Goal: Task Accomplishment & Management: Manage account settings

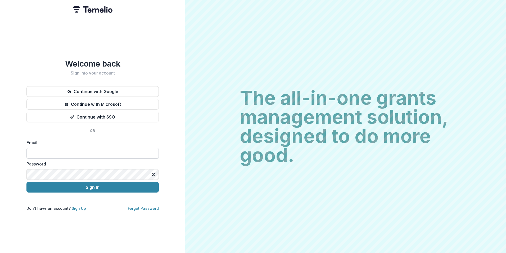
click at [92, 148] on input at bounding box center [92, 153] width 132 height 11
type input "**********"
click at [26, 182] on button "Sign In" at bounding box center [92, 187] width 132 height 11
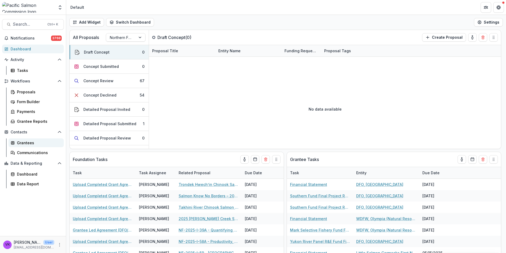
click at [28, 143] on div "Grantees" at bounding box center [38, 143] width 43 height 6
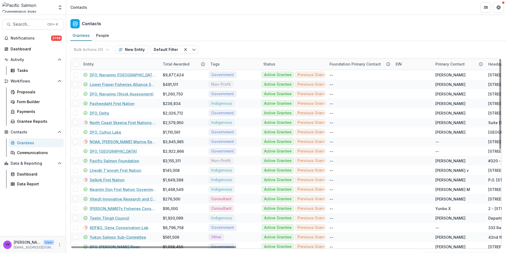
click at [108, 61] on div "Entity" at bounding box center [119, 63] width 79 height 11
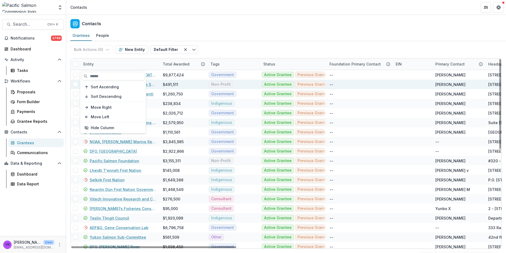
drag, startPoint x: 118, startPoint y: 77, endPoint x: 184, endPoint y: 88, distance: 66.7
click at [118, 77] on input at bounding box center [113, 76] width 64 height 8
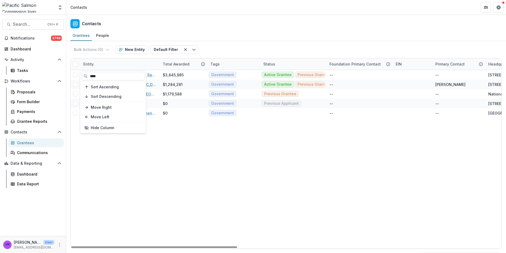
type input "****"
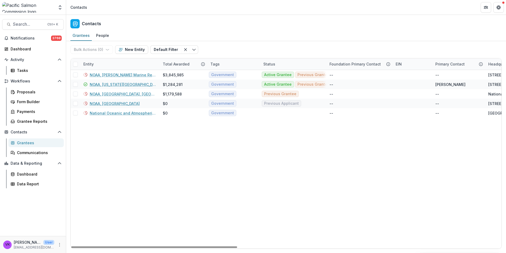
drag, startPoint x: 330, startPoint y: 48, endPoint x: 322, endPoint y: 47, distance: 8.1
click at [330, 48] on div "Bulk Actions ( 0 ) Send Email Create Proposals Create Tasks New Entity Default …" at bounding box center [286, 49] width 432 height 17
drag, startPoint x: 123, startPoint y: 84, endPoint x: 146, endPoint y: 88, distance: 24.1
click at [123, 84] on link "NOAA, [US_STATE][GEOGRAPHIC_DATA], [GEOGRAPHIC_DATA]" at bounding box center [123, 85] width 67 height 6
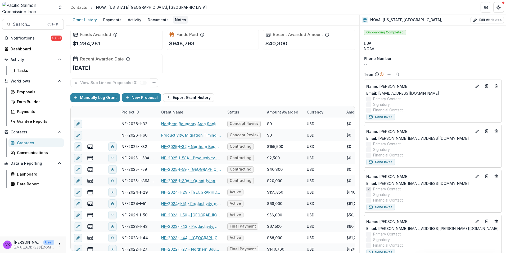
click at [180, 21] on div "Notes" at bounding box center [180, 20] width 15 height 8
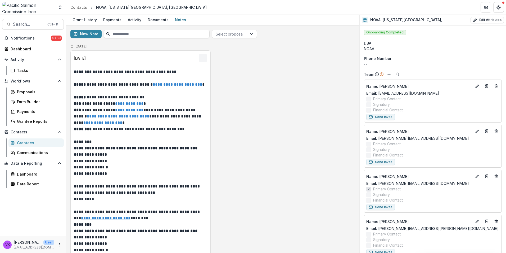
click at [201, 56] on icon "Options" at bounding box center [203, 58] width 4 height 4
click at [166, 78] on button "Edit" at bounding box center [177, 78] width 57 height 9
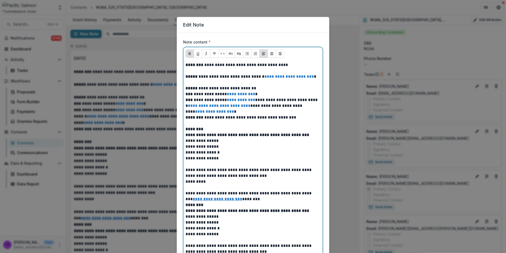
click at [197, 73] on p at bounding box center [253, 71] width 135 height 6
click at [197, 72] on p at bounding box center [253, 71] width 135 height 6
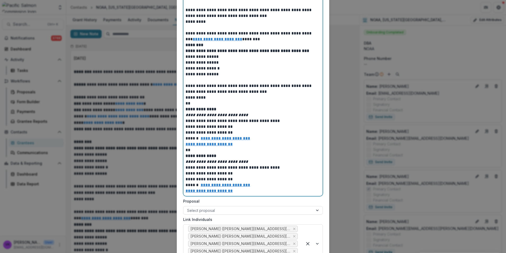
scroll to position [418, 0]
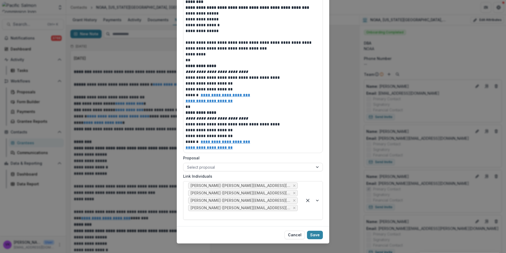
drag, startPoint x: 313, startPoint y: 229, endPoint x: 343, endPoint y: 223, distance: 30.5
click at [313, 230] on button "Save" at bounding box center [315, 234] width 16 height 8
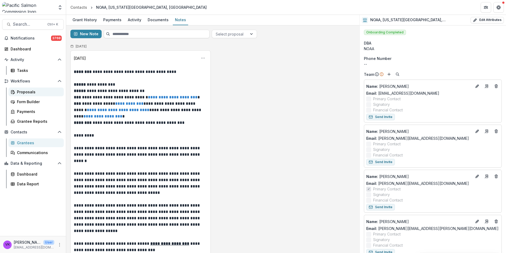
click at [24, 92] on div "Proposals" at bounding box center [38, 92] width 43 height 6
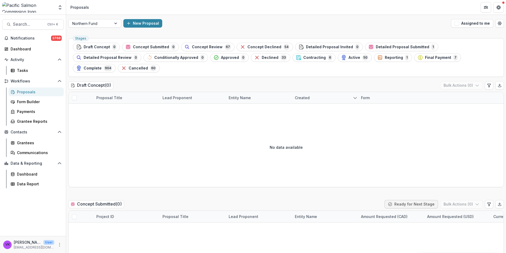
click at [304, 57] on span "Contracting" at bounding box center [315, 57] width 23 height 5
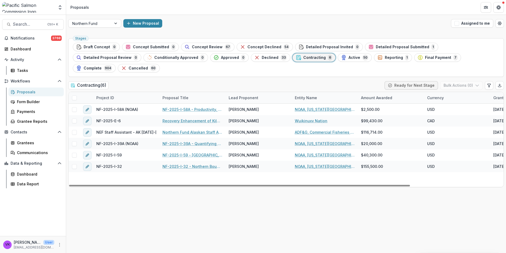
click at [316, 95] on div "Entity Name" at bounding box center [306, 98] width 29 height 6
click at [317, 98] on input at bounding box center [325, 99] width 64 height 8
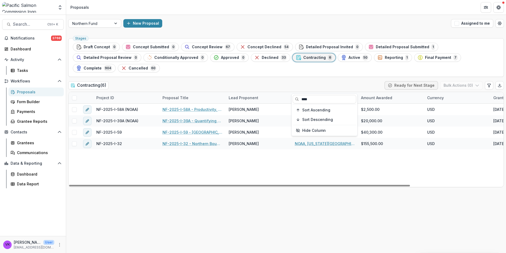
type input "****"
click at [334, 147] on div "NF-2025-I-58A (NOAA) NF-2025-I-58A - Productivity, Migration Timing, and Surviv…" at bounding box center [346, 145] width 554 height 83
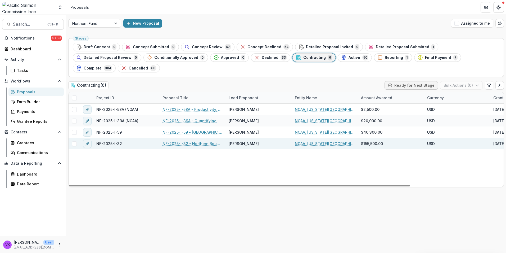
click at [186, 141] on link "NF-2025-I-32 - Northern Boundary Area Sockeye Salmon Genetic Stock Identificati…" at bounding box center [193, 144] width 60 height 6
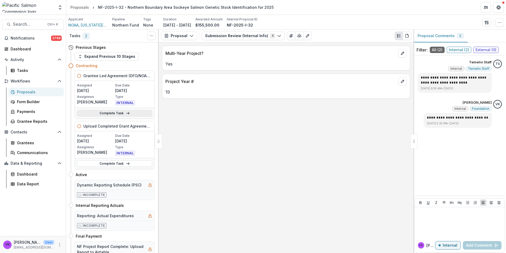
click at [117, 113] on link "Complete Task" at bounding box center [114, 113] width 75 height 6
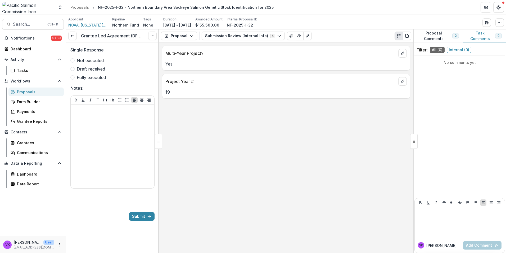
drag, startPoint x: 73, startPoint y: 77, endPoint x: 73, endPoint y: 81, distance: 4.1
click at [73, 78] on span at bounding box center [72, 77] width 4 height 4
click at [90, 118] on div at bounding box center [112, 145] width 79 height 79
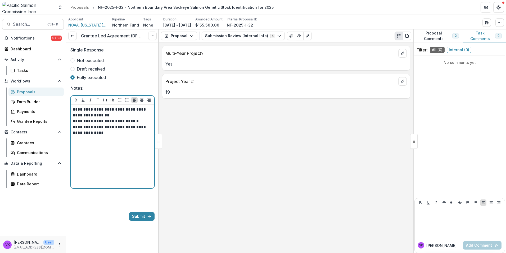
drag, startPoint x: 122, startPoint y: 159, endPoint x: 94, endPoint y: 144, distance: 31.4
click at [122, 159] on div "**********" at bounding box center [112, 145] width 79 height 79
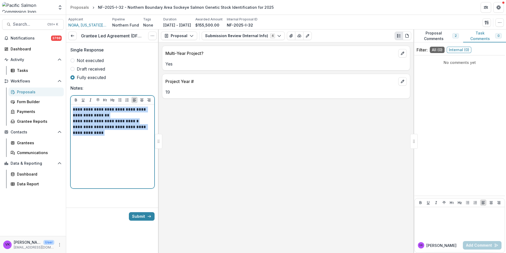
drag, startPoint x: 73, startPoint y: 107, endPoint x: 82, endPoint y: 125, distance: 20.3
click at [145, 136] on div "**********" at bounding box center [112, 145] width 79 height 79
copy div "**********"
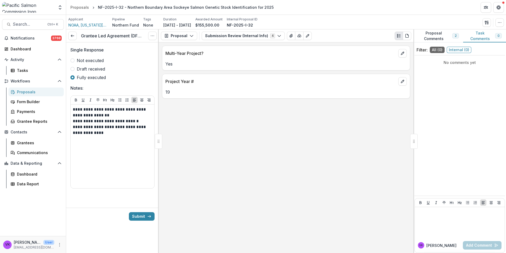
click at [205, 183] on div "Multi-Year Project? Yes Project Year # 19" at bounding box center [286, 147] width 255 height 210
click at [141, 217] on button "Submit" at bounding box center [142, 216] width 26 height 8
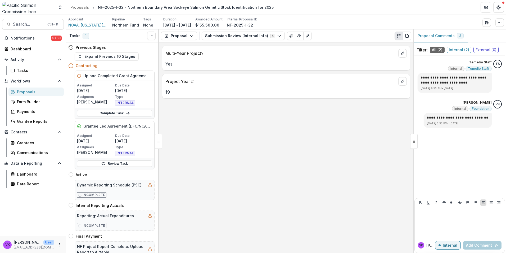
click at [25, 92] on div "Proposals" at bounding box center [38, 92] width 43 height 6
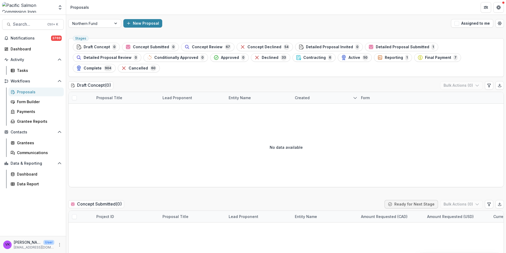
drag, startPoint x: 242, startPoint y: 57, endPoint x: 293, endPoint y: 68, distance: 52.4
click at [304, 57] on span "Contracting" at bounding box center [315, 57] width 23 height 5
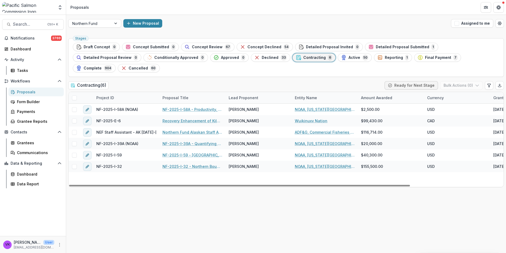
click at [320, 92] on div "Entity Name" at bounding box center [325, 97] width 66 height 11
click at [321, 96] on input at bounding box center [325, 99] width 64 height 8
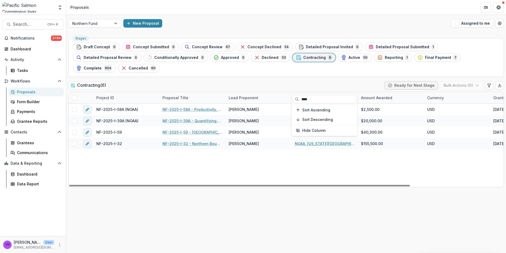
type input "****"
drag, startPoint x: 338, startPoint y: 149, endPoint x: 332, endPoint y: 152, distance: 7.3
click at [338, 149] on div "NF-2025-I-58A (NOAA) NF-2025-I-58A - Productivity, Migration Timing, and Surviv…" at bounding box center [346, 145] width 554 height 83
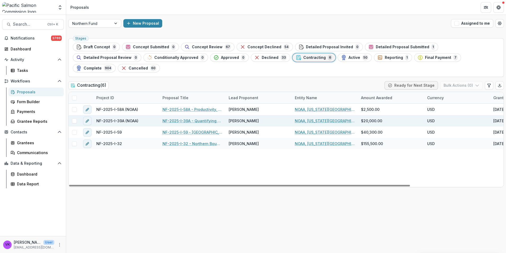
click at [179, 118] on link "NF-2025-I-39A - Quantifying effects of [MEDICAL_DATA] deficiency on marine surv…" at bounding box center [193, 121] width 60 height 6
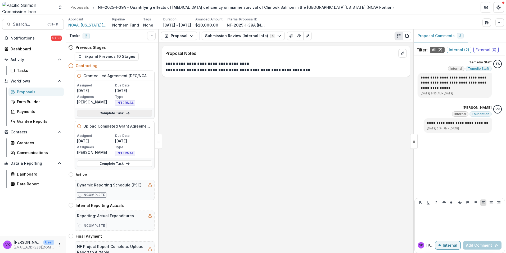
click at [113, 112] on link "Complete Task" at bounding box center [114, 113] width 75 height 6
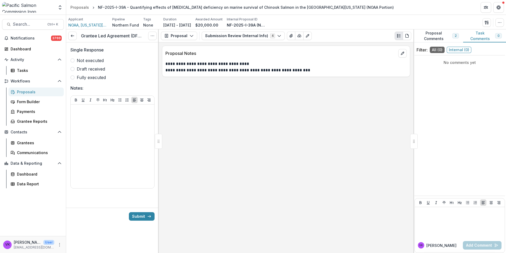
click at [73, 78] on span at bounding box center [72, 77] width 4 height 4
click at [84, 118] on div at bounding box center [112, 145] width 79 height 79
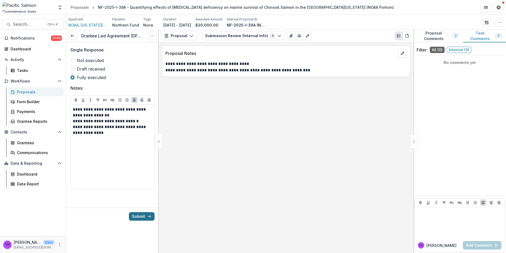
click at [142, 215] on button "Submit" at bounding box center [142, 216] width 26 height 8
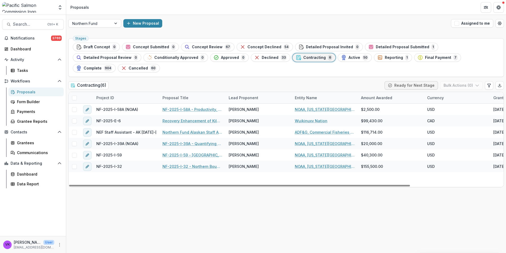
drag, startPoint x: 311, startPoint y: 87, endPoint x: 324, endPoint y: 88, distance: 13.5
click at [311, 95] on div "Entity Name" at bounding box center [306, 98] width 29 height 6
click at [318, 96] on input at bounding box center [325, 99] width 64 height 8
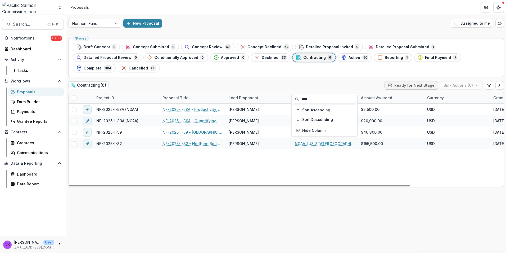
type input "****"
click at [323, 148] on div "NF-2025-I-58A (NOAA) NF-2025-I-58A - Productivity, Migration Timing, and Surviv…" at bounding box center [346, 145] width 554 height 83
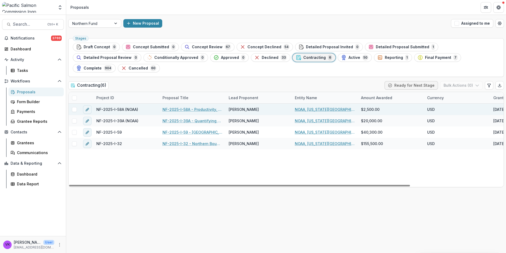
click at [201, 106] on link "NF-2025-I-58A - Productivity, Migration Timing, and Survival of Sockeye, Coho, …" at bounding box center [193, 109] width 60 height 6
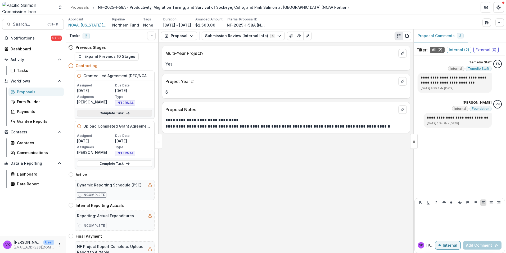
click at [116, 112] on link "Complete Task" at bounding box center [114, 113] width 75 height 6
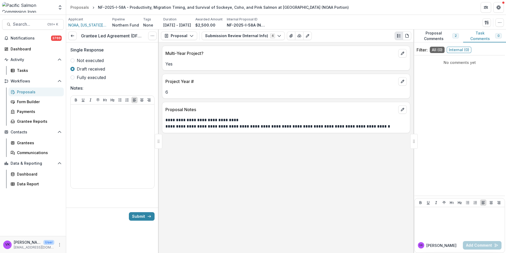
click at [74, 76] on span at bounding box center [72, 77] width 4 height 4
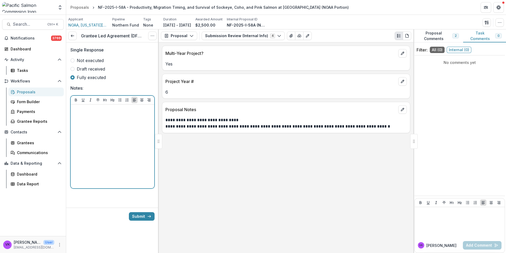
click at [85, 104] on div at bounding box center [113, 142] width 84 height 92
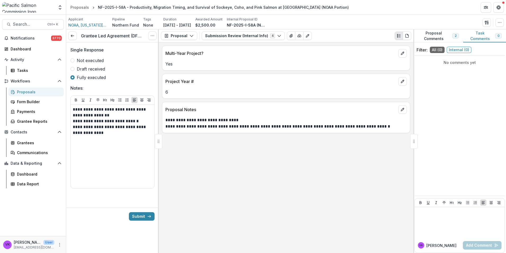
drag, startPoint x: 135, startPoint y: 216, endPoint x: 306, endPoint y: 207, distance: 170.8
click at [135, 216] on button "Submit" at bounding box center [142, 216] width 26 height 8
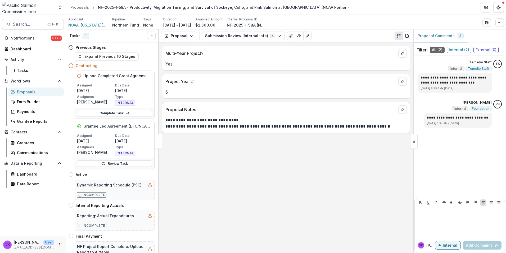
drag, startPoint x: 30, startPoint y: 90, endPoint x: 55, endPoint y: 96, distance: 25.1
click at [30, 90] on div "Proposals" at bounding box center [38, 92] width 43 height 6
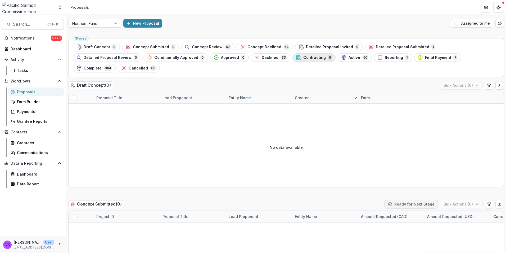
click at [304, 55] on span "Contracting" at bounding box center [315, 57] width 23 height 5
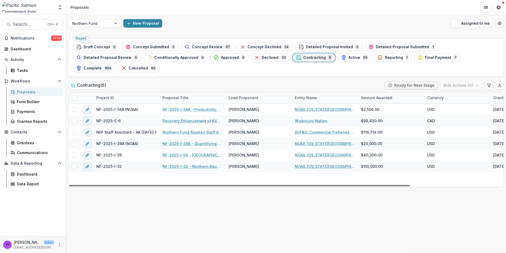
click at [315, 92] on div "Entity Name" at bounding box center [325, 97] width 66 height 11
click at [324, 97] on input at bounding box center [325, 99] width 64 height 8
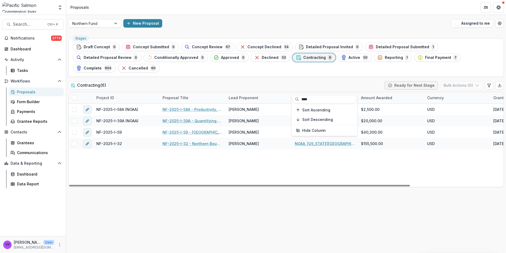
type input "****"
drag, startPoint x: 312, startPoint y: 150, endPoint x: 324, endPoint y: 150, distance: 12.2
click at [312, 150] on div "NF-2025-I-58A (NOAA) NF-2025-I-58A - Productivity, Migration Timing, and Surviv…" at bounding box center [346, 145] width 554 height 83
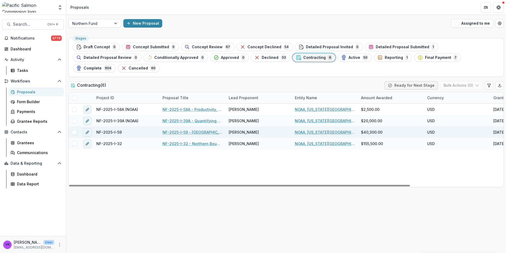
drag, startPoint x: 311, startPoint y: 121, endPoint x: 318, endPoint y: 121, distance: 6.4
click at [311, 129] on link "NOAA, [US_STATE][GEOGRAPHIC_DATA], [GEOGRAPHIC_DATA]" at bounding box center [325, 132] width 60 height 6
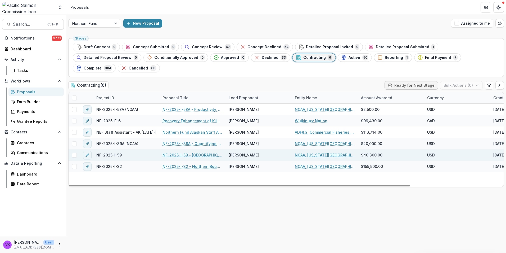
click at [191, 152] on link "NF-2025-I-59 - [GEOGRAPHIC_DATA][US_STATE] Coastal Monitoring" at bounding box center [193, 155] width 60 height 6
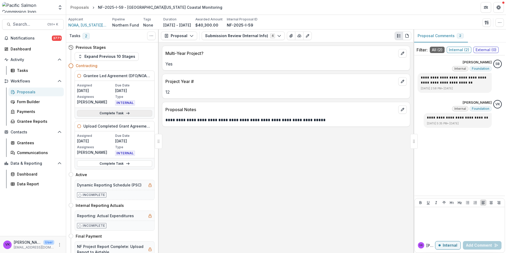
click at [115, 112] on link "Complete Task" at bounding box center [114, 113] width 75 height 6
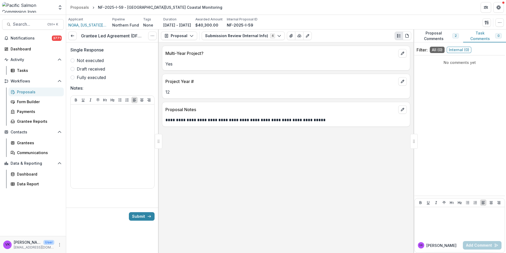
click at [73, 78] on span at bounding box center [72, 77] width 4 height 4
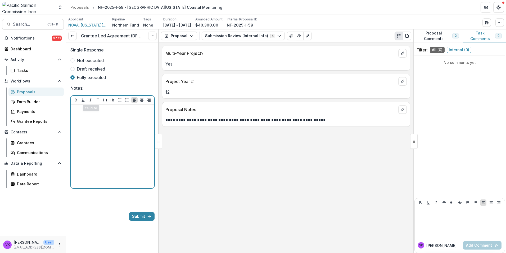
click at [85, 119] on div at bounding box center [112, 145] width 79 height 79
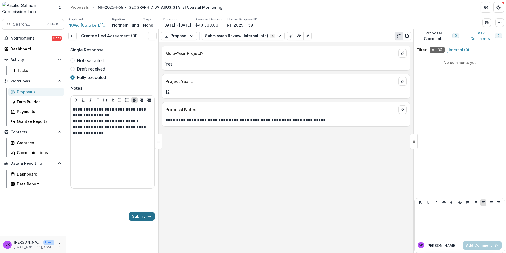
click at [140, 217] on button "Submit" at bounding box center [142, 216] width 26 height 8
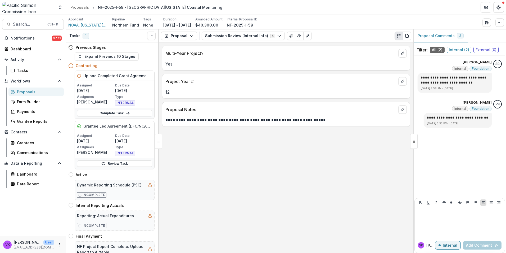
click at [20, 90] on div "Proposals" at bounding box center [38, 92] width 43 height 6
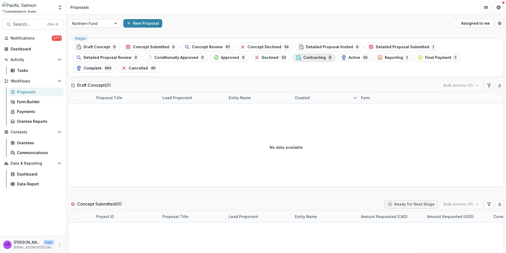
click at [304, 59] on span "Contracting" at bounding box center [315, 57] width 23 height 5
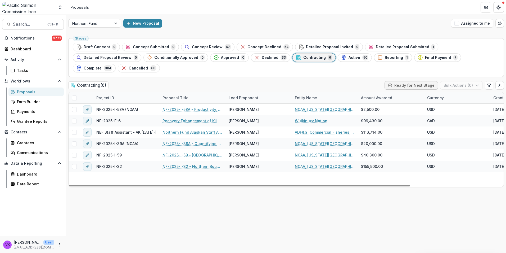
drag, startPoint x: 321, startPoint y: 85, endPoint x: 332, endPoint y: 89, distance: 11.8
click at [322, 92] on div "Entity Name" at bounding box center [325, 97] width 66 height 11
click at [323, 98] on input at bounding box center [325, 99] width 64 height 8
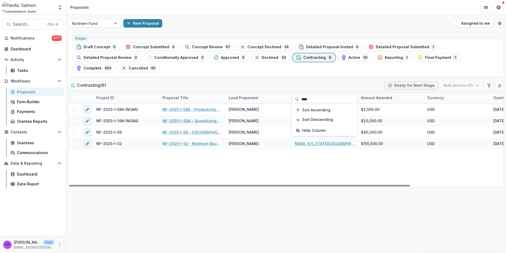
type input "****"
drag, startPoint x: 341, startPoint y: 146, endPoint x: 421, endPoint y: 155, distance: 80.0
click at [342, 147] on div "NF-2025-I-58A (NOAA) NF-2025-I-58A - Productivity, Migration Timing, and Surviv…" at bounding box center [346, 145] width 554 height 83
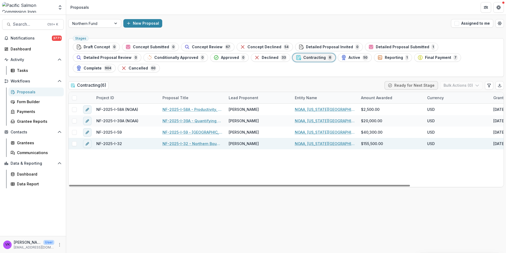
click at [184, 141] on link "NF-2025-I-32 - Northern Boundary Area Sockeye Salmon Genetic Stock Identificati…" at bounding box center [193, 144] width 60 height 6
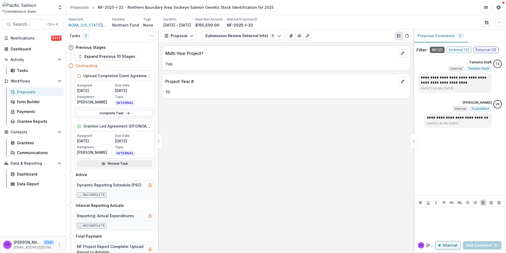
click at [123, 164] on link "Review Task" at bounding box center [114, 163] width 75 height 6
drag, startPoint x: 114, startPoint y: 112, endPoint x: 120, endPoint y: 115, distance: 7.0
click at [114, 112] on link "Complete Task" at bounding box center [114, 113] width 75 height 6
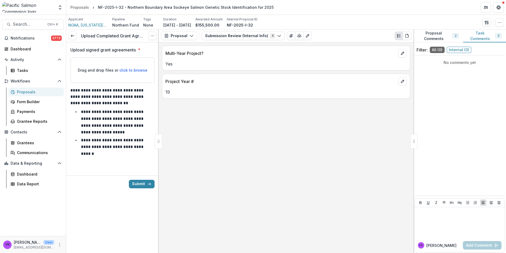
click at [132, 68] on span "click to browse" at bounding box center [133, 70] width 28 height 5
type input "**********"
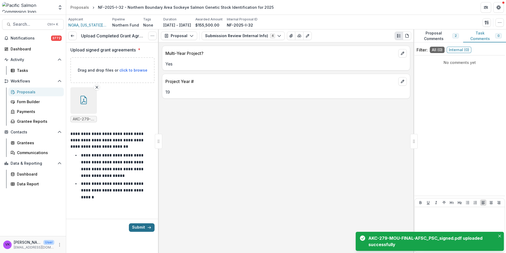
click at [139, 226] on button "Submit" at bounding box center [142, 227] width 26 height 8
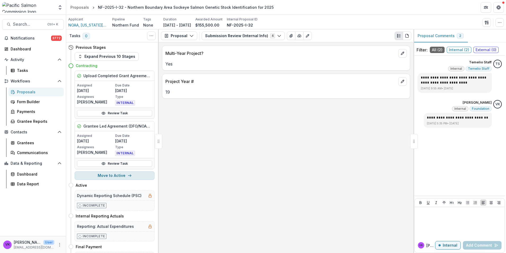
click at [115, 175] on button "Move to Active" at bounding box center [115, 175] width 80 height 8
select select "******"
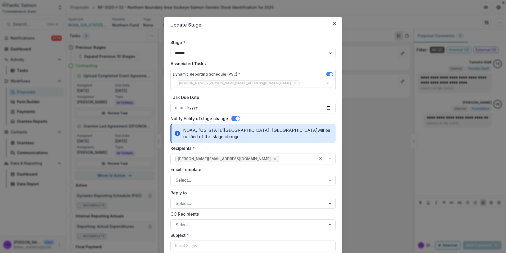
drag, startPoint x: 234, startPoint y: 119, endPoint x: 247, endPoint y: 127, distance: 15.1
click at [234, 119] on span at bounding box center [235, 118] width 9 height 5
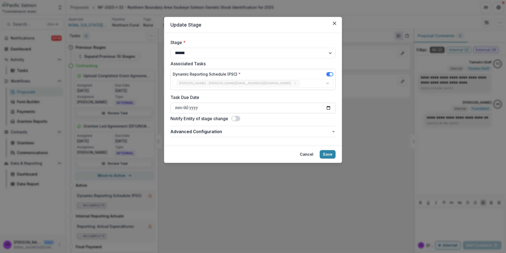
drag, startPoint x: 328, startPoint y: 154, endPoint x: 442, endPoint y: 148, distance: 114.0
click at [327, 155] on button "Save" at bounding box center [328, 154] width 16 height 8
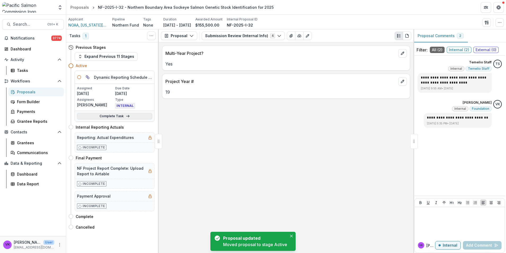
drag, startPoint x: 111, startPoint y: 115, endPoint x: 117, endPoint y: 116, distance: 6.4
click at [111, 115] on link "Complete Task" at bounding box center [114, 116] width 75 height 6
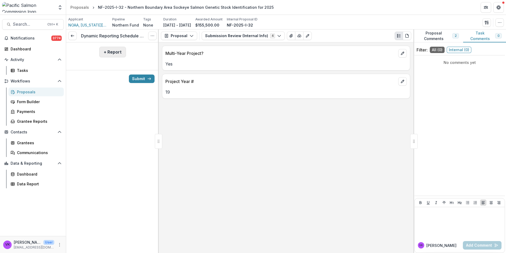
click at [114, 54] on button "+ Report" at bounding box center [112, 52] width 27 height 11
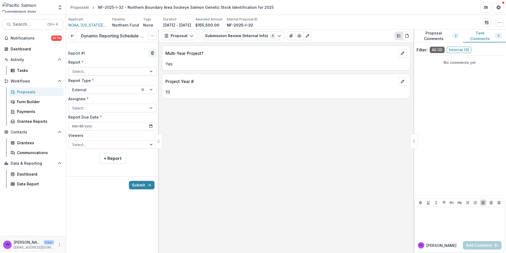
click at [153, 71] on div at bounding box center [152, 71] width 10 height 8
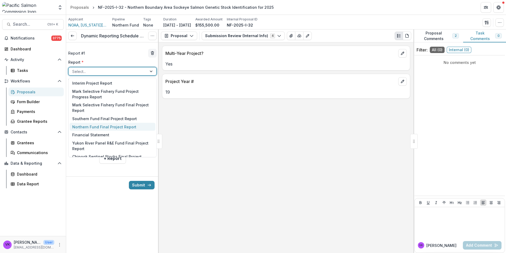
click at [136, 126] on div "Northern Fund Final Project Report" at bounding box center [113, 127] width 86 height 8
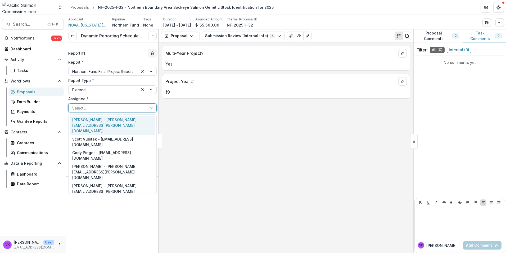
click at [149, 105] on div at bounding box center [152, 108] width 10 height 8
click at [132, 201] on div "[PERSON_NAME] - [PERSON_NAME][EMAIL_ADDRESS][PERSON_NAME][DOMAIN_NAME]" at bounding box center [113, 210] width 86 height 19
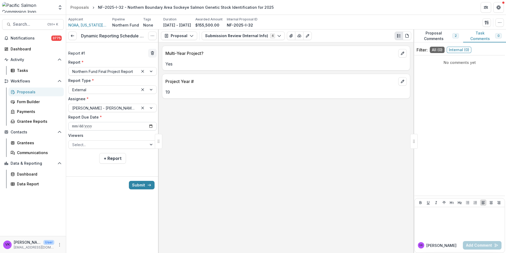
click at [151, 125] on input "**********" at bounding box center [112, 126] width 88 height 8
type input "**********"
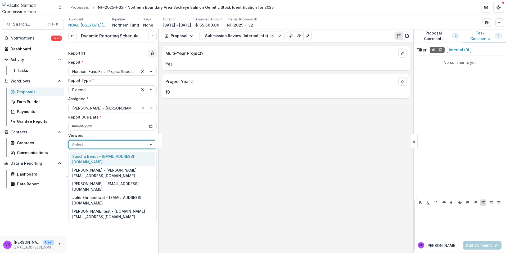
click at [147, 145] on div "Select..." at bounding box center [108, 145] width 78 height 8
click at [128, 156] on div "Sascha Bendt - [EMAIL_ADDRESS][DOMAIN_NAME]" at bounding box center [113, 159] width 86 height 14
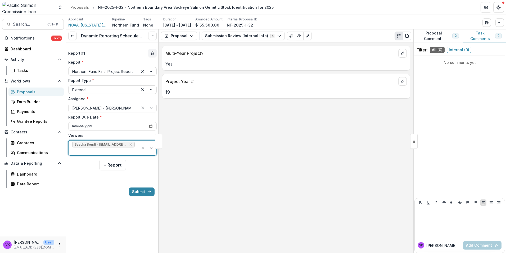
click at [150, 143] on div at bounding box center [148, 147] width 18 height 15
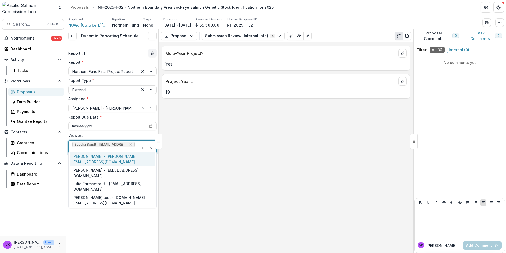
click at [124, 159] on div "[PERSON_NAME] - [PERSON_NAME][EMAIL_ADDRESS][DOMAIN_NAME]" at bounding box center [113, 159] width 86 height 14
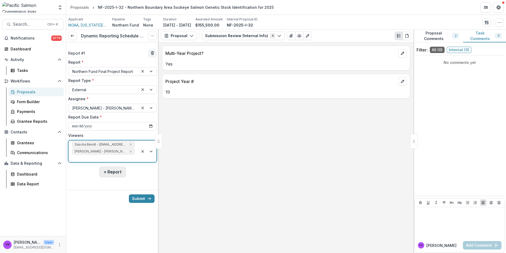
click at [118, 167] on button "+ Report" at bounding box center [112, 171] width 27 height 11
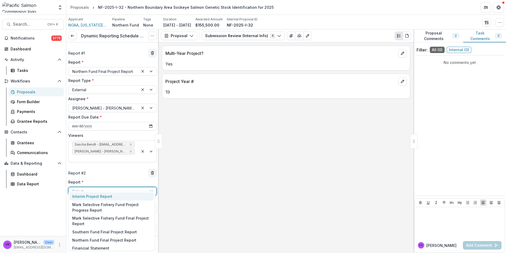
click at [134, 187] on div "Select..." at bounding box center [108, 191] width 78 height 8
click at [106, 246] on div "Financial Statement" at bounding box center [112, 248] width 84 height 8
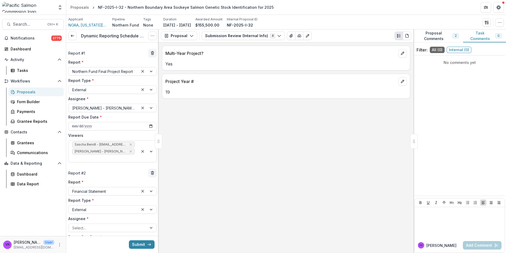
click at [145, 216] on div "Assignee * Select..." at bounding box center [112, 224] width 88 height 16
click at [147, 224] on div at bounding box center [152, 228] width 10 height 8
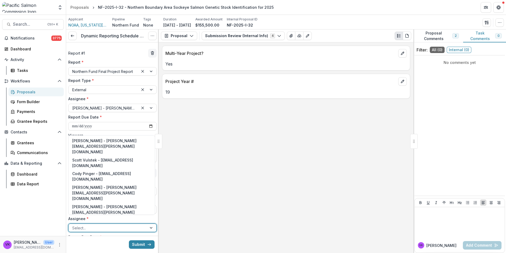
click at [123, 221] on div "[PERSON_NAME] - [PERSON_NAME][EMAIL_ADDRESS][PERSON_NAME][DOMAIN_NAME]" at bounding box center [112, 230] width 84 height 19
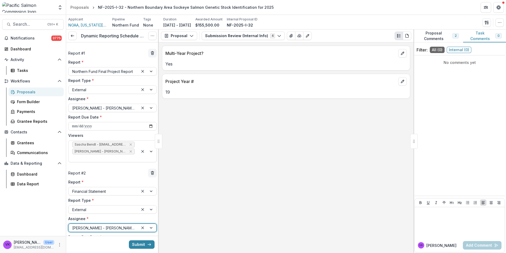
click at [150, 224] on div at bounding box center [148, 228] width 18 height 8
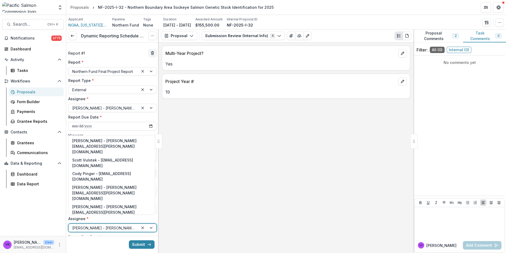
click at [151, 224] on div at bounding box center [148, 228] width 18 height 8
drag, startPoint x: 123, startPoint y: 193, endPoint x: 126, endPoint y: 196, distance: 4.1
click at [123, 221] on div "[PERSON_NAME] - [PERSON_NAME][EMAIL_ADDRESS][PERSON_NAME][DOMAIN_NAME]" at bounding box center [112, 230] width 84 height 19
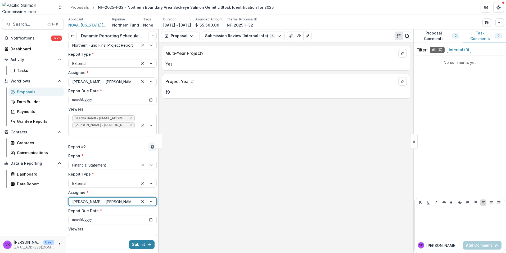
scroll to position [54, 0]
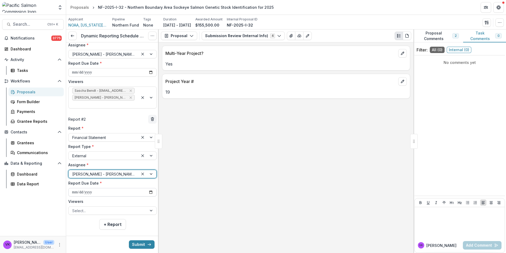
click at [148, 188] on input "**********" at bounding box center [112, 192] width 88 height 8
type input "**********"
click at [145, 207] on div "Select..." at bounding box center [108, 211] width 78 height 8
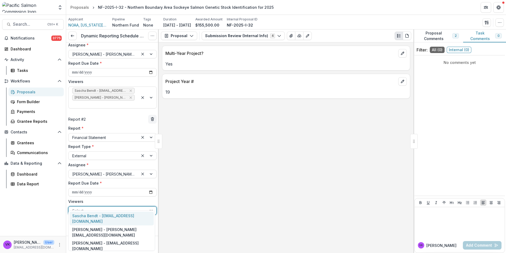
click at [102, 215] on div "Sascha Bendt - [EMAIL_ADDRESS][DOMAIN_NAME]" at bounding box center [112, 218] width 84 height 14
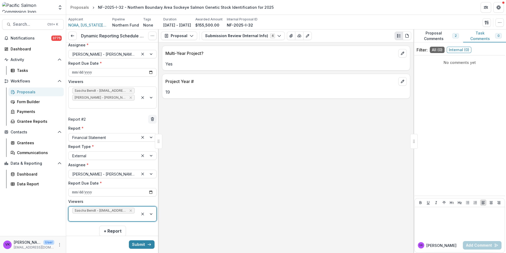
click at [148, 206] on div at bounding box center [148, 213] width 18 height 15
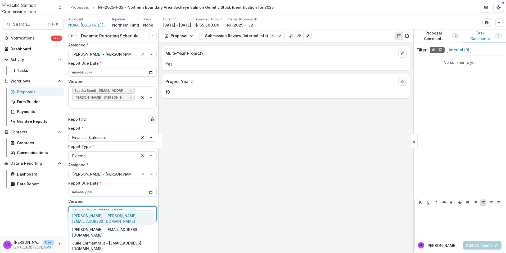
click at [115, 217] on div "[PERSON_NAME] - [PERSON_NAME][EMAIL_ADDRESS][DOMAIN_NAME]" at bounding box center [112, 218] width 84 height 14
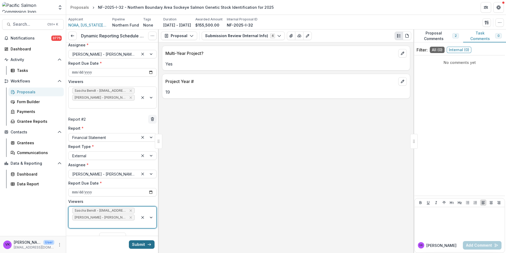
click at [141, 243] on button "Submit" at bounding box center [142, 244] width 26 height 8
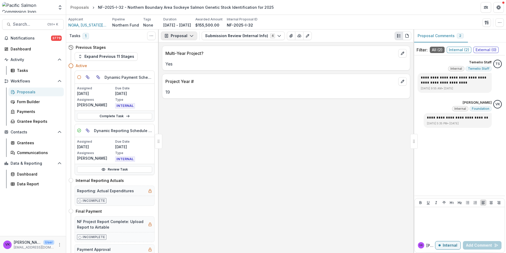
click at [187, 36] on button "Proposal" at bounding box center [179, 36] width 36 height 8
click at [183, 66] on div "Reports" at bounding box center [196, 66] width 48 height 6
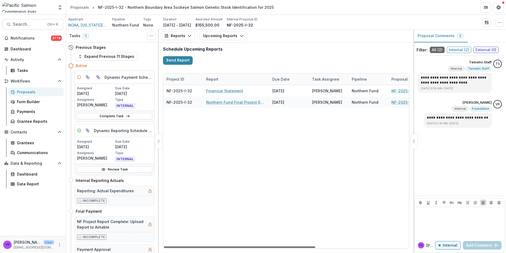
drag, startPoint x: 303, startPoint y: 246, endPoint x: 215, endPoint y: 266, distance: 89.9
click at [215, 248] on div at bounding box center [240, 247] width 152 height 2
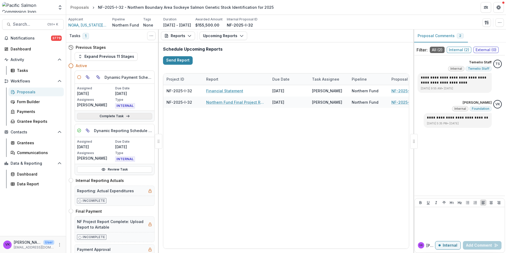
click at [113, 116] on link "Complete Task" at bounding box center [114, 116] width 75 height 6
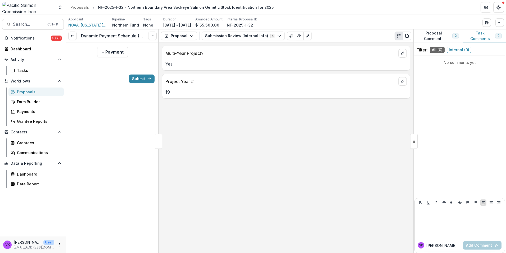
drag, startPoint x: 105, startPoint y: 54, endPoint x: 197, endPoint y: 68, distance: 93.0
click at [105, 55] on button "+ Payment" at bounding box center [112, 52] width 31 height 11
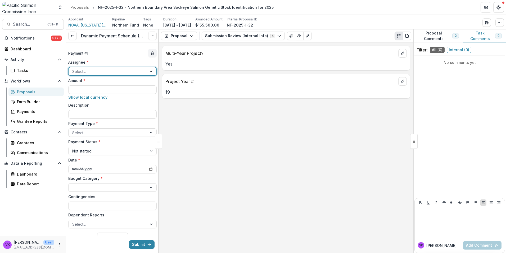
click at [149, 70] on div at bounding box center [152, 71] width 10 height 8
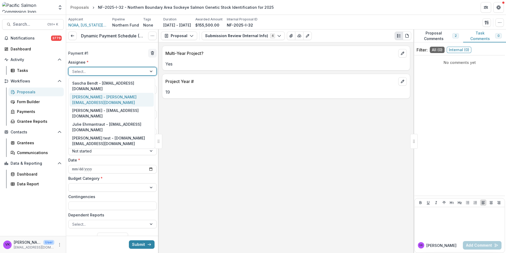
click at [119, 93] on div "[PERSON_NAME] - [PERSON_NAME][EMAIL_ADDRESS][DOMAIN_NAME]" at bounding box center [112, 100] width 84 height 14
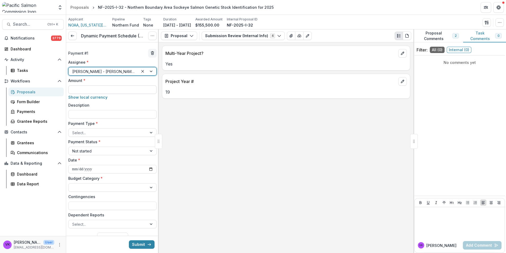
click at [130, 91] on input "Amount *" at bounding box center [112, 89] width 88 height 8
type input "********"
click at [130, 116] on input "Description" at bounding box center [112, 114] width 88 height 8
type input "**********"
click at [444, 32] on button "Proposal Comments 2" at bounding box center [439, 35] width 50 height 13
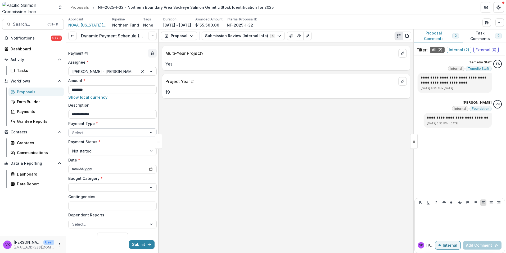
click at [131, 133] on div at bounding box center [107, 132] width 71 height 7
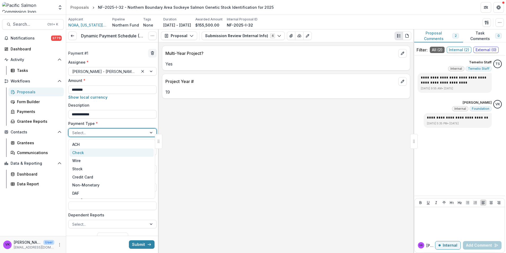
click at [83, 152] on div "Check" at bounding box center [112, 152] width 84 height 8
click at [150, 187] on div at bounding box center [152, 187] width 10 height 8
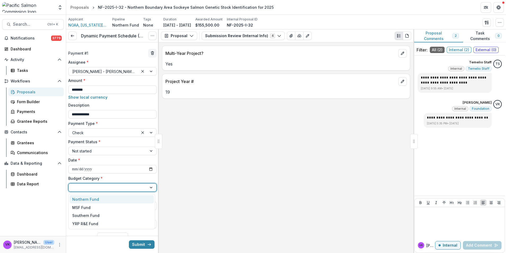
click at [119, 199] on div "Northern Fund" at bounding box center [112, 199] width 84 height 8
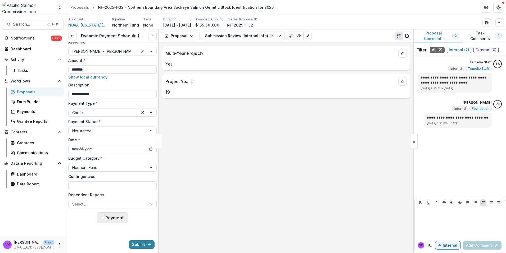
click at [115, 219] on button "+ Payment" at bounding box center [112, 217] width 31 height 11
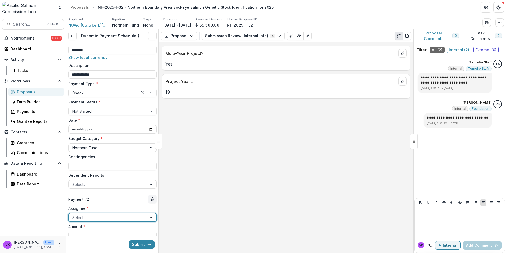
scroll to position [73, 0]
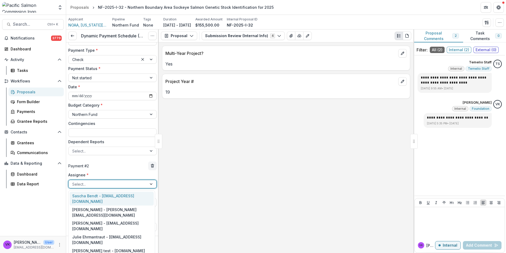
click at [124, 182] on div at bounding box center [107, 184] width 71 height 7
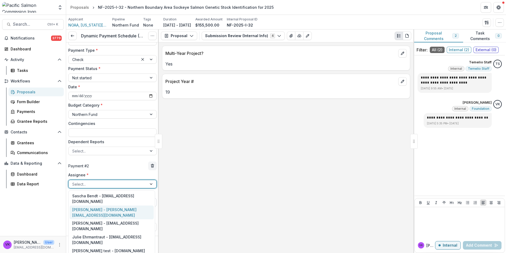
click at [102, 205] on div "[PERSON_NAME] - [PERSON_NAME][EMAIL_ADDRESS][DOMAIN_NAME]" at bounding box center [112, 212] width 84 height 14
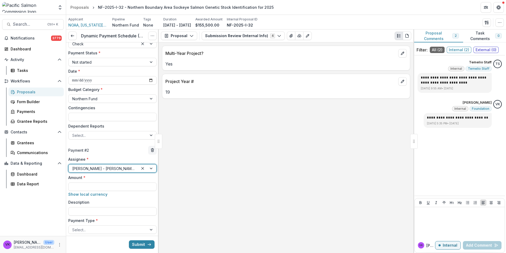
scroll to position [153, 0]
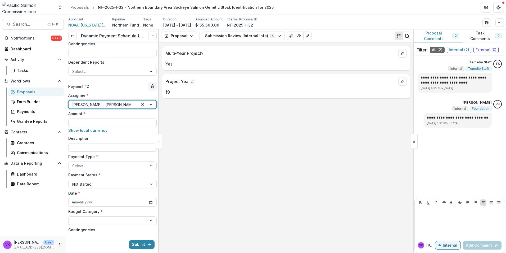
click at [114, 122] on input "Amount *" at bounding box center [112, 122] width 88 height 8
type input "*******"
click at [112, 149] on input "Description" at bounding box center [112, 147] width 88 height 8
type input "**********"
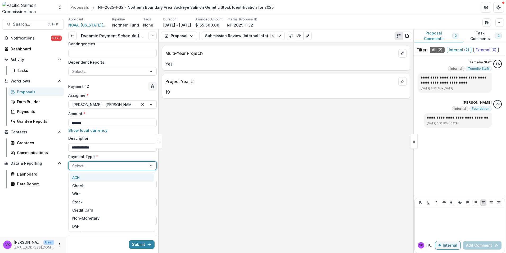
click at [145, 165] on div "Select..." at bounding box center [108, 166] width 78 height 8
click at [103, 187] on div "Check" at bounding box center [112, 185] width 84 height 8
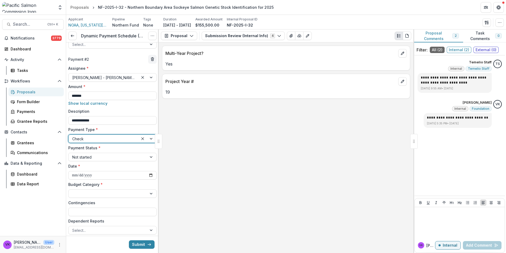
scroll to position [206, 0]
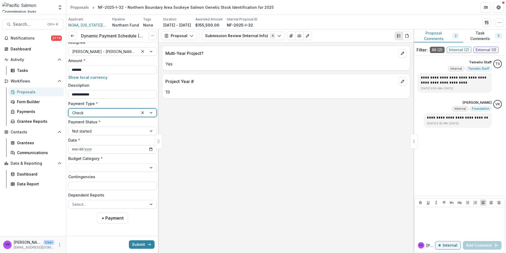
click at [149, 150] on input "**********" at bounding box center [112, 149] width 88 height 8
type input "**********"
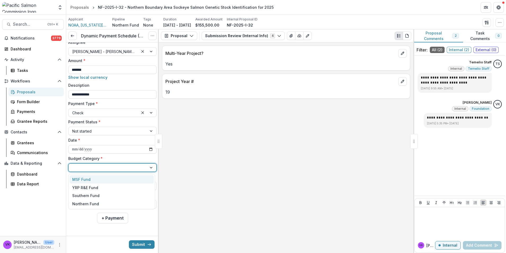
click at [148, 168] on div at bounding box center [152, 167] width 10 height 8
click at [106, 203] on div "Northern Fund" at bounding box center [112, 203] width 84 height 8
click at [147, 202] on div at bounding box center [152, 204] width 10 height 8
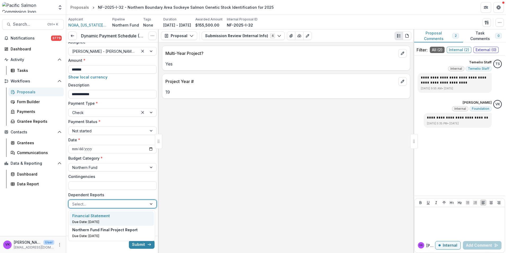
click at [113, 215] on div "Financial Statement" at bounding box center [111, 216] width 79 height 6
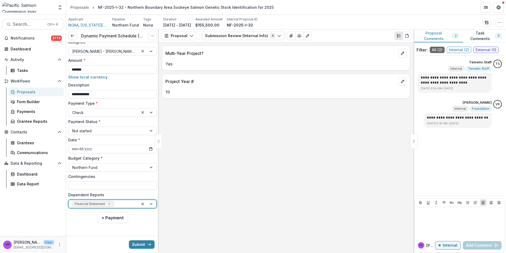
click at [150, 203] on div at bounding box center [148, 204] width 18 height 8
click at [126, 220] on p "Due Date: [DATE]" at bounding box center [111, 221] width 79 height 5
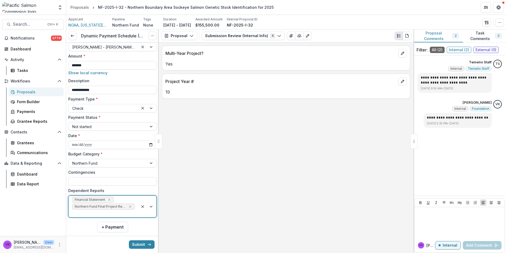
scroll to position [219, 0]
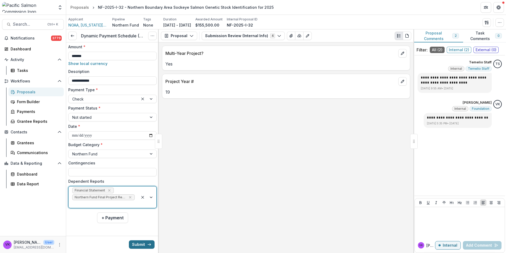
click at [134, 247] on button "Submit" at bounding box center [142, 244] width 26 height 8
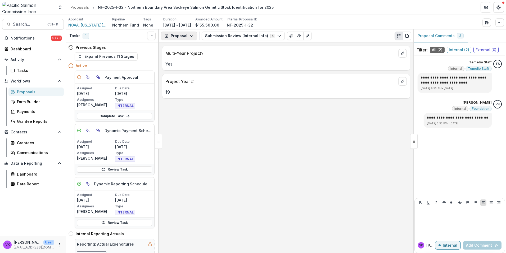
click at [184, 35] on button "Proposal" at bounding box center [179, 36] width 36 height 8
click at [183, 58] on div "Payments" at bounding box center [196, 57] width 48 height 6
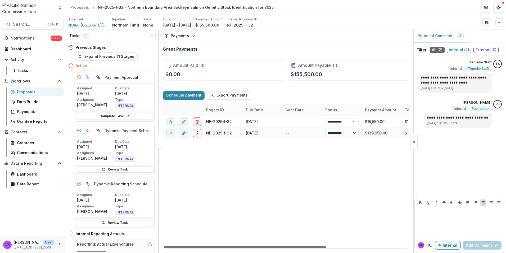
scroll to position [0, 18]
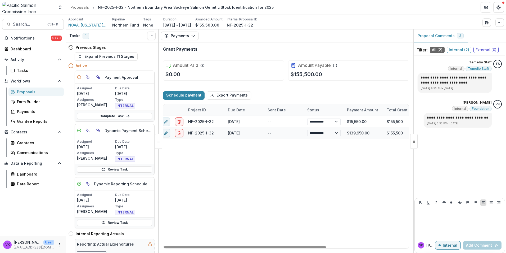
drag, startPoint x: 261, startPoint y: 246, endPoint x: 275, endPoint y: 252, distance: 16.0
click at [273, 247] on div at bounding box center [245, 247] width 162 height 2
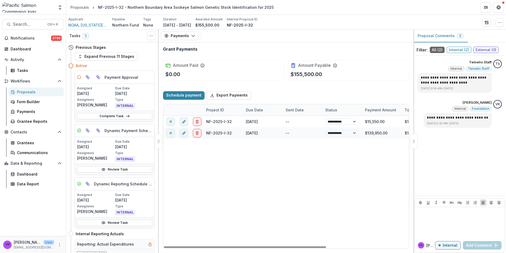
drag, startPoint x: 307, startPoint y: 248, endPoint x: 297, endPoint y: 235, distance: 15.9
click at [202, 248] on div at bounding box center [245, 247] width 162 height 2
drag, startPoint x: 309, startPoint y: 247, endPoint x: 142, endPoint y: 266, distance: 167.2
click at [164, 248] on div at bounding box center [245, 247] width 162 height 2
drag, startPoint x: 25, startPoint y: 91, endPoint x: 30, endPoint y: 97, distance: 7.7
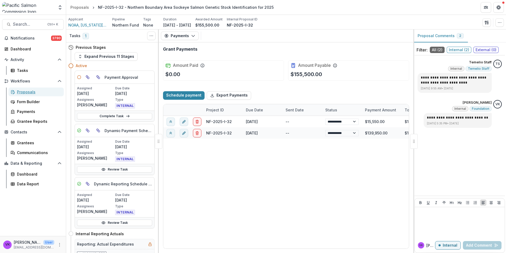
click at [25, 92] on div "Proposals" at bounding box center [38, 92] width 43 height 6
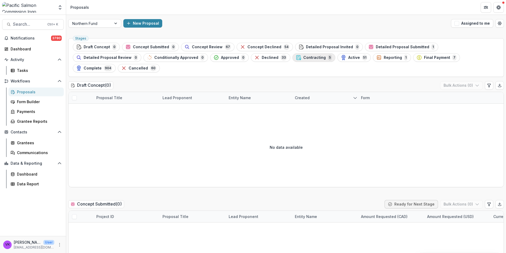
click at [304, 56] on span "Contracting" at bounding box center [315, 57] width 23 height 5
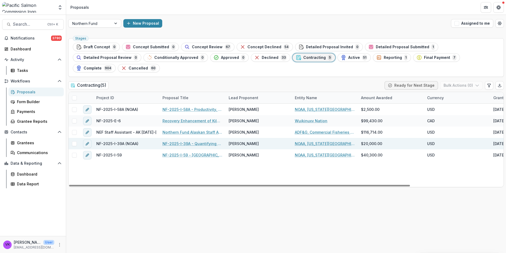
click at [203, 141] on link "NF-2025-I-39A - Quantifying effects of [MEDICAL_DATA] deficiency on marine surv…" at bounding box center [193, 144] width 60 height 6
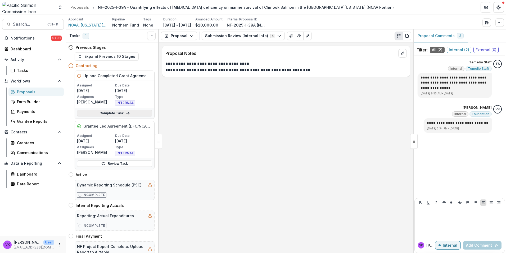
click at [109, 113] on link "Complete Task" at bounding box center [114, 113] width 75 height 6
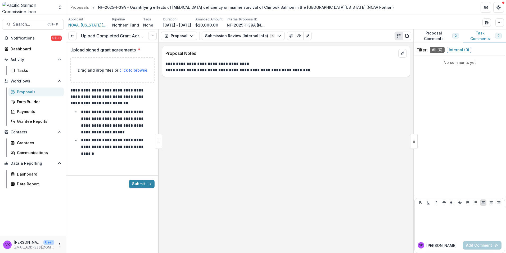
click at [137, 72] on p "Drag and drop files or click to browse" at bounding box center [113, 70] width 70 height 6
type input "**********"
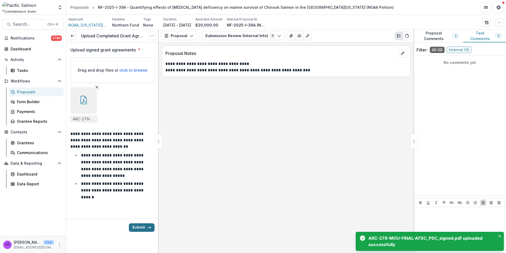
click at [140, 227] on button "Submit" at bounding box center [142, 227] width 26 height 8
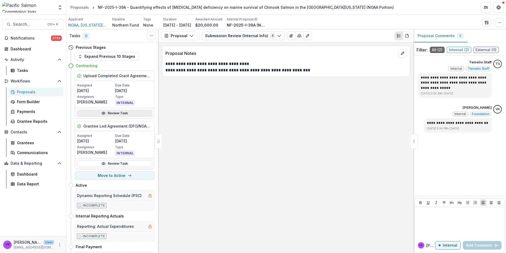
click at [103, 115] on icon at bounding box center [103, 113] width 4 height 4
click at [109, 175] on button "Move to Active" at bounding box center [115, 175] width 80 height 8
select select "******"
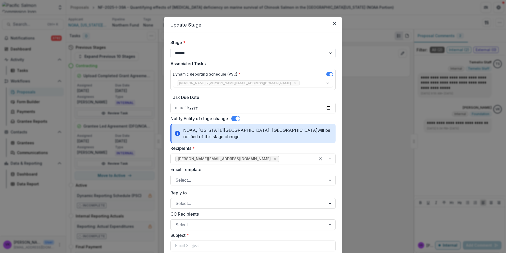
click at [233, 118] on span at bounding box center [235, 118] width 9 height 5
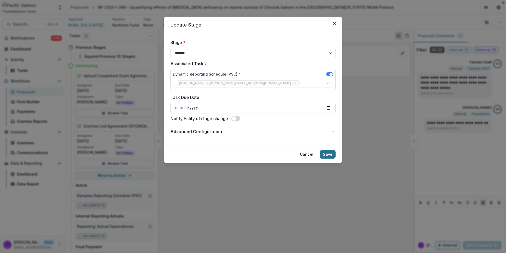
click at [329, 155] on button "Save" at bounding box center [328, 154] width 16 height 8
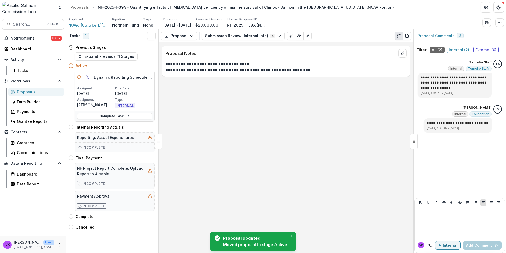
drag, startPoint x: 116, startPoint y: 116, endPoint x: 168, endPoint y: 119, distance: 52.3
click at [116, 116] on link "Complete Task" at bounding box center [114, 116] width 75 height 6
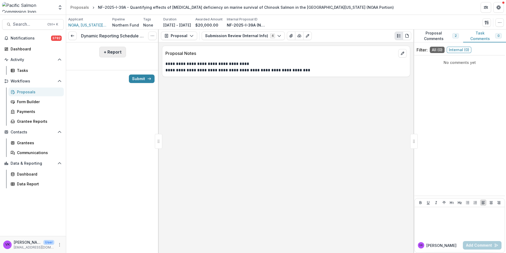
click at [106, 50] on button "+ Report" at bounding box center [112, 52] width 27 height 11
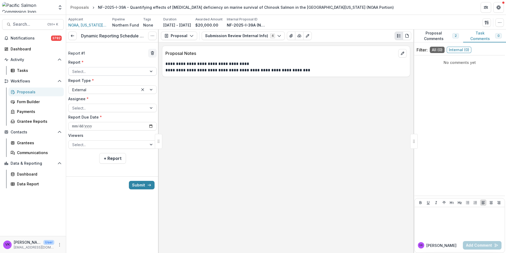
click at [126, 70] on div at bounding box center [107, 71] width 71 height 7
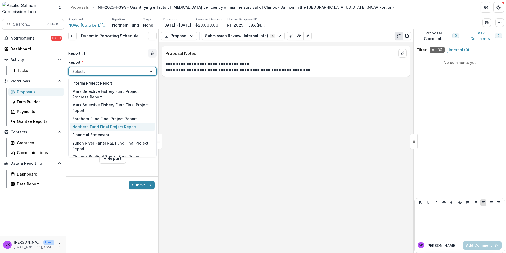
click at [128, 128] on div "Northern Fund Final Project Report" at bounding box center [113, 127] width 86 height 8
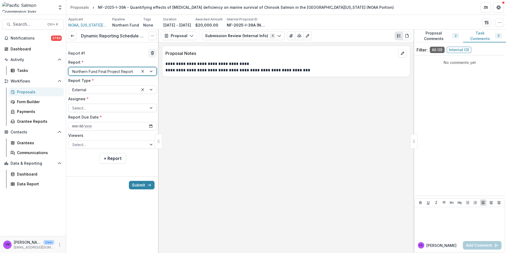
click at [138, 110] on div at bounding box center [107, 108] width 71 height 7
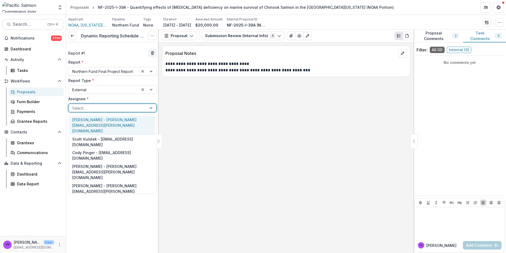
click at [124, 122] on div "[PERSON_NAME] - [PERSON_NAME][EMAIL_ADDRESS][PERSON_NAME][DOMAIN_NAME]" at bounding box center [113, 124] width 86 height 19
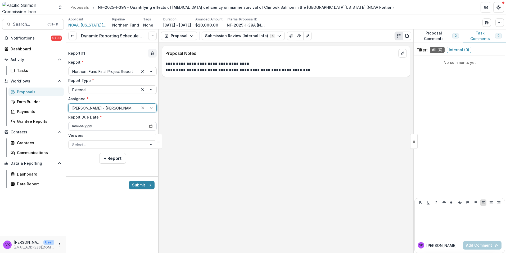
click at [150, 124] on input "**********" at bounding box center [112, 126] width 88 height 8
click at [212, 104] on div "**********" at bounding box center [286, 147] width 255 height 210
click at [152, 126] on input "**********" at bounding box center [112, 126] width 88 height 8
type input "**********"
click at [152, 143] on div at bounding box center [152, 144] width 10 height 8
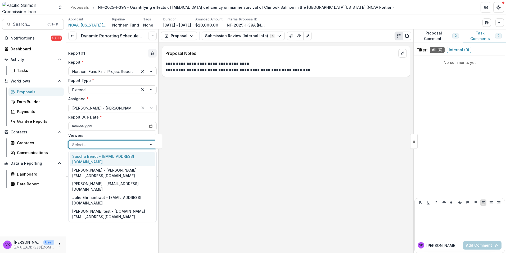
click at [108, 156] on div "Sascha Bendt - [EMAIL_ADDRESS][DOMAIN_NAME]" at bounding box center [113, 159] width 86 height 14
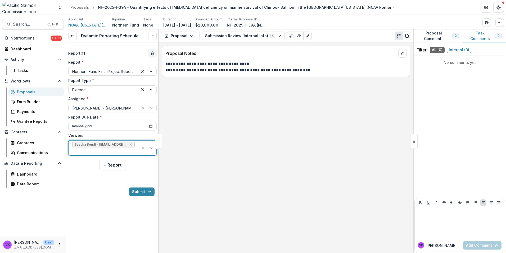
click at [153, 144] on div at bounding box center [148, 147] width 18 height 15
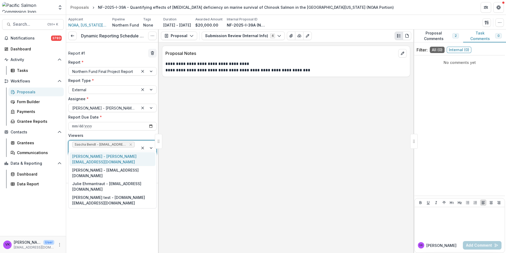
click at [129, 156] on div "[PERSON_NAME] - [PERSON_NAME][EMAIL_ADDRESS][DOMAIN_NAME]" at bounding box center [113, 159] width 86 height 14
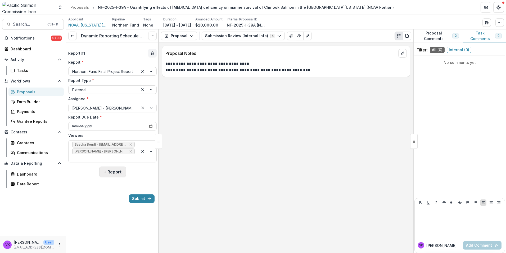
click at [117, 167] on button "+ Report" at bounding box center [112, 171] width 27 height 11
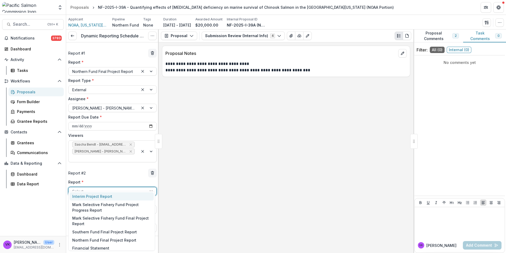
click at [134, 188] on div at bounding box center [107, 191] width 71 height 7
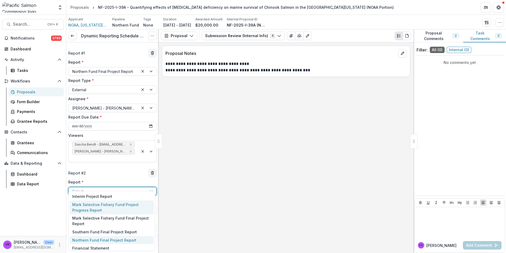
scroll to position [30, 0]
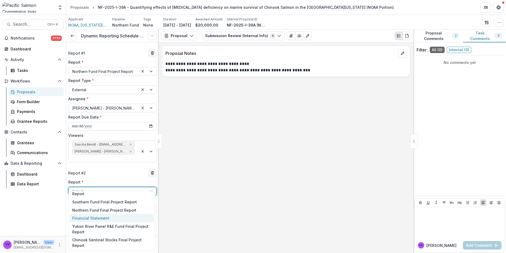
click at [109, 219] on div "Financial Statement" at bounding box center [112, 218] width 84 height 8
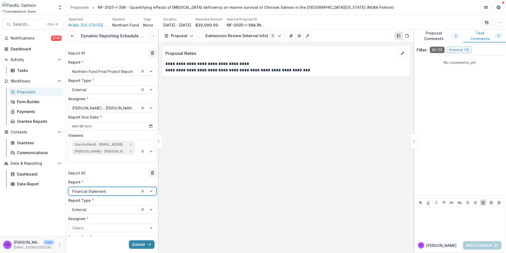
scroll to position [54, 0]
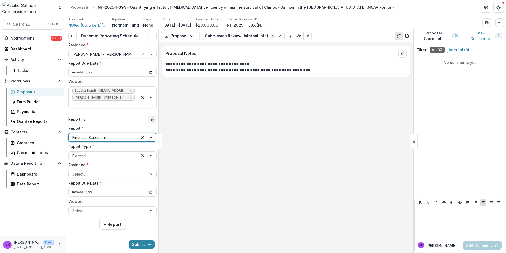
drag, startPoint x: 149, startPoint y: 166, endPoint x: 153, endPoint y: 166, distance: 4.5
click at [149, 170] on div at bounding box center [152, 174] width 10 height 8
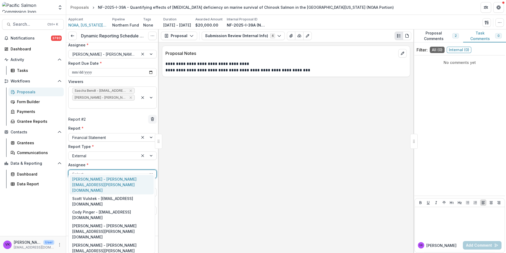
click at [118, 180] on div "[PERSON_NAME] - [PERSON_NAME][EMAIL_ADDRESS][PERSON_NAME][DOMAIN_NAME]" at bounding box center [112, 184] width 84 height 19
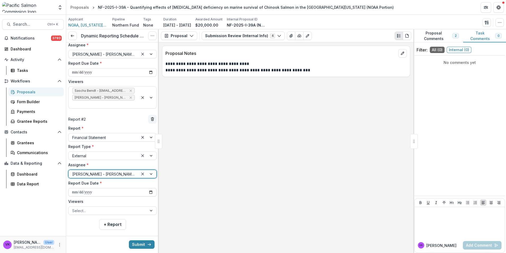
click at [149, 188] on input "**********" at bounding box center [112, 192] width 88 height 8
type input "**********"
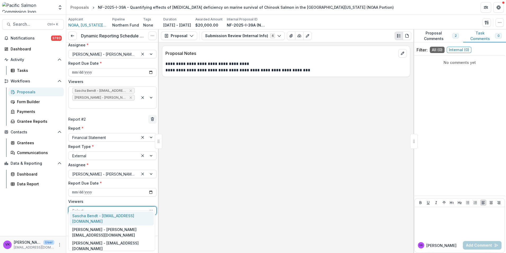
click at [147, 206] on div at bounding box center [152, 210] width 10 height 8
click at [113, 215] on div "Sascha Bendt - [EMAIL_ADDRESS][DOMAIN_NAME]" at bounding box center [112, 218] width 84 height 14
click at [152, 206] on div at bounding box center [148, 213] width 18 height 15
click at [132, 216] on div "[PERSON_NAME] - [PERSON_NAME][EMAIL_ADDRESS][DOMAIN_NAME]" at bounding box center [112, 218] width 84 height 14
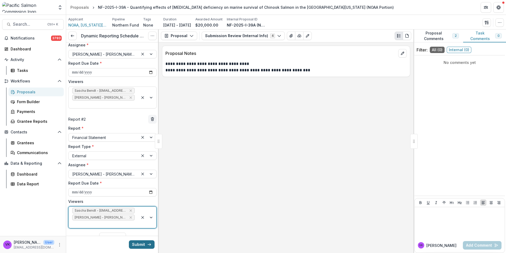
click at [140, 245] on button "Submit" at bounding box center [142, 244] width 26 height 8
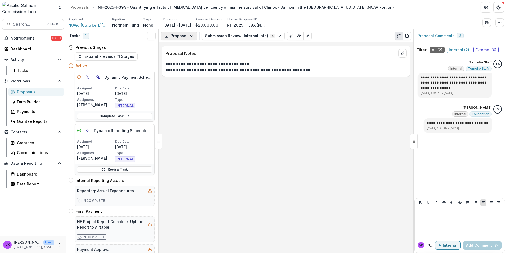
click at [192, 36] on polyline "button" at bounding box center [191, 36] width 3 height 2
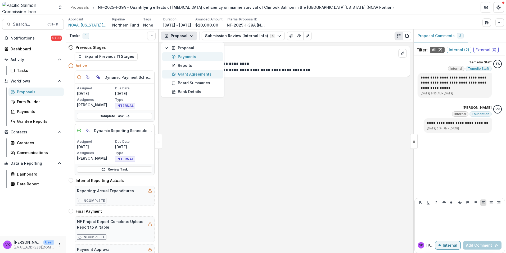
click at [190, 56] on div "Payments" at bounding box center [196, 57] width 48 height 6
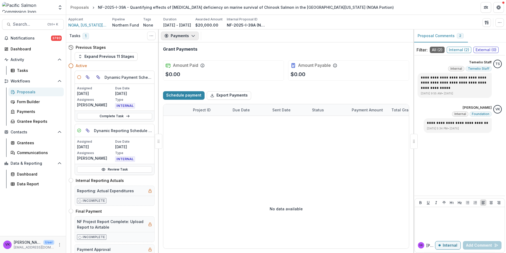
click at [192, 37] on icon "button" at bounding box center [193, 36] width 4 height 4
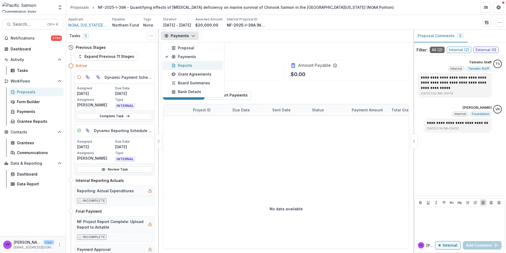
click at [177, 64] on div "Reports" at bounding box center [196, 66] width 48 height 6
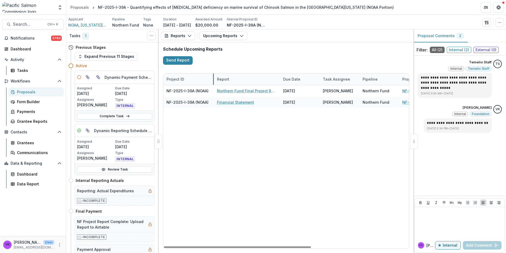
drag, startPoint x: 202, startPoint y: 81, endPoint x: 242, endPoint y: 131, distance: 64.1
drag, startPoint x: 274, startPoint y: 246, endPoint x: 167, endPoint y: 251, distance: 107.4
click at [169, 248] on div at bounding box center [237, 247] width 147 height 2
drag, startPoint x: 117, startPoint y: 115, endPoint x: 203, endPoint y: 107, distance: 86.7
click at [117, 115] on link "Complete Task" at bounding box center [114, 116] width 75 height 6
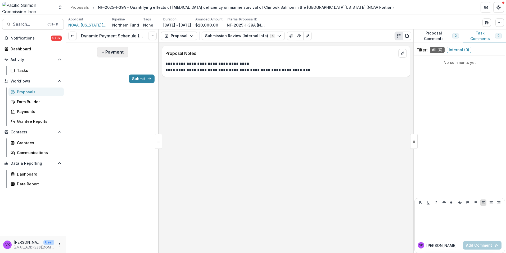
click at [104, 51] on button "+ Payment" at bounding box center [112, 52] width 31 height 11
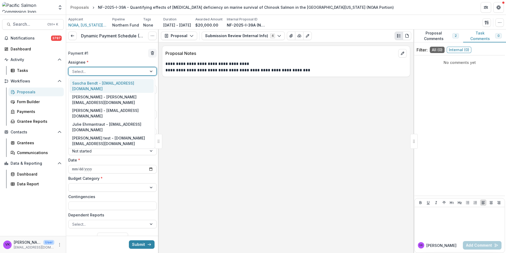
click at [113, 71] on div at bounding box center [107, 71] width 71 height 7
click at [101, 93] on div "[PERSON_NAME] - [PERSON_NAME][EMAIL_ADDRESS][DOMAIN_NAME]" at bounding box center [112, 100] width 84 height 14
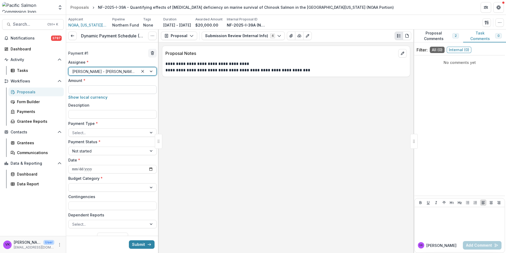
click at [110, 90] on input "Amount *" at bounding box center [112, 89] width 88 height 8
type input "*******"
drag, startPoint x: 101, startPoint y: 114, endPoint x: 285, endPoint y: 120, distance: 183.4
click at [101, 114] on input "Description" at bounding box center [112, 114] width 88 height 8
type input "**********"
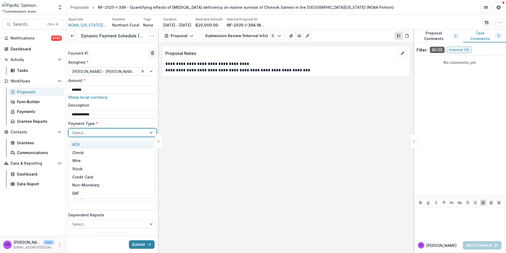
click at [128, 134] on div at bounding box center [107, 132] width 71 height 7
click at [104, 152] on div "Check" at bounding box center [112, 152] width 84 height 8
click at [149, 188] on div at bounding box center [152, 187] width 10 height 8
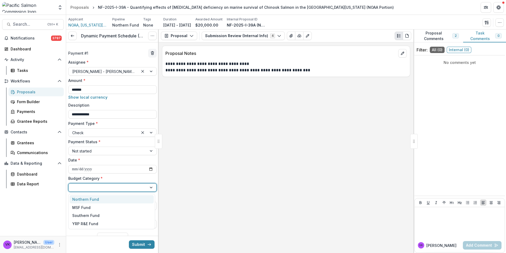
click at [115, 198] on div "Northern Fund" at bounding box center [112, 199] width 84 height 8
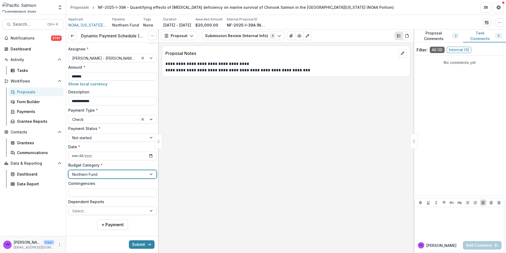
scroll to position [20, 0]
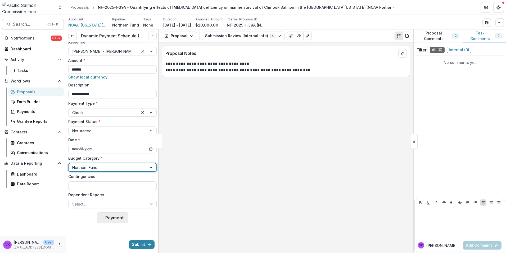
click at [117, 217] on button "+ Payment" at bounding box center [112, 217] width 31 height 11
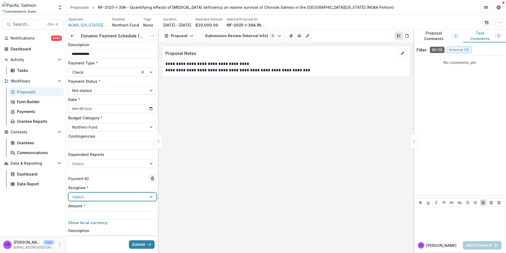
scroll to position [100, 0]
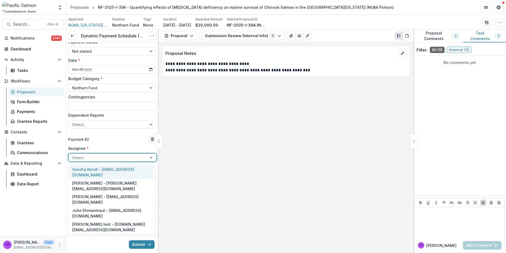
click at [126, 154] on div "Select..." at bounding box center [108, 158] width 78 height 8
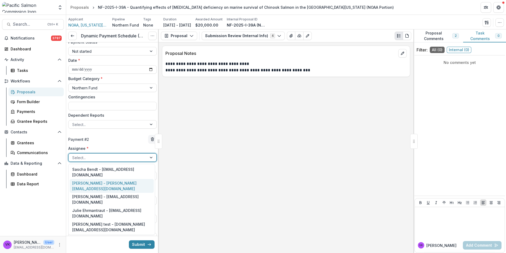
click at [98, 179] on div "[PERSON_NAME] - [PERSON_NAME][EMAIL_ADDRESS][DOMAIN_NAME]" at bounding box center [112, 186] width 84 height 14
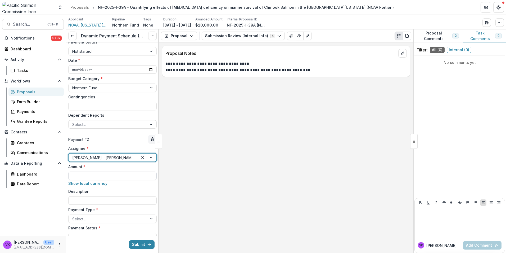
click at [117, 173] on input "Amount *" at bounding box center [112, 175] width 88 height 8
type input "******"
drag, startPoint x: 139, startPoint y: 199, endPoint x: 164, endPoint y: 201, distance: 25.5
click at [139, 199] on input "Description" at bounding box center [112, 200] width 88 height 8
type input "**********"
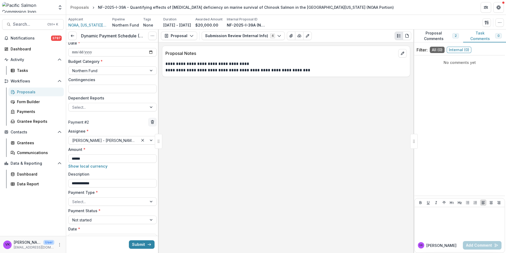
scroll to position [153, 0]
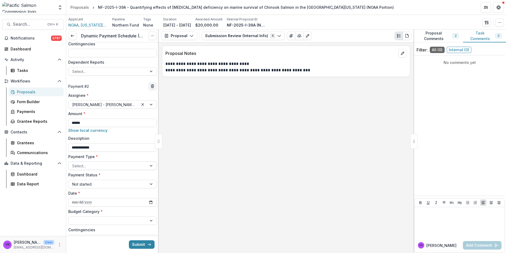
click at [134, 163] on div at bounding box center [107, 165] width 71 height 7
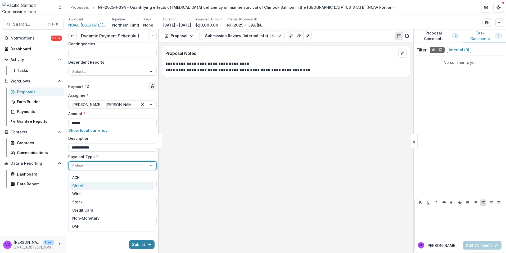
click at [95, 184] on div "Check" at bounding box center [112, 185] width 84 height 8
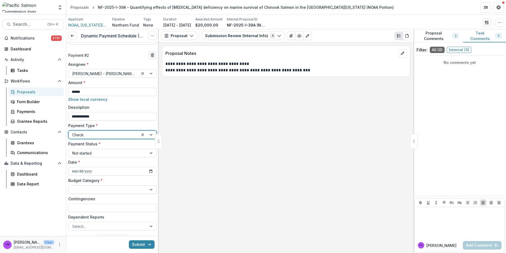
scroll to position [206, 0]
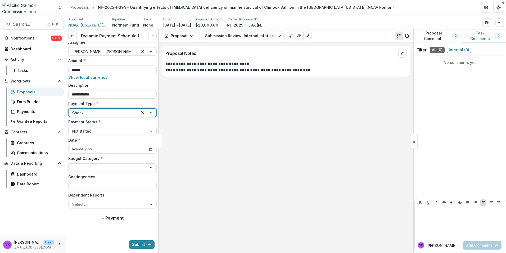
click at [150, 130] on div at bounding box center [152, 131] width 10 height 8
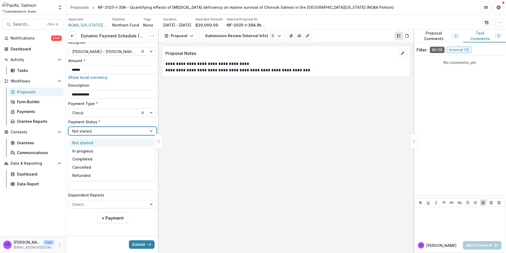
click at [209, 122] on div "**********" at bounding box center [286, 147] width 255 height 210
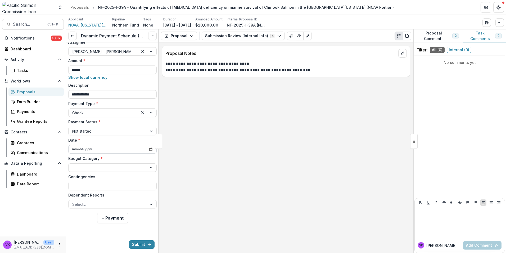
click at [151, 149] on input "**********" at bounding box center [112, 149] width 88 height 8
type input "**********"
click at [149, 170] on div at bounding box center [152, 167] width 10 height 8
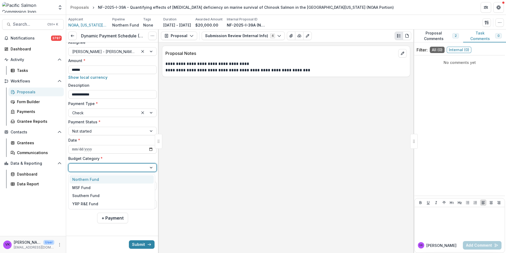
click at [112, 178] on div "Northern Fund" at bounding box center [112, 179] width 84 height 8
click at [137, 201] on div at bounding box center [107, 204] width 71 height 7
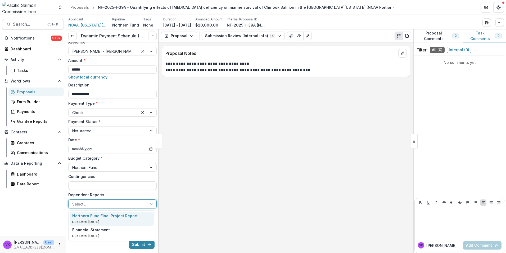
drag, startPoint x: 132, startPoint y: 215, endPoint x: 152, endPoint y: 207, distance: 22.2
click at [132, 215] on p "Northern Fund Final Project Report" at bounding box center [104, 216] width 65 height 6
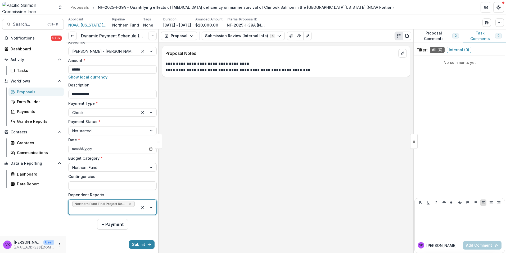
click at [150, 206] on div at bounding box center [148, 207] width 18 height 15
click at [125, 224] on div "Financial Statement" at bounding box center [111, 222] width 79 height 6
click at [140, 245] on button "Submit" at bounding box center [142, 244] width 26 height 8
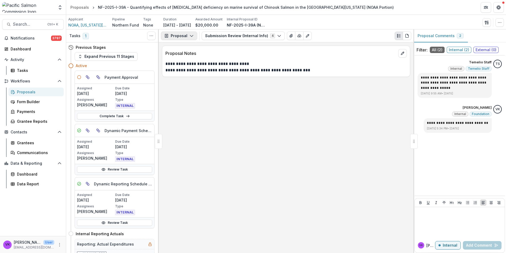
click at [190, 34] on icon "button" at bounding box center [192, 36] width 4 height 4
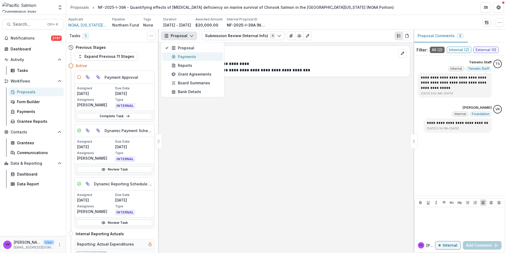
click at [181, 57] on div "Payments" at bounding box center [196, 57] width 48 height 6
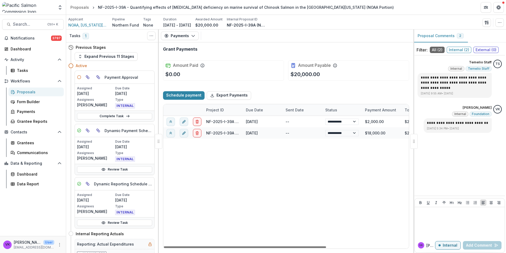
drag, startPoint x: 236, startPoint y: 246, endPoint x: 177, endPoint y: 266, distance: 62.0
click at [177, 248] on div at bounding box center [245, 247] width 162 height 2
drag, startPoint x: 25, startPoint y: 90, endPoint x: 37, endPoint y: 93, distance: 13.0
click at [25, 90] on div "Proposals" at bounding box center [38, 92] width 43 height 6
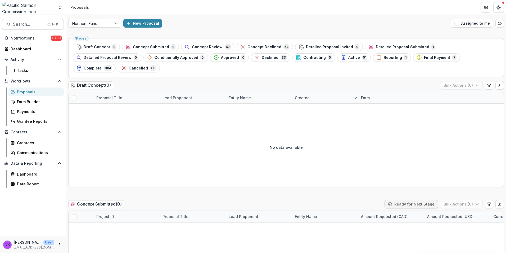
click at [304, 55] on span "Contracting" at bounding box center [315, 57] width 23 height 5
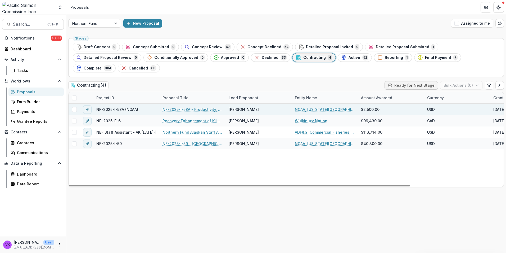
click at [198, 106] on link "NF-2025-I-58A - Productivity, Migration Timing, and Survival of Sockeye, Coho, …" at bounding box center [193, 109] width 60 height 6
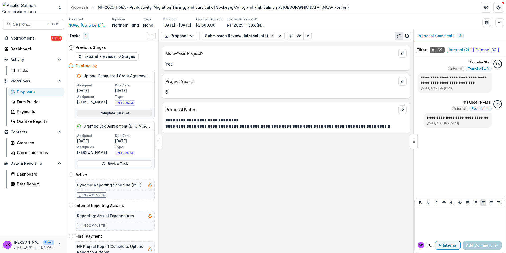
click at [108, 114] on link "Complete Task" at bounding box center [114, 113] width 75 height 6
click at [119, 163] on link "Review Task" at bounding box center [114, 163] width 75 height 6
click at [116, 111] on link "Complete Task" at bounding box center [114, 113] width 75 height 6
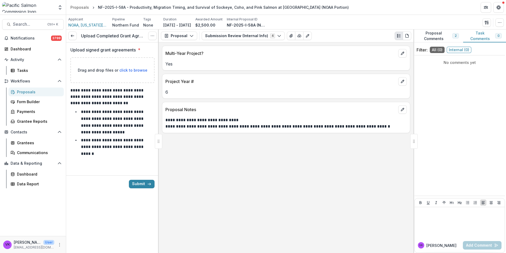
click at [134, 70] on span "click to browse" at bounding box center [133, 70] width 28 height 5
type input "**********"
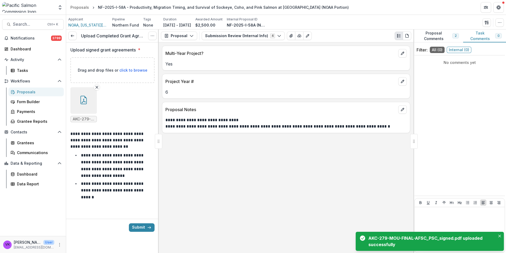
click at [91, 98] on button "button" at bounding box center [83, 100] width 26 height 26
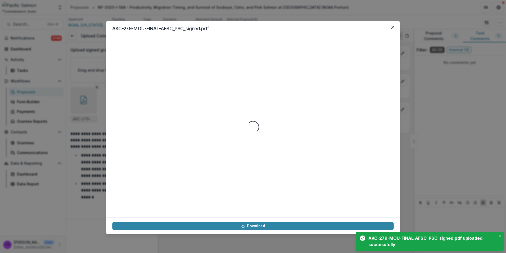
click at [91, 98] on div "AKC-279-MOU-FINAL-AFSC_PSC_signed.pdf Loading... Download" at bounding box center [253, 126] width 506 height 253
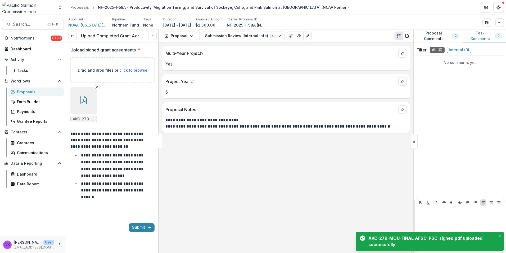
click at [83, 105] on button "button" at bounding box center [83, 100] width 26 height 26
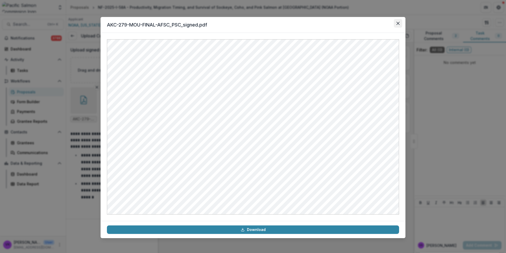
click at [398, 23] on icon "Close" at bounding box center [398, 23] width 3 height 3
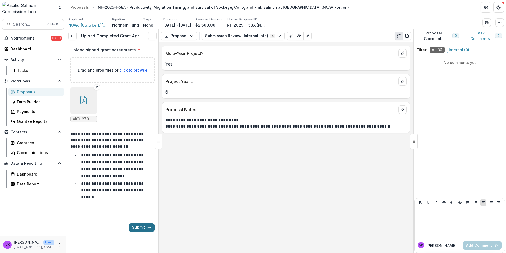
click at [139, 227] on button "Submit" at bounding box center [142, 227] width 26 height 8
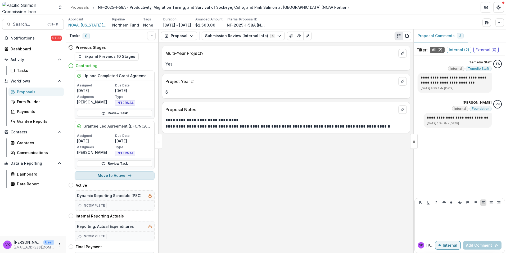
click at [116, 175] on button "Move to Active" at bounding box center [115, 175] width 80 height 8
select select "******"
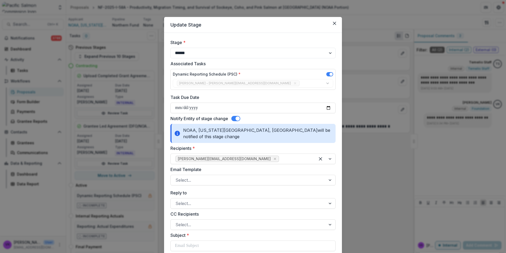
click at [233, 119] on span at bounding box center [235, 118] width 9 height 5
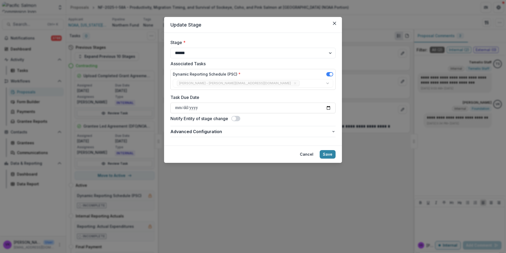
drag, startPoint x: 331, startPoint y: 153, endPoint x: 404, endPoint y: 185, distance: 80.2
click at [330, 154] on button "Save" at bounding box center [328, 154] width 16 height 8
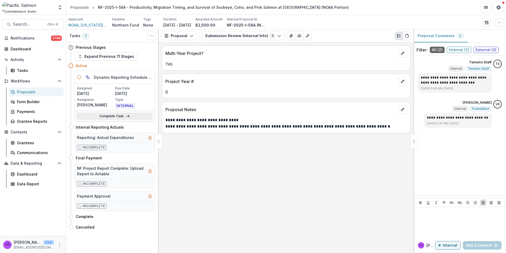
click at [103, 114] on link "Complete Task" at bounding box center [114, 116] width 75 height 6
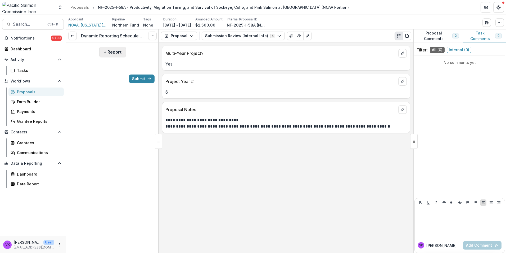
click at [106, 51] on button "+ Report" at bounding box center [112, 52] width 27 height 11
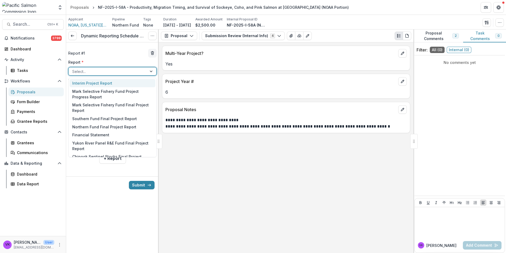
click at [146, 68] on div "Select..." at bounding box center [108, 72] width 78 height 8
click at [125, 129] on div "Northern Fund Final Project Report" at bounding box center [113, 127] width 86 height 8
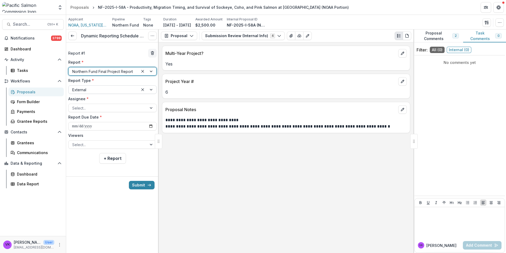
click at [152, 88] on div at bounding box center [148, 90] width 18 height 8
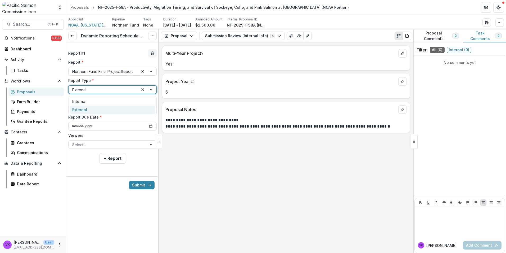
click at [143, 81] on label "Report Type *" at bounding box center [110, 81] width 85 height 6
click at [73, 87] on input "Report Type *" at bounding box center [72, 90] width 1 height 6
click at [137, 108] on div at bounding box center [107, 108] width 71 height 7
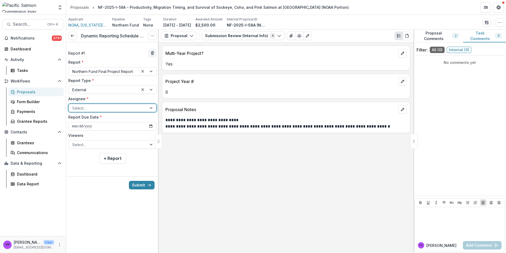
click at [151, 107] on div at bounding box center [152, 108] width 10 height 8
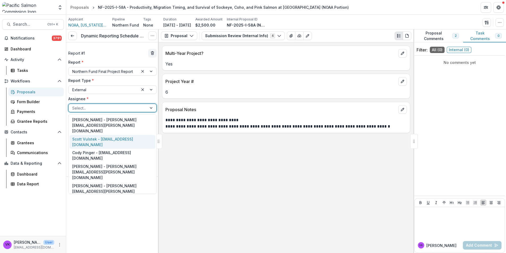
click at [124, 135] on div "Scott Vulstek - [EMAIL_ADDRESS][DOMAIN_NAME]" at bounding box center [113, 142] width 86 height 14
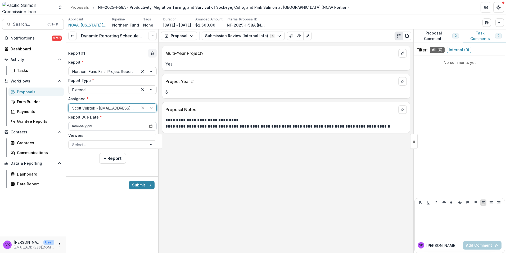
click at [149, 124] on input "**********" at bounding box center [112, 126] width 88 height 8
type input "**********"
click at [150, 143] on div at bounding box center [152, 144] width 10 height 8
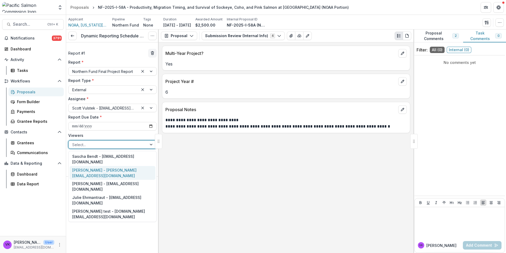
click at [118, 166] on div "[PERSON_NAME] - [PERSON_NAME][EMAIL_ADDRESS][DOMAIN_NAME]" at bounding box center [113, 173] width 86 height 14
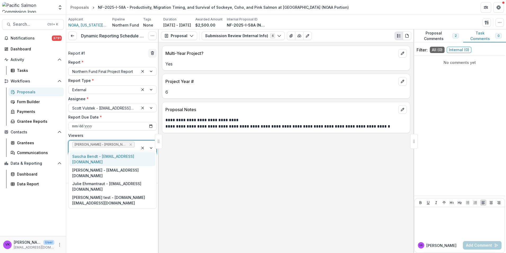
click at [152, 142] on div at bounding box center [148, 147] width 18 height 15
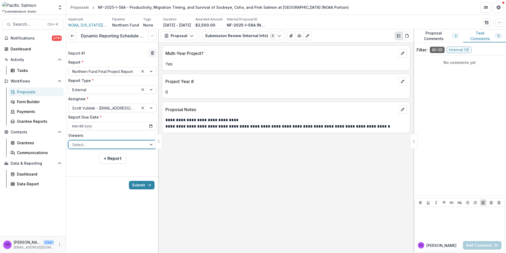
click at [151, 144] on div at bounding box center [152, 144] width 10 height 8
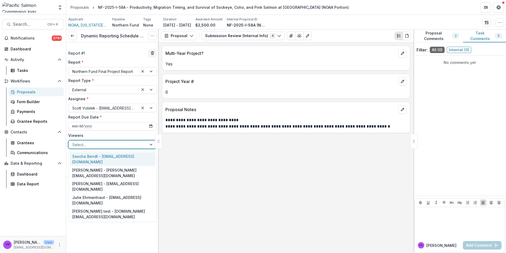
click at [150, 142] on div at bounding box center [152, 144] width 10 height 8
drag, startPoint x: 115, startPoint y: 155, endPoint x: 135, endPoint y: 148, distance: 21.3
click at [115, 154] on div "Sascha Bendt - [EMAIL_ADDRESS][DOMAIN_NAME]" at bounding box center [113, 159] width 86 height 14
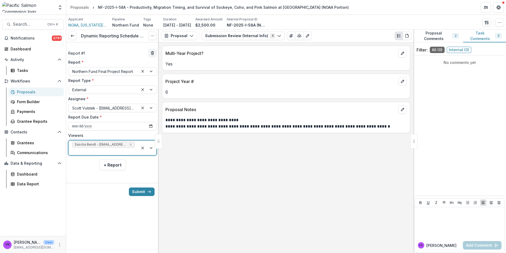
click at [151, 143] on div at bounding box center [148, 147] width 18 height 15
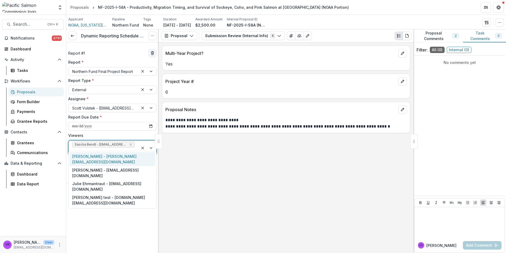
click at [125, 157] on div "[PERSON_NAME] - [PERSON_NAME][EMAIL_ADDRESS][DOMAIN_NAME]" at bounding box center [113, 159] width 86 height 14
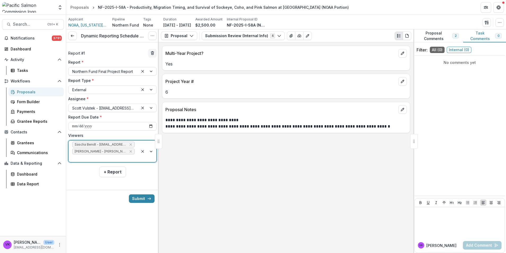
drag, startPoint x: 110, startPoint y: 166, endPoint x: 187, endPoint y: 176, distance: 77.2
click at [110, 166] on button "+ Report" at bounding box center [112, 171] width 27 height 11
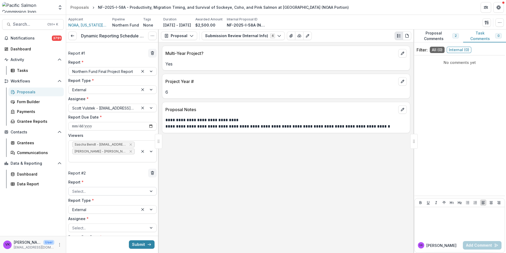
click at [113, 188] on div at bounding box center [107, 191] width 71 height 7
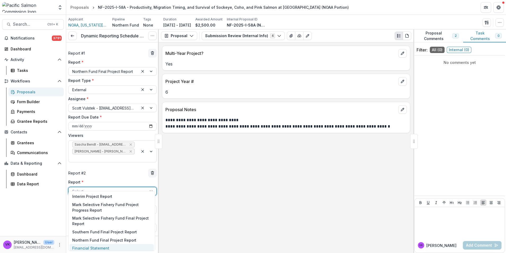
click at [100, 247] on div "Financial Statement" at bounding box center [112, 248] width 84 height 8
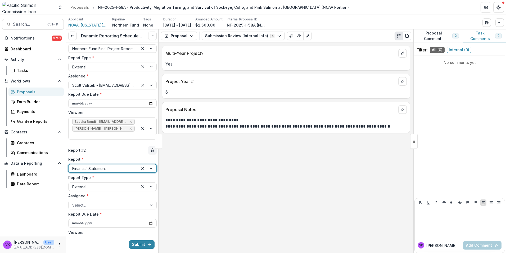
scroll to position [53, 0]
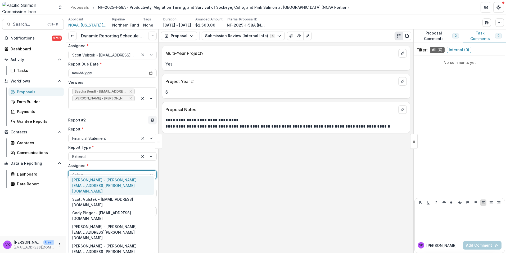
click at [137, 171] on div at bounding box center [107, 174] width 71 height 7
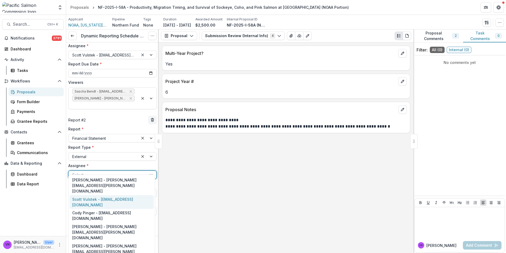
click at [121, 195] on div "Scott Vulstek - [EMAIL_ADDRESS][DOMAIN_NAME]" at bounding box center [112, 202] width 84 height 14
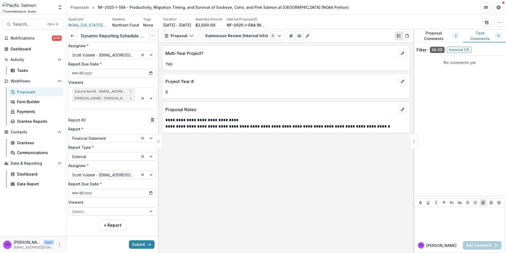
click at [134, 189] on input "**********" at bounding box center [112, 193] width 88 height 8
click at [149, 189] on input "**********" at bounding box center [112, 193] width 88 height 8
type input "**********"
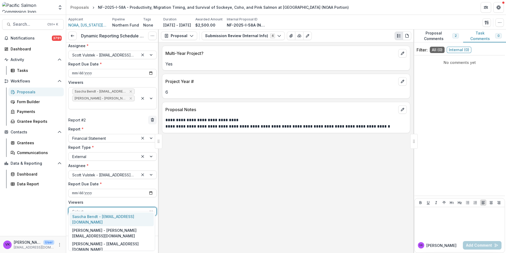
click at [130, 208] on div at bounding box center [107, 211] width 71 height 7
click at [112, 216] on div "Sascha Bendt - [EMAIL_ADDRESS][DOMAIN_NAME]" at bounding box center [112, 219] width 84 height 14
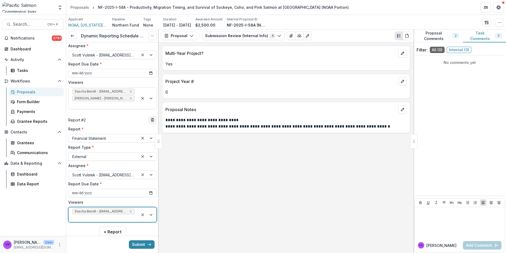
click at [150, 207] on div at bounding box center [148, 214] width 18 height 15
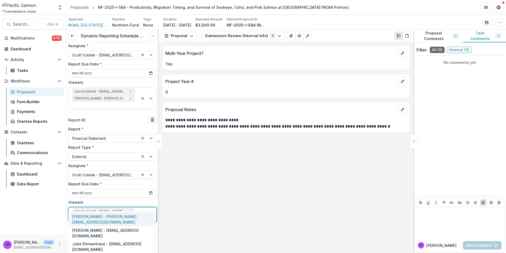
click at [133, 215] on div "[PERSON_NAME] - [PERSON_NAME][EMAIL_ADDRESS][DOMAIN_NAME]" at bounding box center [112, 219] width 84 height 14
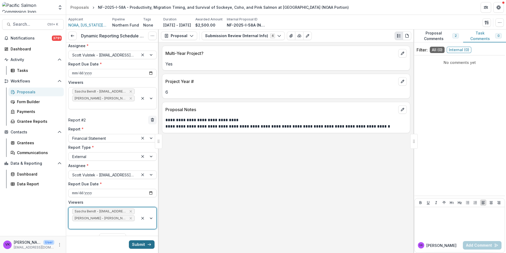
click at [140, 243] on button "Submit" at bounding box center [142, 244] width 26 height 8
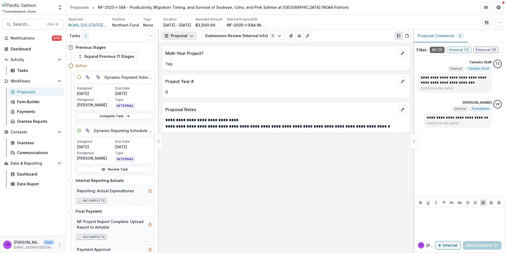
click at [188, 34] on button "Proposal" at bounding box center [179, 36] width 36 height 8
drag, startPoint x: 182, startPoint y: 65, endPoint x: 204, endPoint y: 72, distance: 22.8
click at [183, 65] on div "Reports" at bounding box center [196, 66] width 48 height 6
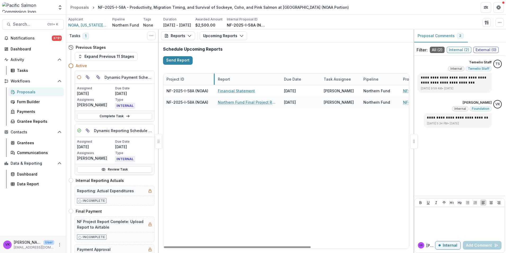
drag, startPoint x: 202, startPoint y: 79, endPoint x: 213, endPoint y: 81, distance: 11.3
drag, startPoint x: 250, startPoint y: 247, endPoint x: 226, endPoint y: 261, distance: 27.1
click at [226, 248] on div at bounding box center [237, 247] width 147 height 2
drag, startPoint x: 212, startPoint y: 246, endPoint x: 111, endPoint y: 263, distance: 101.9
click at [164, 248] on div at bounding box center [237, 247] width 147 height 2
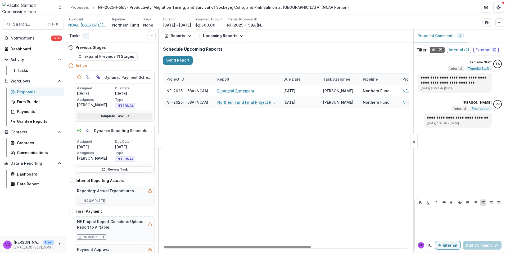
click at [116, 115] on link "Complete Task" at bounding box center [114, 116] width 75 height 6
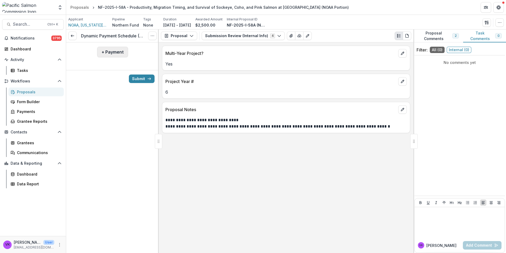
click at [105, 53] on button "+ Payment" at bounding box center [112, 52] width 31 height 11
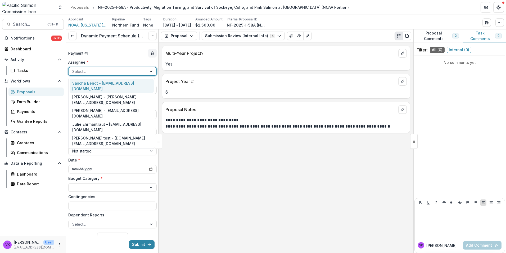
click at [123, 71] on div at bounding box center [107, 71] width 71 height 7
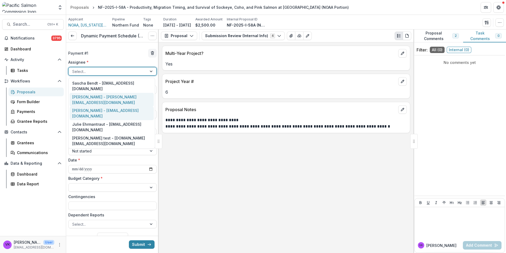
click at [98, 93] on div "[PERSON_NAME] - [PERSON_NAME][EMAIL_ADDRESS][DOMAIN_NAME]" at bounding box center [112, 100] width 84 height 14
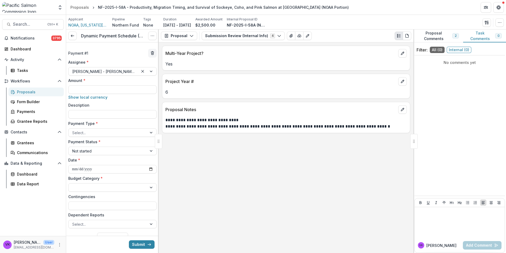
drag, startPoint x: 108, startPoint y: 88, endPoint x: 204, endPoint y: 85, distance: 96.5
click at [108, 87] on input "Amount *" at bounding box center [112, 89] width 88 height 8
type input "******"
click at [108, 115] on input "Description" at bounding box center [112, 114] width 88 height 8
type input "**********"
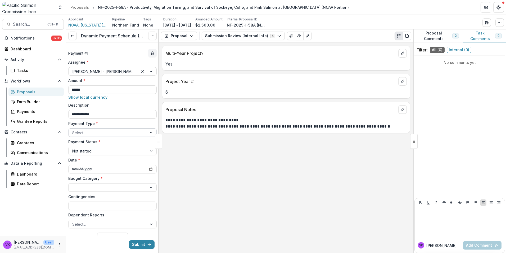
click at [118, 129] on div at bounding box center [107, 132] width 71 height 7
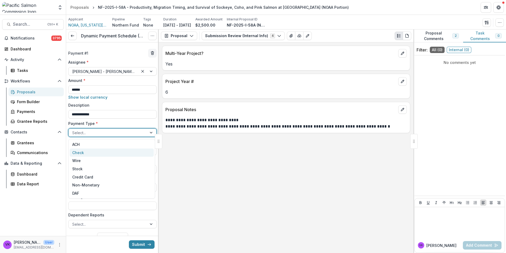
click at [92, 152] on div "Check" at bounding box center [112, 152] width 84 height 8
click at [147, 185] on div at bounding box center [152, 187] width 10 height 8
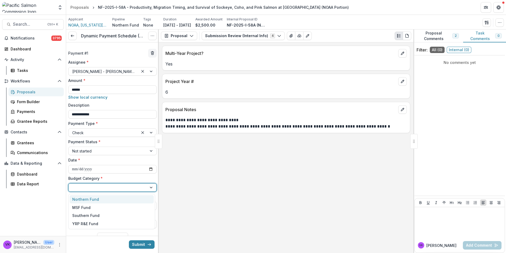
click at [119, 199] on div "Northern Fund" at bounding box center [112, 199] width 84 height 8
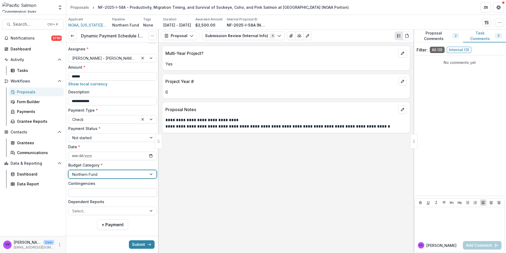
scroll to position [20, 0]
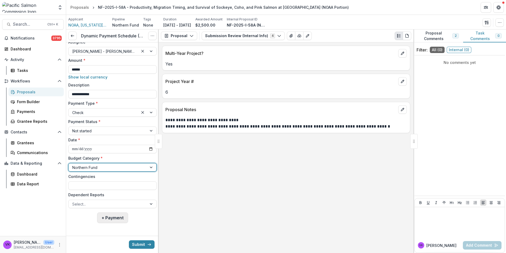
click at [109, 221] on button "+ Payment" at bounding box center [112, 217] width 31 height 11
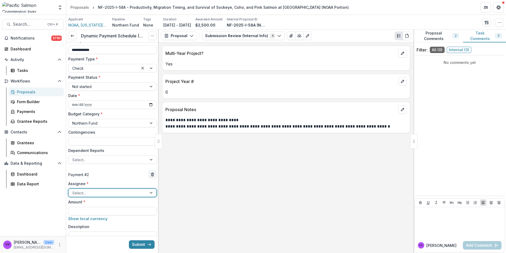
scroll to position [100, 0]
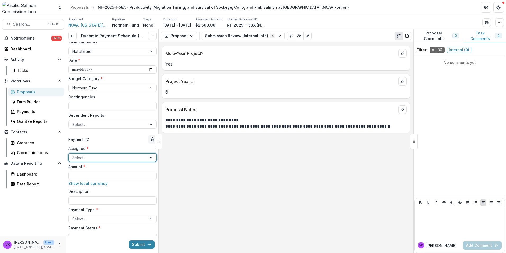
click at [124, 156] on div at bounding box center [107, 157] width 71 height 7
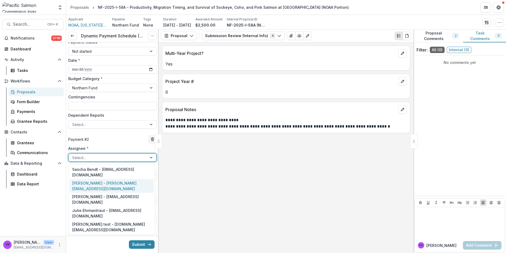
click at [103, 179] on div "[PERSON_NAME] - [PERSON_NAME][EMAIL_ADDRESS][DOMAIN_NAME]" at bounding box center [112, 186] width 84 height 14
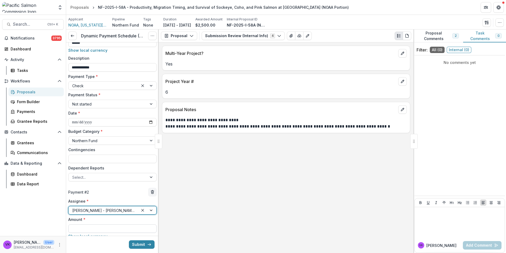
scroll to position [106, 0]
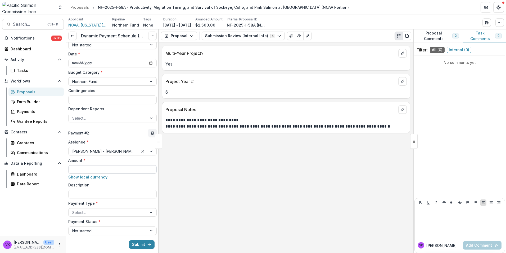
click at [110, 170] on input "Amount *" at bounding box center [112, 169] width 88 height 8
type input "****"
click at [104, 193] on input "Description" at bounding box center [112, 194] width 88 height 8
type input "**********"
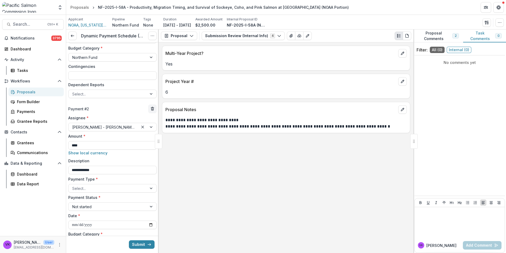
scroll to position [185, 0]
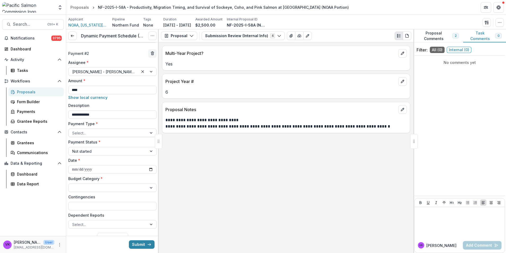
click at [149, 132] on div at bounding box center [152, 133] width 10 height 8
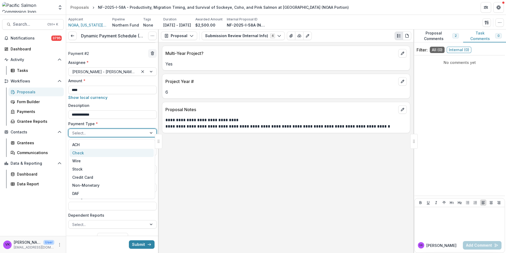
drag, startPoint x: 79, startPoint y: 152, endPoint x: 202, endPoint y: 154, distance: 122.9
click at [79, 152] on div "Check" at bounding box center [112, 153] width 84 height 8
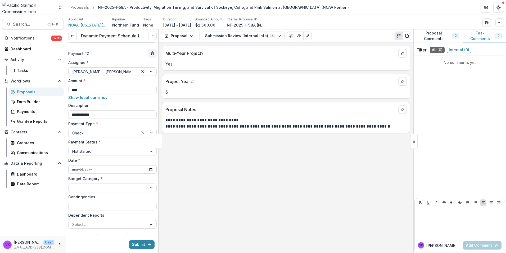
click at [148, 167] on input "**********" at bounding box center [112, 169] width 88 height 8
type input "**********"
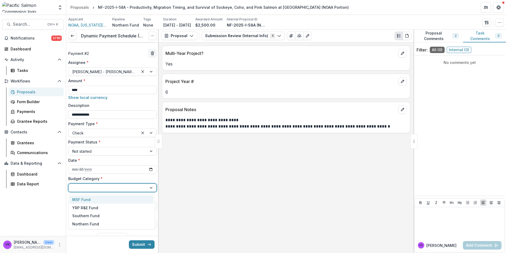
click at [144, 186] on div at bounding box center [108, 188] width 78 height 8
click at [94, 223] on div "Northern Fund" at bounding box center [85, 224] width 27 height 6
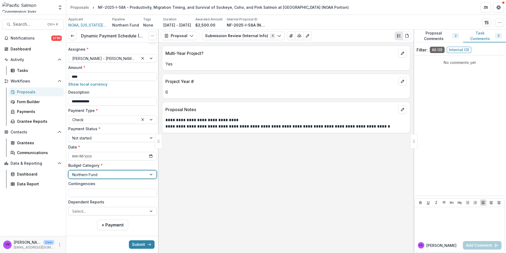
scroll to position [206, 0]
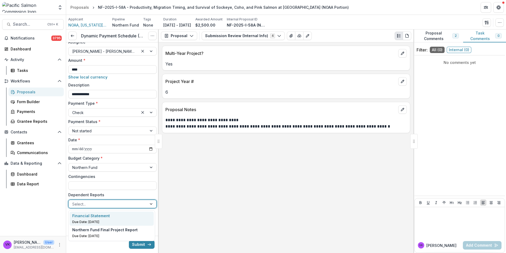
click at [139, 203] on div at bounding box center [107, 204] width 71 height 7
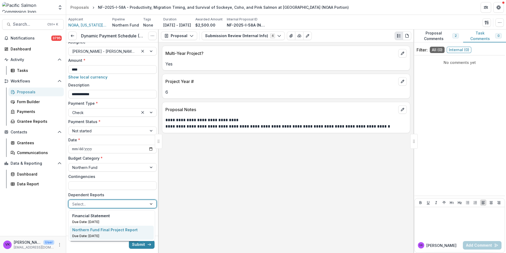
click at [121, 229] on p "Northern Fund Final Project Report" at bounding box center [104, 230] width 65 height 6
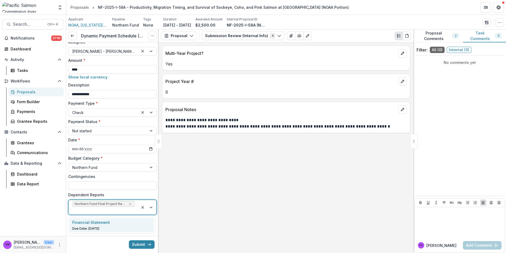
click at [152, 205] on div at bounding box center [148, 207] width 18 height 15
click at [122, 222] on div "Financial Statement" at bounding box center [111, 222] width 79 height 6
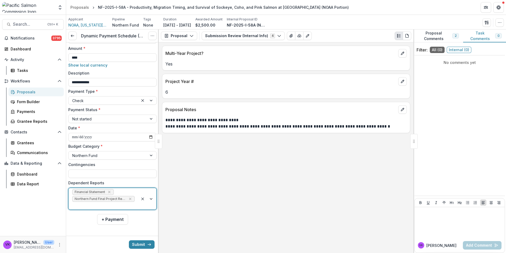
scroll to position [219, 0]
drag, startPoint x: 141, startPoint y: 241, endPoint x: 164, endPoint y: 241, distance: 22.8
click at [141, 241] on button "Submit" at bounding box center [142, 244] width 26 height 8
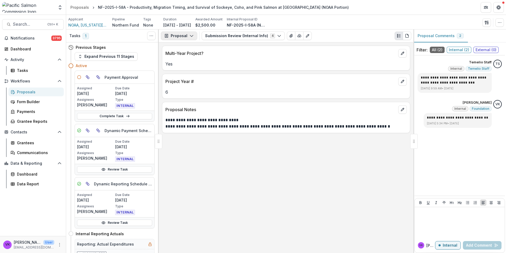
click at [190, 35] on icon "button" at bounding box center [192, 36] width 4 height 4
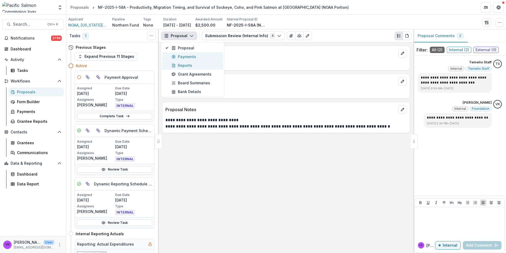
click at [183, 59] on div "Payments" at bounding box center [196, 57] width 48 height 6
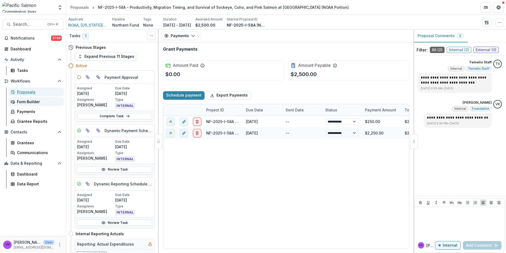
click at [30, 91] on div "Proposals" at bounding box center [38, 92] width 43 height 6
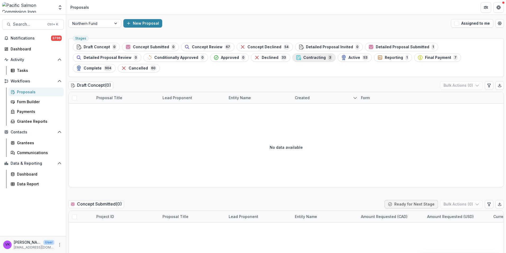
click at [293, 54] on button "Contracting 3" at bounding box center [314, 57] width 43 height 8
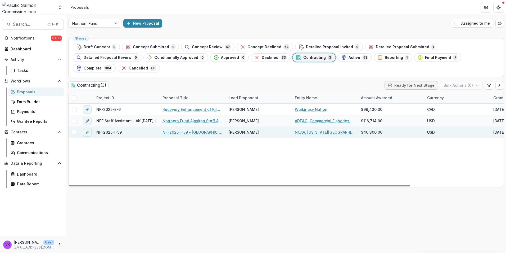
click at [203, 129] on link "NF-2025-I-59 - [GEOGRAPHIC_DATA][US_STATE] Coastal Monitoring" at bounding box center [193, 132] width 60 height 6
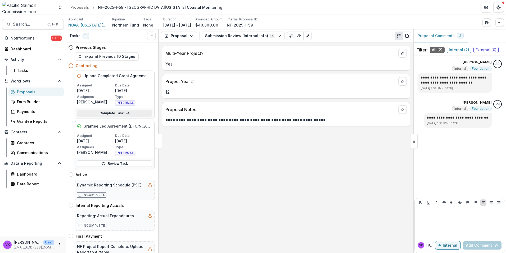
click at [112, 113] on link "Complete Task" at bounding box center [114, 113] width 75 height 6
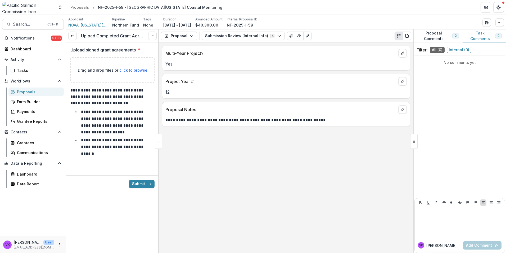
click at [133, 68] on span "click to browse" at bounding box center [133, 70] width 28 height 5
type input "**********"
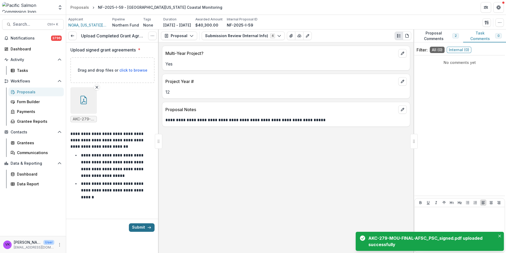
click at [133, 225] on button "Submit" at bounding box center [142, 227] width 26 height 8
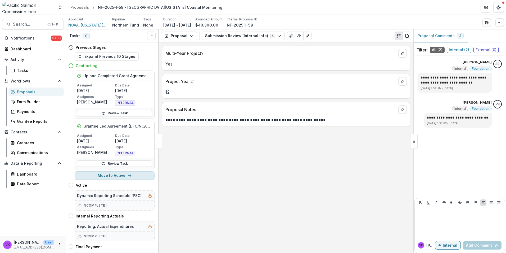
click at [121, 176] on button "Move to Active" at bounding box center [115, 175] width 80 height 8
select select "******"
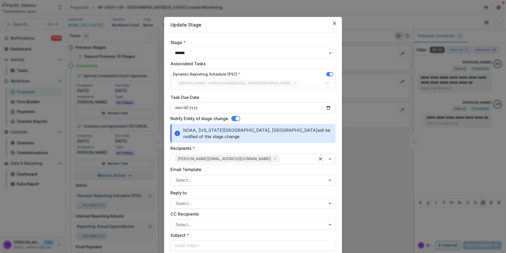
drag, startPoint x: 233, startPoint y: 119, endPoint x: 262, endPoint y: 123, distance: 29.8
click at [233, 118] on span at bounding box center [235, 118] width 9 height 5
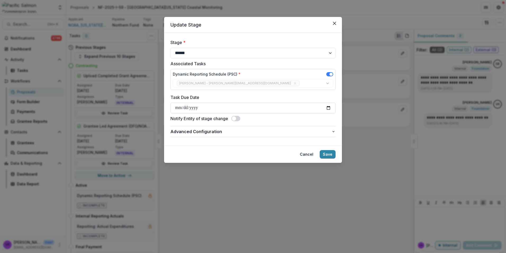
drag, startPoint x: 329, startPoint y: 153, endPoint x: 353, endPoint y: 158, distance: 24.4
click at [329, 153] on button "Save" at bounding box center [328, 154] width 16 height 8
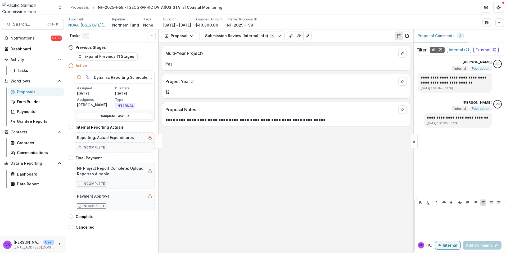
drag, startPoint x: 113, startPoint y: 115, endPoint x: 272, endPoint y: 124, distance: 159.7
click at [113, 115] on link "Complete Task" at bounding box center [114, 116] width 75 height 6
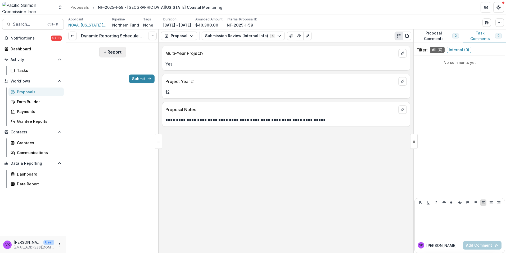
click at [109, 52] on button "+ Report" at bounding box center [112, 52] width 27 height 11
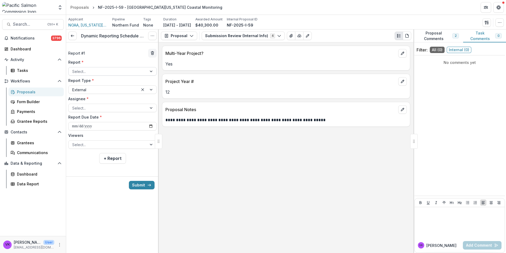
click at [116, 71] on div at bounding box center [107, 71] width 71 height 7
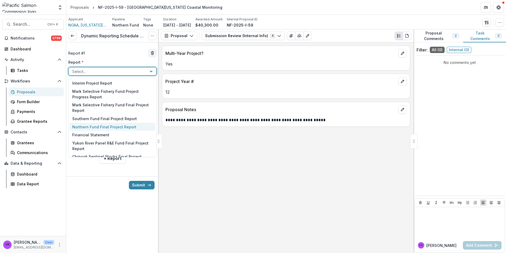
drag, startPoint x: 106, startPoint y: 128, endPoint x: 177, endPoint y: 136, distance: 71.4
click at [105, 128] on div "Northern Fund Final Project Report" at bounding box center [113, 127] width 86 height 8
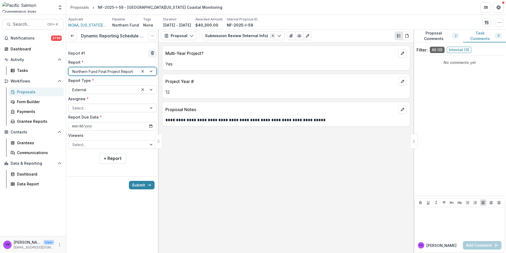
click at [137, 106] on div at bounding box center [107, 108] width 71 height 7
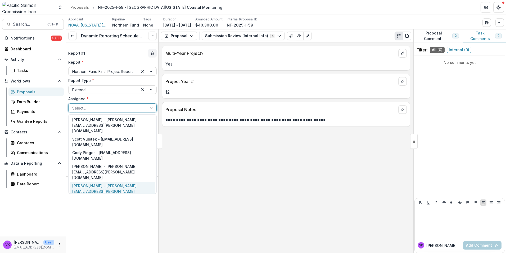
click at [117, 181] on div "[PERSON_NAME] - [PERSON_NAME][EMAIL_ADDRESS][PERSON_NAME][DOMAIN_NAME]" at bounding box center [113, 190] width 86 height 19
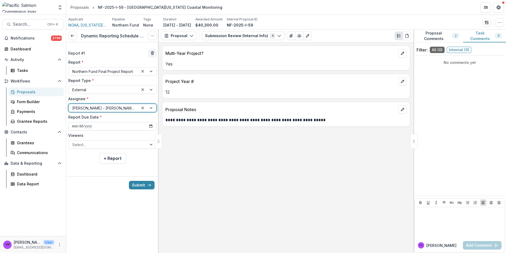
click at [150, 125] on input "**********" at bounding box center [112, 126] width 88 height 8
type input "**********"
click at [149, 143] on div at bounding box center [152, 144] width 10 height 8
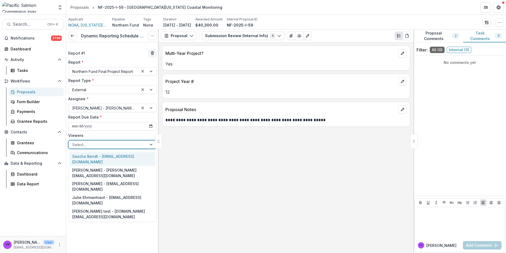
click at [115, 154] on div "Sascha Bendt - [EMAIL_ADDRESS][DOMAIN_NAME]" at bounding box center [113, 159] width 86 height 14
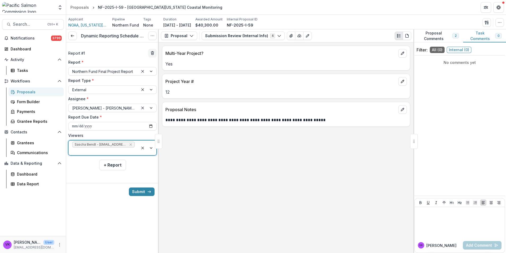
click at [153, 142] on div at bounding box center [148, 147] width 18 height 15
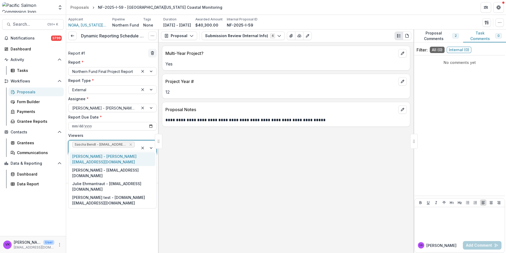
click at [123, 157] on div "[PERSON_NAME] - [PERSON_NAME][EMAIL_ADDRESS][DOMAIN_NAME]" at bounding box center [113, 159] width 86 height 14
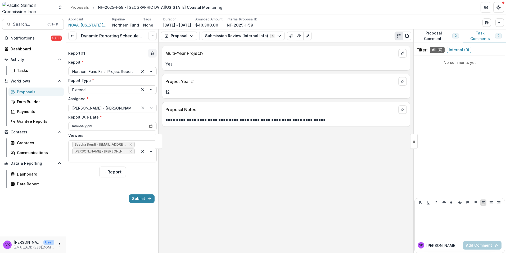
drag, startPoint x: 118, startPoint y: 166, endPoint x: 195, endPoint y: 177, distance: 77.6
click at [119, 166] on button "+ Report" at bounding box center [112, 171] width 27 height 11
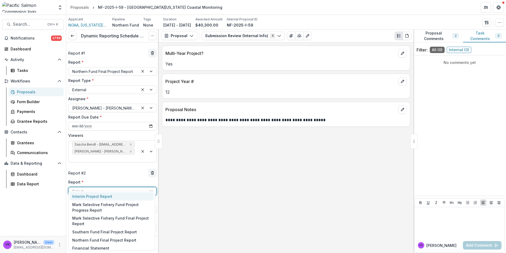
click at [139, 188] on div at bounding box center [107, 191] width 71 height 7
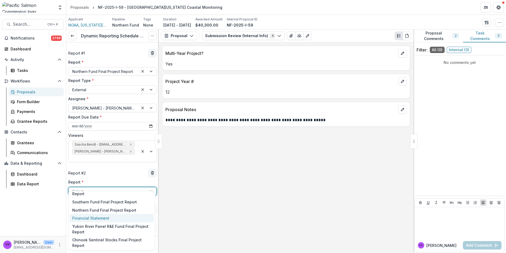
drag, startPoint x: 99, startPoint y: 217, endPoint x: 128, endPoint y: 208, distance: 30.7
click at [98, 217] on div "Financial Statement" at bounding box center [112, 218] width 84 height 8
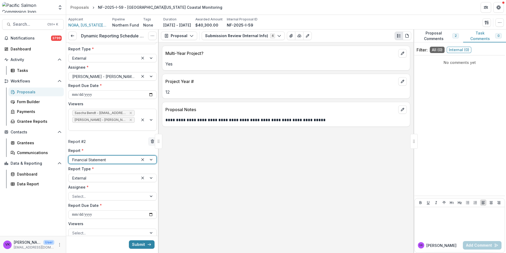
scroll to position [54, 0]
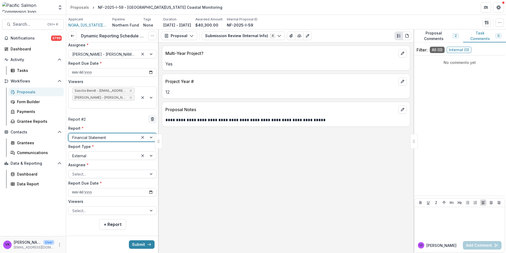
click at [148, 170] on div at bounding box center [152, 174] width 10 height 8
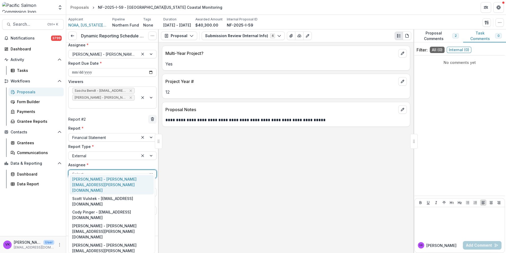
click at [216, 164] on div "**********" at bounding box center [286, 147] width 255 height 210
click at [149, 170] on div at bounding box center [152, 174] width 10 height 8
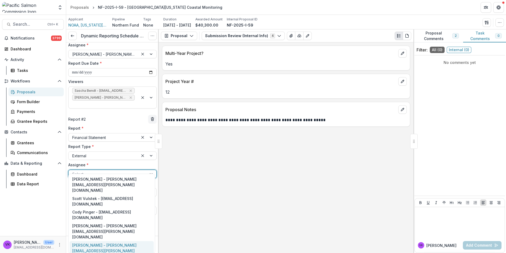
click at [126, 241] on div "[PERSON_NAME] - [PERSON_NAME][EMAIL_ADDRESS][PERSON_NAME][DOMAIN_NAME]" at bounding box center [112, 250] width 84 height 19
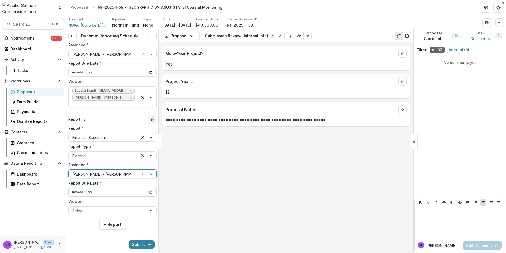
click at [148, 188] on input "**********" at bounding box center [112, 192] width 88 height 8
type input "**********"
click at [139, 207] on div at bounding box center [107, 210] width 71 height 7
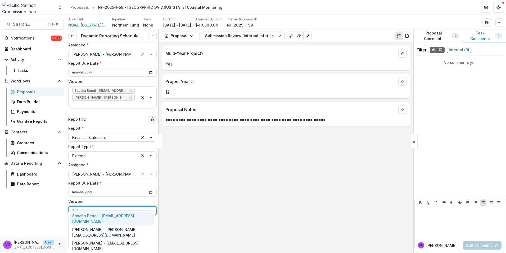
drag, startPoint x: 113, startPoint y: 213, endPoint x: 141, endPoint y: 208, distance: 28.8
click at [113, 213] on div "Sascha Bendt - [EMAIL_ADDRESS][DOMAIN_NAME]" at bounding box center [112, 218] width 84 height 14
click at [150, 206] on div at bounding box center [148, 213] width 18 height 15
click at [117, 215] on div "[PERSON_NAME] - [PERSON_NAME][EMAIL_ADDRESS][DOMAIN_NAME]" at bounding box center [112, 218] width 84 height 14
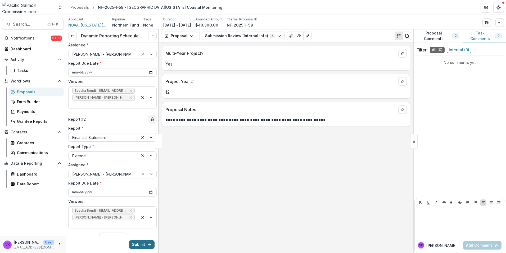
click at [144, 245] on button "Submit" at bounding box center [142, 244] width 26 height 8
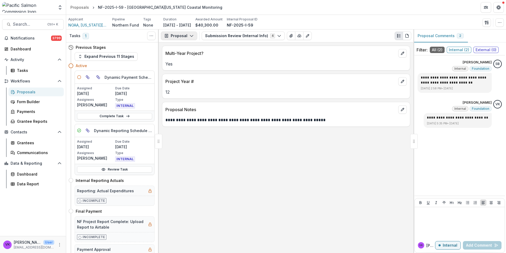
click at [191, 37] on polyline "button" at bounding box center [191, 36] width 3 height 2
click at [182, 65] on div "Reports" at bounding box center [196, 66] width 48 height 6
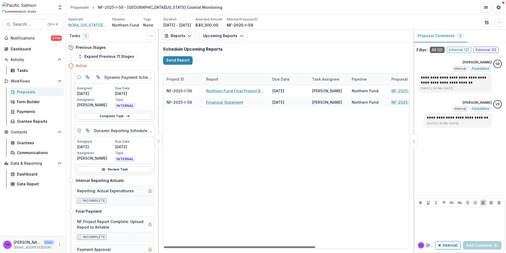
drag, startPoint x: 288, startPoint y: 247, endPoint x: 43, endPoint y: 264, distance: 245.0
click at [164, 248] on div at bounding box center [240, 247] width 152 height 2
drag, startPoint x: 112, startPoint y: 115, endPoint x: 164, endPoint y: 117, distance: 51.7
click at [112, 115] on link "Complete Task" at bounding box center [114, 116] width 75 height 6
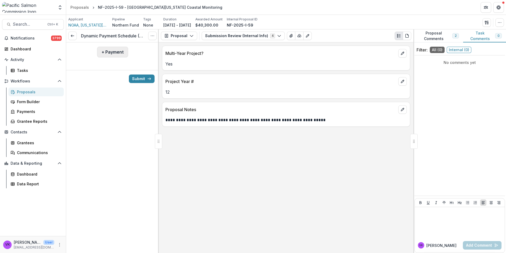
click at [113, 53] on button "+ Payment" at bounding box center [112, 52] width 31 height 11
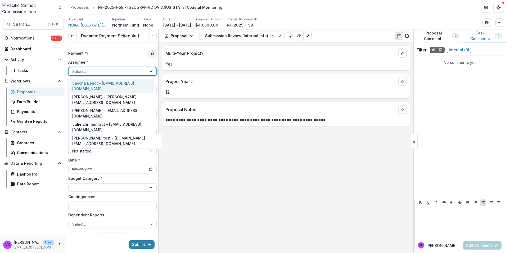
click at [115, 71] on div at bounding box center [107, 71] width 71 height 7
click at [99, 93] on div "[PERSON_NAME] - [PERSON_NAME][EMAIL_ADDRESS][DOMAIN_NAME]" at bounding box center [112, 100] width 84 height 14
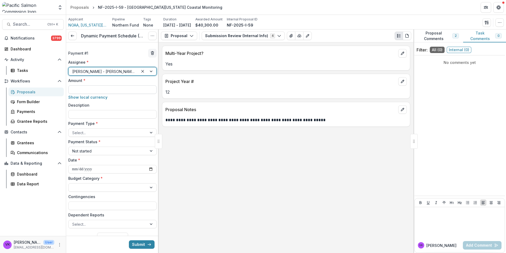
click at [104, 88] on input "Amount *" at bounding box center [112, 89] width 88 height 8
type input "*******"
click at [95, 113] on input "Description" at bounding box center [112, 114] width 88 height 8
type input "**********"
click at [99, 131] on div at bounding box center [107, 132] width 71 height 7
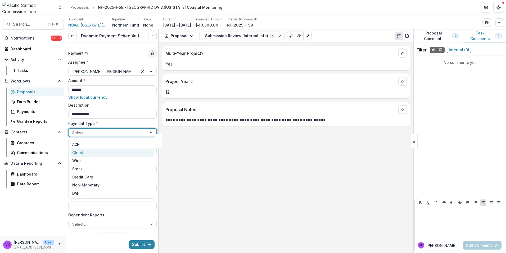
click at [86, 152] on div "Check" at bounding box center [112, 152] width 84 height 8
click at [149, 186] on div at bounding box center [152, 187] width 10 height 8
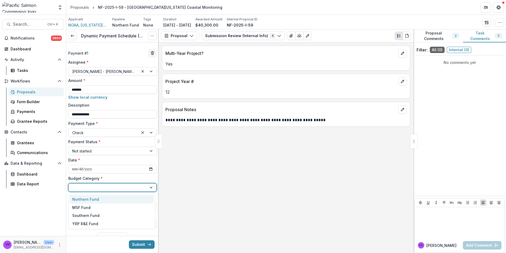
click at [136, 200] on div "Northern Fund" at bounding box center [112, 199] width 84 height 8
click at [144, 242] on button "Submit" at bounding box center [142, 244] width 26 height 8
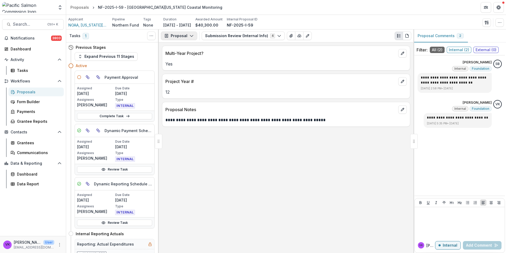
click at [193, 37] on icon "button" at bounding box center [192, 36] width 4 height 4
click at [188, 58] on div "Payments" at bounding box center [196, 57] width 48 height 6
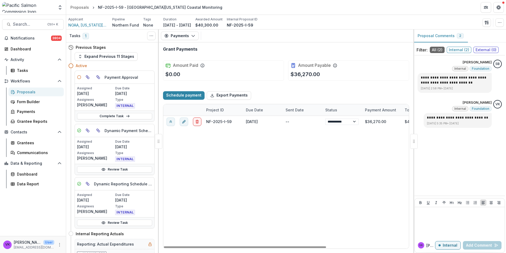
drag, startPoint x: 297, startPoint y: 248, endPoint x: 258, endPoint y: 243, distance: 38.9
click at [249, 248] on div at bounding box center [245, 247] width 162 height 2
click at [194, 95] on button "Schedule payment" at bounding box center [184, 95] width 42 height 8
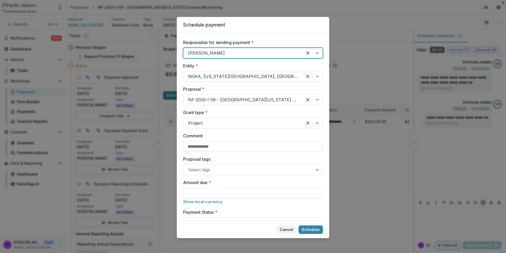
click at [290, 230] on button "Cancel" at bounding box center [287, 229] width 20 height 8
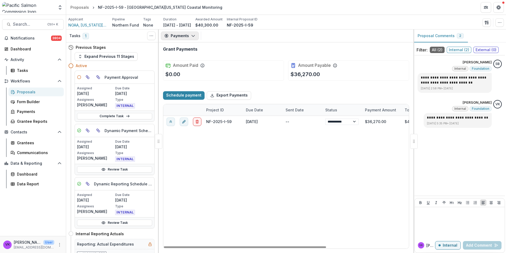
click at [191, 36] on icon "button" at bounding box center [193, 36] width 4 height 4
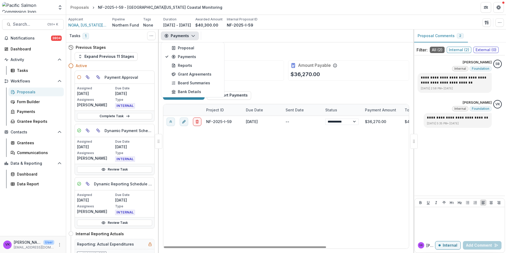
click at [324, 156] on div "**********" at bounding box center [348, 182] width 371 height 132
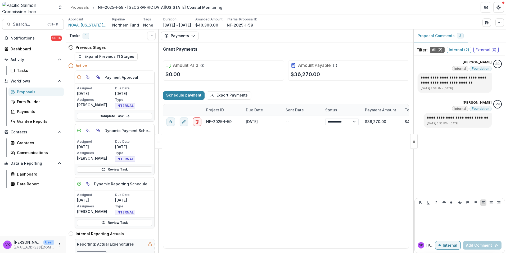
click at [27, 93] on div "Proposals" at bounding box center [38, 92] width 43 height 6
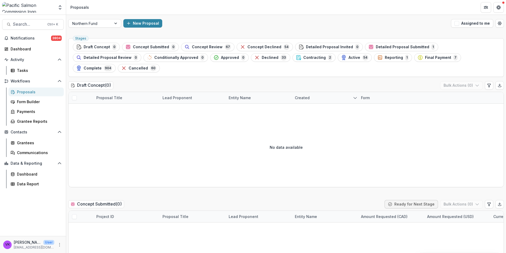
click at [24, 91] on div "Proposals" at bounding box center [38, 92] width 43 height 6
click at [341, 57] on div "Active 54" at bounding box center [354, 58] width 27 height 6
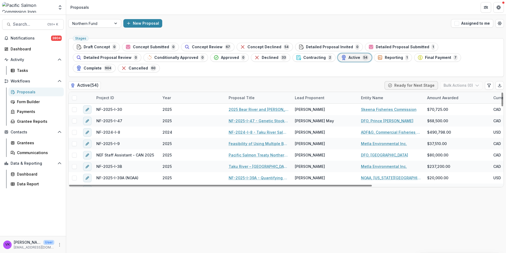
click at [123, 81] on div "Active ( 54 ) Ready for Next Stage Bulk Actions ( 0 )" at bounding box center [286, 86] width 436 height 11
drag, startPoint x: 124, startPoint y: 87, endPoint x: 131, endPoint y: 90, distance: 7.7
click at [124, 92] on div "Project ID" at bounding box center [126, 97] width 66 height 11
drag, startPoint x: 129, startPoint y: 97, endPoint x: 132, endPoint y: 98, distance: 3.3
click at [130, 97] on input at bounding box center [126, 99] width 64 height 8
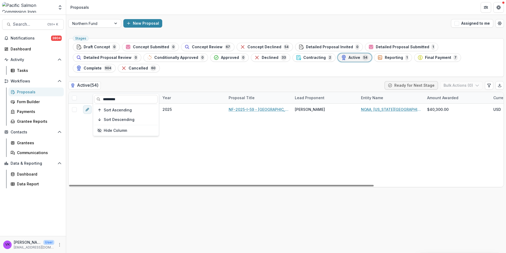
type input "*********"
click at [260, 131] on div "NF-2025-I-59 2025 NF-2025-I-59 - [GEOGRAPHIC_DATA][US_STATE] Coastal Monitoring…" at bounding box center [379, 145] width 621 height 83
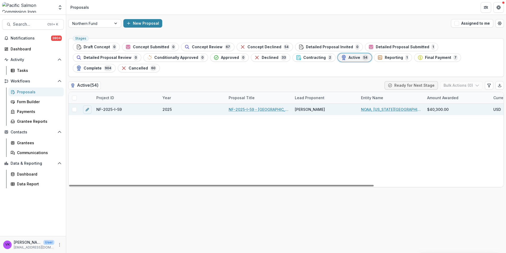
click at [74, 107] on span at bounding box center [74, 109] width 5 height 5
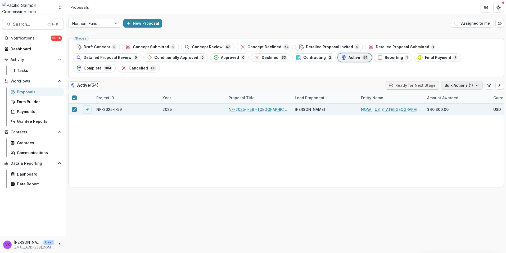
click at [477, 83] on icon "button" at bounding box center [477, 85] width 4 height 4
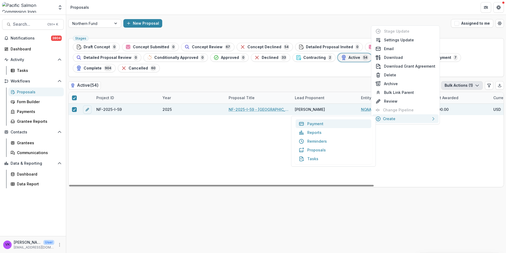
click at [318, 124] on button "Payment" at bounding box center [334, 123] width 76 height 9
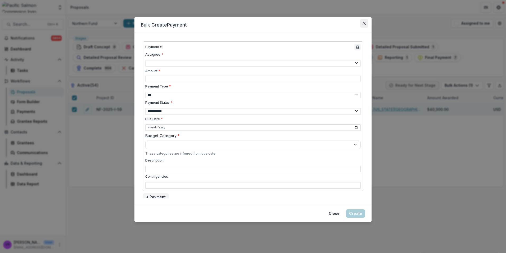
click at [366, 24] on icon "Close" at bounding box center [364, 23] width 3 height 3
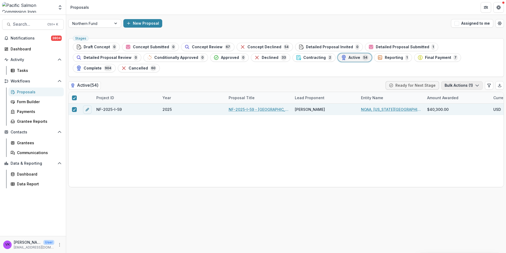
click at [479, 85] on polyline "button" at bounding box center [477, 86] width 3 height 2
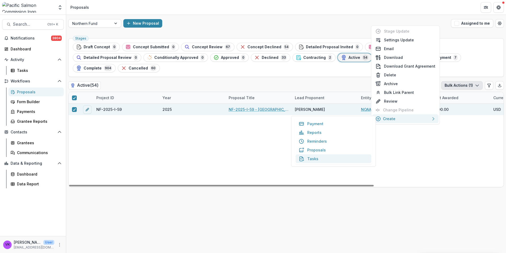
click at [317, 159] on button "Tasks" at bounding box center [334, 158] width 76 height 9
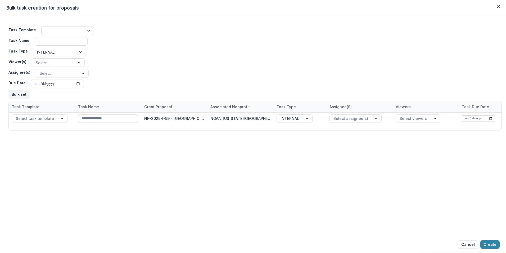
click at [73, 31] on div at bounding box center [62, 31] width 35 height 7
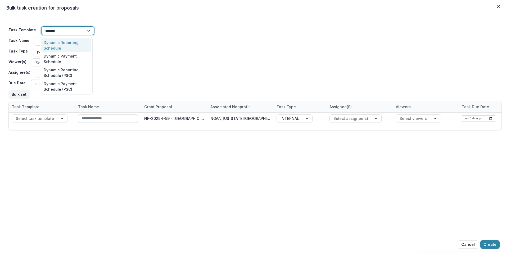
type input "*******"
drag, startPoint x: 66, startPoint y: 61, endPoint x: 278, endPoint y: 66, distance: 211.9
click at [66, 61] on div "Dynamic Payment Schedule" at bounding box center [66, 59] width 50 height 14
type input "**********"
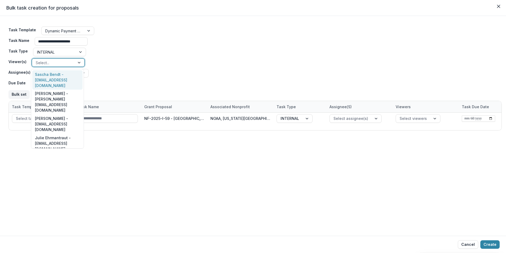
click at [77, 60] on div at bounding box center [80, 63] width 10 height 8
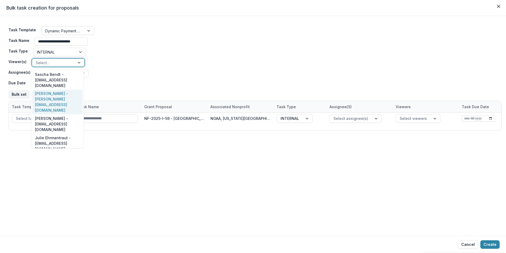
click at [57, 91] on div "[PERSON_NAME] - [PERSON_NAME][EMAIL_ADDRESS][DOMAIN_NAME]" at bounding box center [57, 102] width 50 height 25
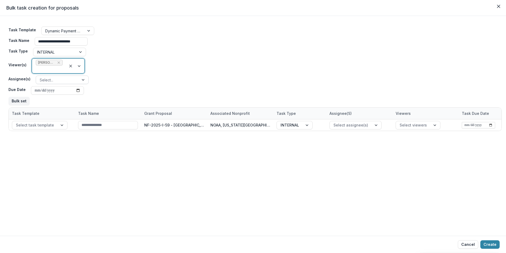
click at [81, 80] on div at bounding box center [84, 80] width 10 height 8
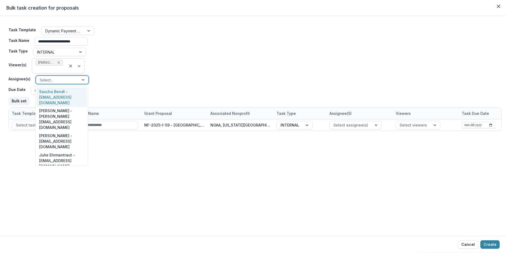
click at [58, 62] on icon "Remove Victor Keong - keong@psc.org" at bounding box center [59, 62] width 4 height 4
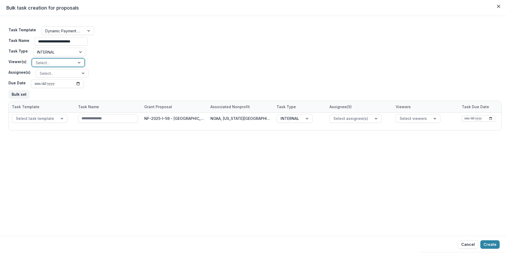
click at [77, 61] on div at bounding box center [80, 63] width 10 height 8
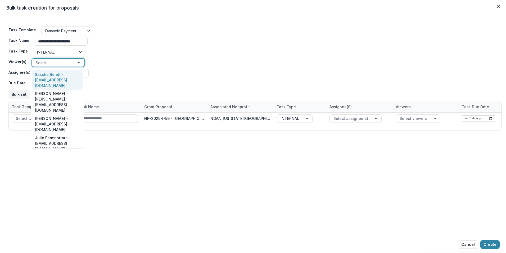
drag, startPoint x: 57, startPoint y: 72, endPoint x: 70, endPoint y: 69, distance: 13.5
click at [57, 72] on div "Sascha Bendt - [EMAIL_ADDRESS][DOMAIN_NAME]" at bounding box center [57, 79] width 50 height 19
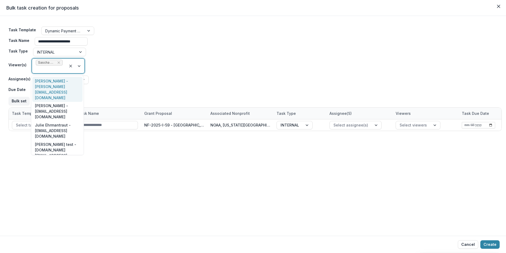
click at [78, 67] on div at bounding box center [75, 66] width 18 height 15
click at [67, 81] on div "[PERSON_NAME] - [PERSON_NAME][EMAIL_ADDRESS][DOMAIN_NAME]" at bounding box center [57, 89] width 50 height 25
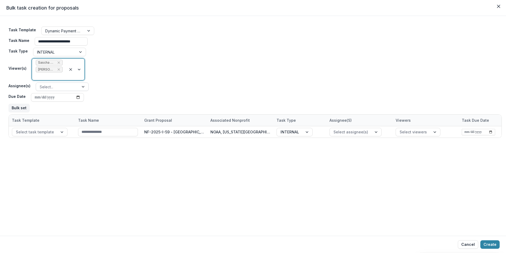
click at [83, 85] on div at bounding box center [84, 87] width 10 height 8
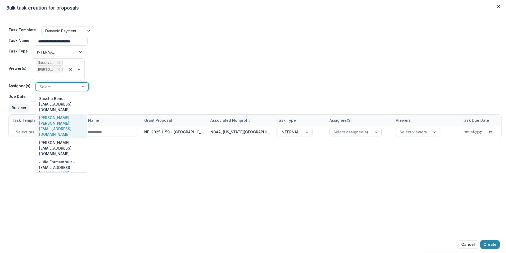
click at [66, 114] on div "[PERSON_NAME] - [PERSON_NAME][EMAIL_ADDRESS][DOMAIN_NAME]" at bounding box center [62, 126] width 50 height 25
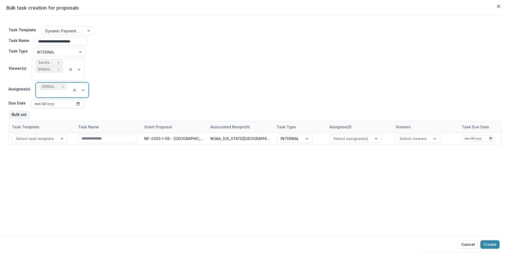
click at [76, 103] on input "Due Date" at bounding box center [57, 104] width 53 height 8
type input "**********"
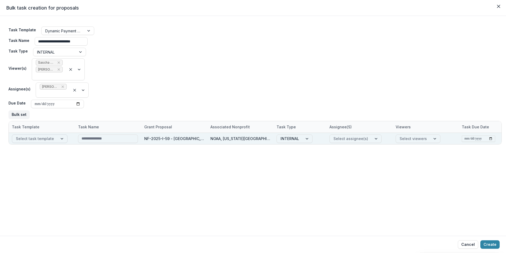
click at [60, 138] on div at bounding box center [63, 139] width 10 height 8
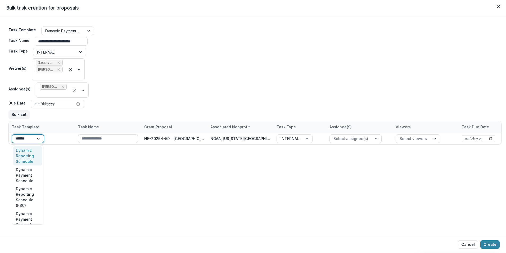
type input "*******"
click at [33, 176] on div "Dynamic Payment Schedule" at bounding box center [28, 174] width 31 height 19
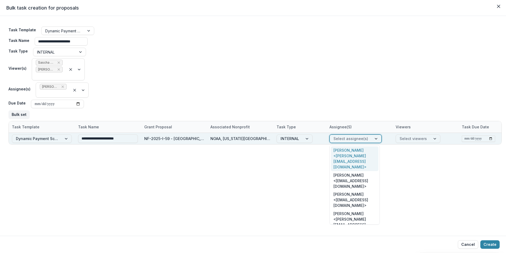
click at [373, 135] on div at bounding box center [377, 139] width 10 height 8
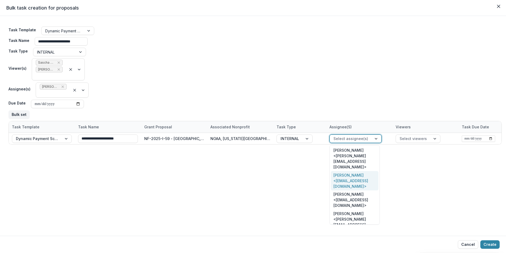
drag, startPoint x: 357, startPoint y: 166, endPoint x: 415, endPoint y: 146, distance: 61.5
click at [357, 171] on div "Victor Keong <keong@psc.org>" at bounding box center [355, 180] width 48 height 19
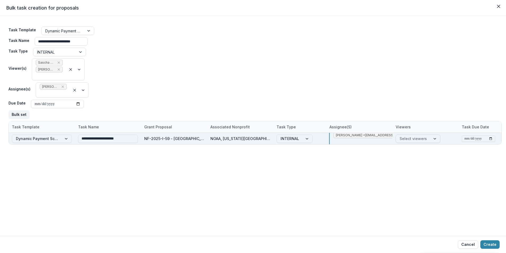
click at [435, 139] on div at bounding box center [436, 139] width 10 height 8
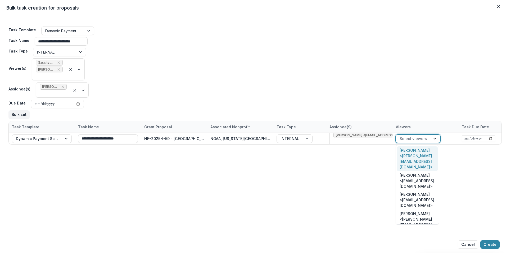
click at [427, 151] on div "Sascha Bendt <bendt@psc.org>" at bounding box center [417, 158] width 41 height 25
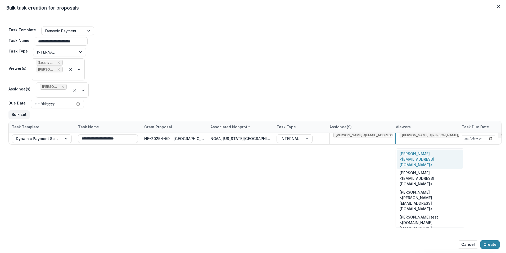
click at [439, 153] on div "Victor Keong <keong@psc.org>" at bounding box center [430, 158] width 66 height 19
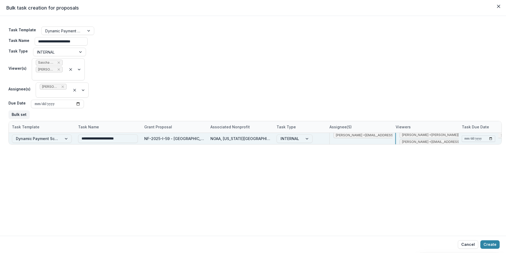
click at [491, 137] on input "date" at bounding box center [478, 138] width 33 height 6
type input "**********"
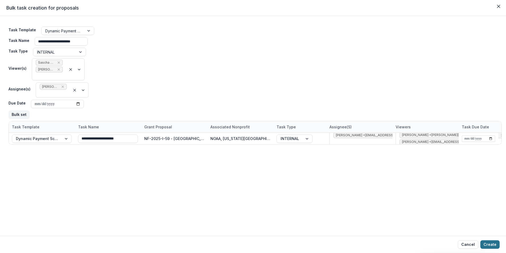
click at [489, 243] on button "Create" at bounding box center [490, 244] width 19 height 8
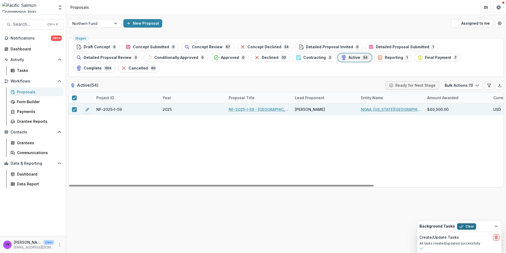
click at [467, 225] on button "Clear" at bounding box center [466, 226] width 19 height 6
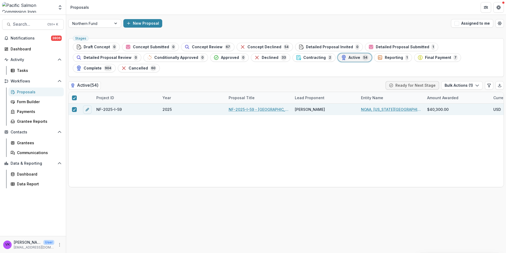
click at [349, 56] on span "Active" at bounding box center [355, 57] width 12 height 5
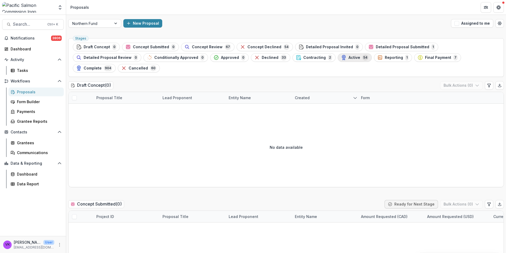
click at [341, 55] on div "Active 54" at bounding box center [354, 58] width 27 height 6
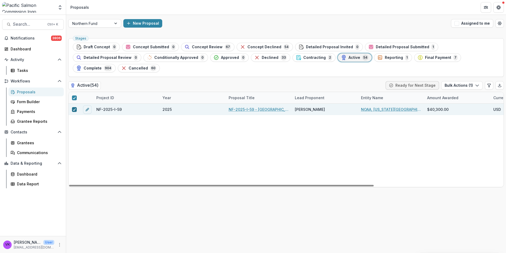
click at [73, 108] on icon at bounding box center [74, 109] width 3 height 3
click at [246, 106] on link "NF-2025-I-59 - [GEOGRAPHIC_DATA][US_STATE] Coastal Monitoring" at bounding box center [259, 109] width 60 height 6
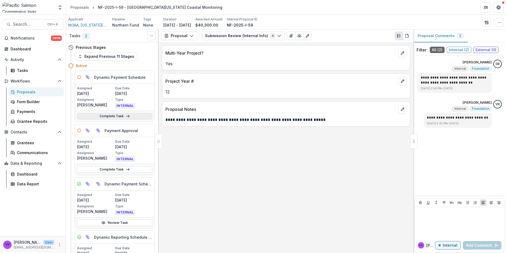
click at [115, 116] on link "Complete Task" at bounding box center [114, 116] width 75 height 6
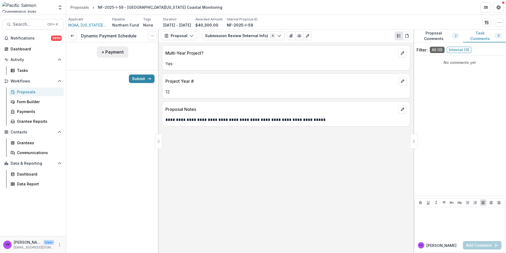
click at [110, 52] on button "+ Payment" at bounding box center [112, 52] width 31 height 11
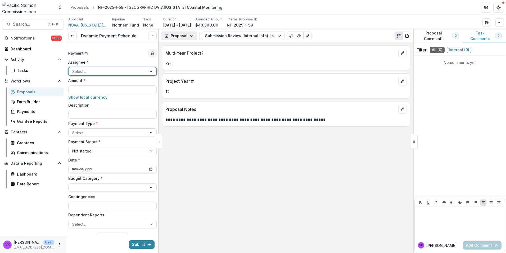
click at [190, 35] on icon "button" at bounding box center [192, 36] width 4 height 4
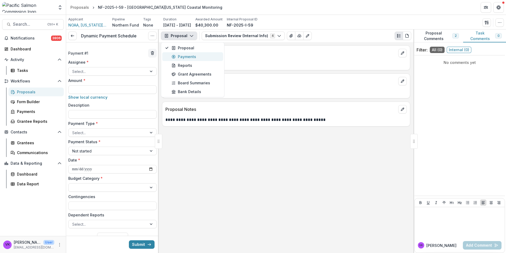
click at [185, 56] on div "Payments" at bounding box center [196, 57] width 48 height 6
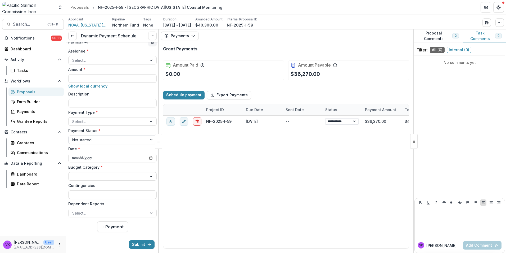
scroll to position [20, 0]
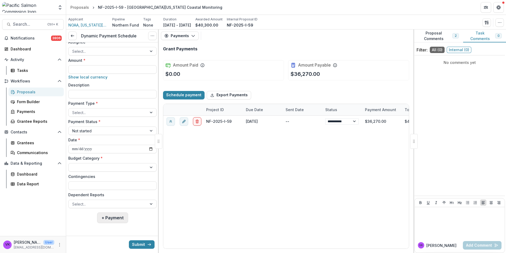
click at [109, 218] on button "+ Payment" at bounding box center [112, 217] width 31 height 11
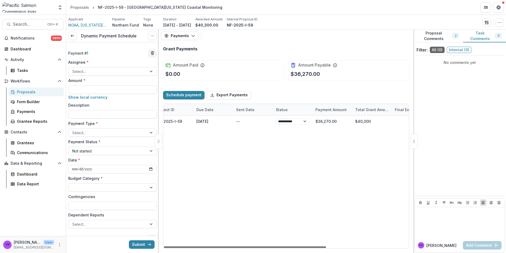
scroll to position [0, 0]
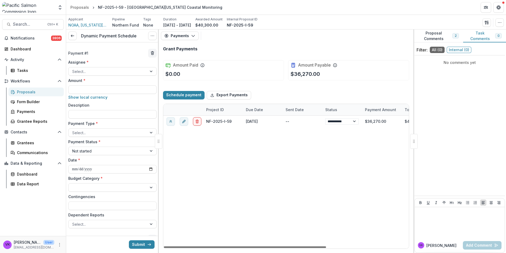
drag, startPoint x: 298, startPoint y: 246, endPoint x: 259, endPoint y: 256, distance: 40.4
click at [259, 248] on div at bounding box center [245, 247] width 162 height 2
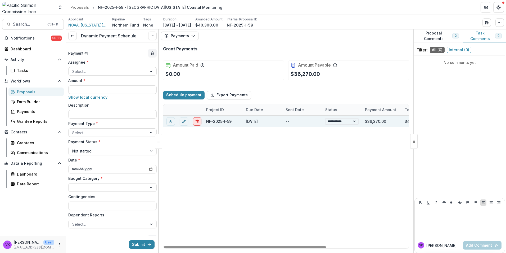
click at [198, 120] on icon "delete" at bounding box center [197, 121] width 4 height 4
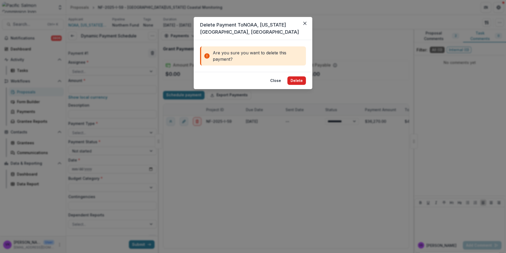
click at [294, 79] on button "Delete" at bounding box center [297, 80] width 19 height 8
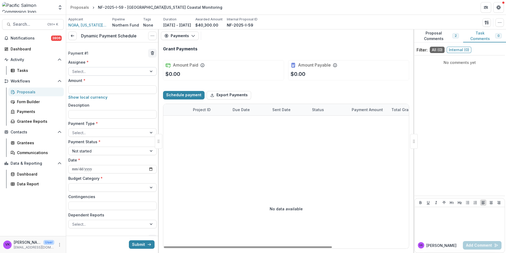
click at [136, 70] on div at bounding box center [107, 71] width 71 height 7
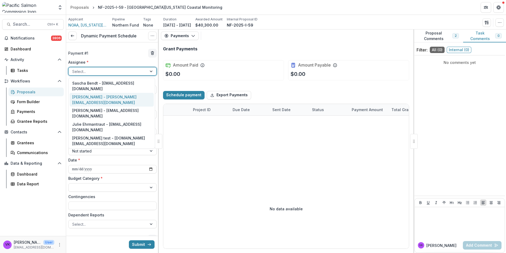
click at [101, 93] on div "[PERSON_NAME] - [PERSON_NAME][EMAIL_ADDRESS][DOMAIN_NAME]" at bounding box center [112, 100] width 84 height 14
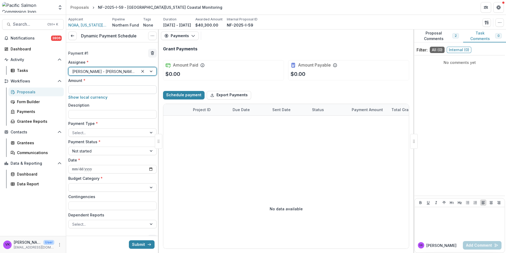
drag, startPoint x: 130, startPoint y: 84, endPoint x: 141, endPoint y: 86, distance: 10.9
click at [130, 83] on div "Amount * Show local currency" at bounding box center [112, 89] width 88 height 23
drag, startPoint x: 114, startPoint y: 92, endPoint x: 119, endPoint y: 91, distance: 5.7
click at [114, 92] on input "Amount *" at bounding box center [112, 89] width 88 height 8
type input "*******"
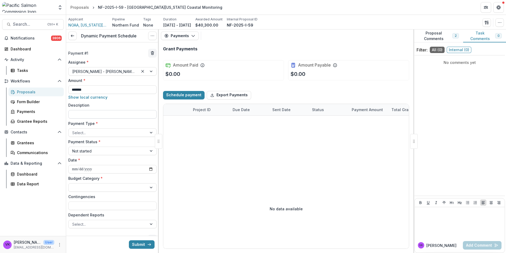
click at [98, 114] on input "Description" at bounding box center [112, 114] width 88 height 8
type input "**********"
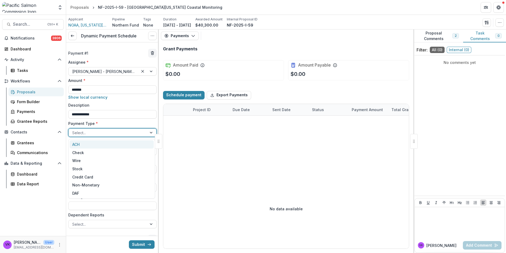
click at [135, 130] on div at bounding box center [107, 132] width 71 height 7
click at [88, 152] on div "Check" at bounding box center [112, 152] width 84 height 8
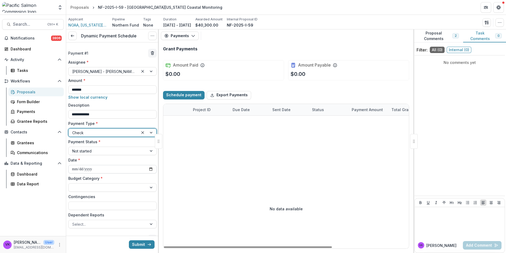
scroll to position [26, 0]
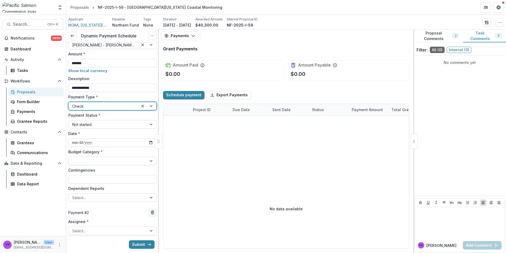
click at [134, 161] on div at bounding box center [107, 161] width 71 height 7
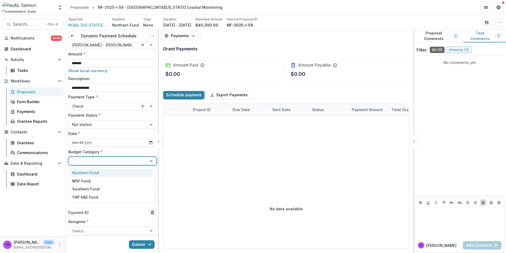
click at [98, 173] on div "Northern Fund" at bounding box center [85, 173] width 27 height 6
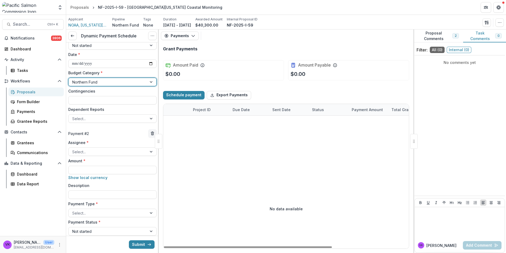
scroll to position [132, 0]
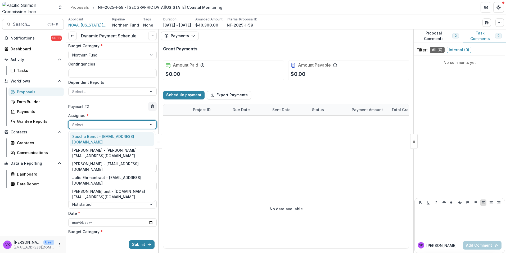
click at [149, 124] on div at bounding box center [152, 125] width 10 height 8
click at [115, 146] on div "[PERSON_NAME] - [PERSON_NAME][EMAIL_ADDRESS][DOMAIN_NAME]" at bounding box center [112, 153] width 84 height 14
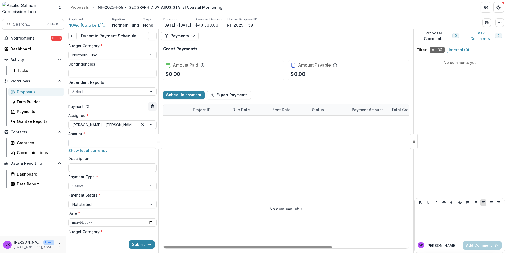
click at [126, 141] on input "Amount *" at bounding box center [112, 143] width 88 height 8
type input "******"
drag, startPoint x: 103, startPoint y: 163, endPoint x: 111, endPoint y: 170, distance: 10.6
click at [102, 163] on input "Description" at bounding box center [112, 167] width 88 height 8
type input "**********"
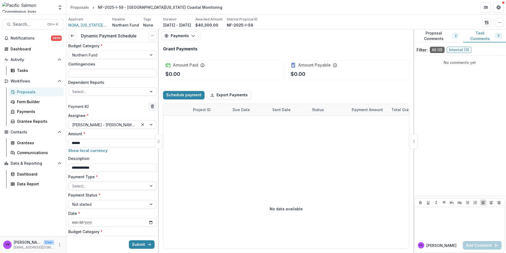
click at [136, 186] on div at bounding box center [107, 185] width 71 height 7
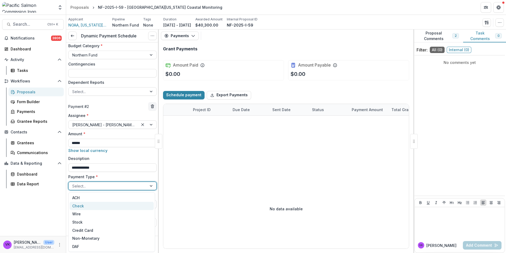
drag, startPoint x: 91, startPoint y: 209, endPoint x: 110, endPoint y: 206, distance: 19.6
click at [91, 208] on div "Check" at bounding box center [112, 206] width 84 height 8
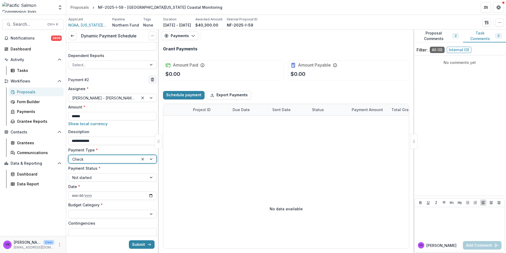
scroll to position [206, 0]
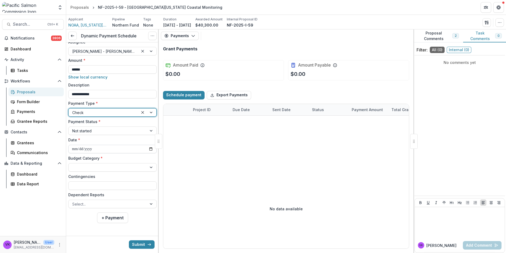
click at [150, 149] on input "**********" at bounding box center [112, 149] width 88 height 8
type input "**********"
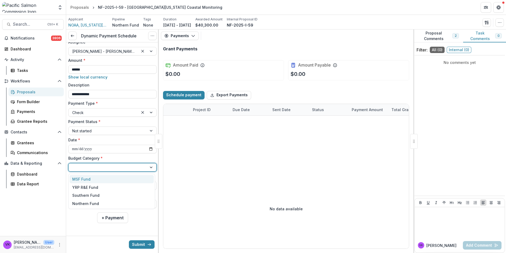
click at [147, 167] on div at bounding box center [152, 167] width 10 height 8
click at [92, 202] on div "Northern Fund" at bounding box center [85, 204] width 27 height 6
click at [147, 203] on div at bounding box center [152, 204] width 10 height 8
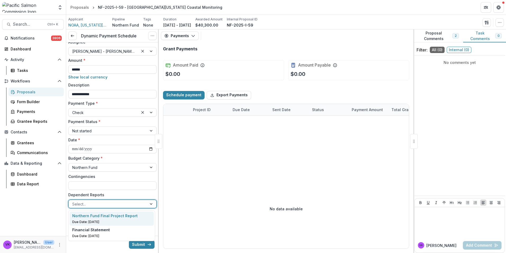
click at [128, 217] on p "Northern Fund Final Project Report" at bounding box center [104, 216] width 65 height 6
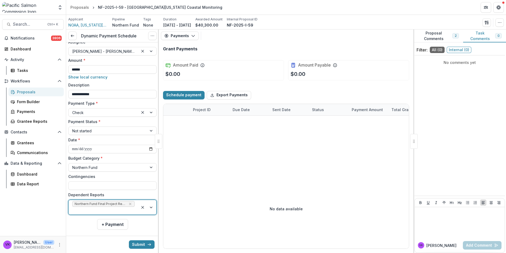
click at [150, 205] on div at bounding box center [148, 207] width 18 height 15
click at [114, 223] on div "Financial Statement" at bounding box center [111, 222] width 79 height 6
click at [140, 246] on button "Submit" at bounding box center [142, 244] width 26 height 8
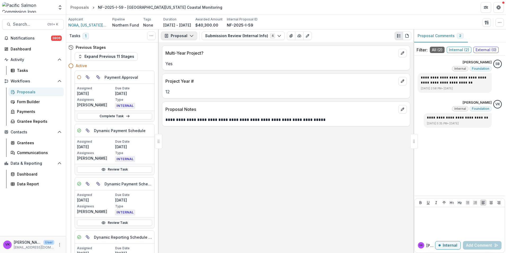
click at [190, 35] on icon "button" at bounding box center [192, 36] width 4 height 4
click at [186, 67] on div "Reports" at bounding box center [196, 66] width 48 height 6
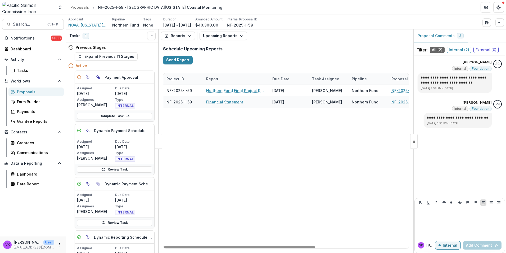
drag, startPoint x: 229, startPoint y: 247, endPoint x: 184, endPoint y: 234, distance: 46.7
click at [191, 248] on div at bounding box center [240, 247] width 152 height 2
click at [188, 35] on icon "button" at bounding box center [190, 36] width 4 height 4
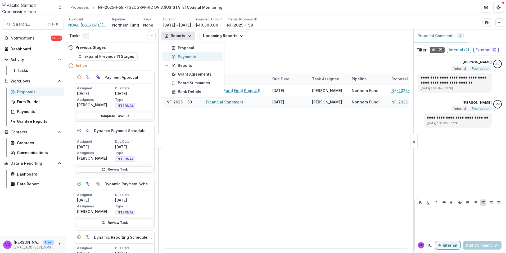
click at [183, 58] on div "Payments" at bounding box center [196, 57] width 48 height 6
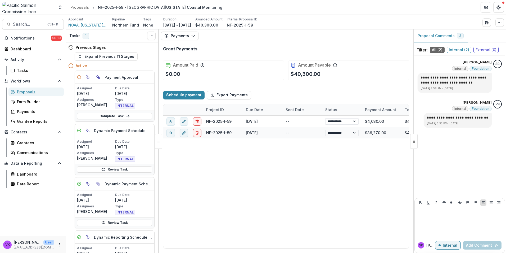
drag, startPoint x: 26, startPoint y: 92, endPoint x: 136, endPoint y: 97, distance: 109.8
click at [26, 92] on div "Proposals" at bounding box center [38, 92] width 43 height 6
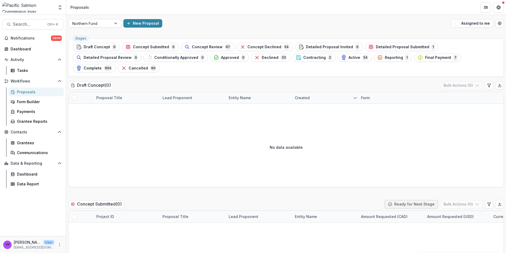
drag, startPoint x: 273, startPoint y: 56, endPoint x: 372, endPoint y: 79, distance: 101.4
click at [341, 56] on div "Active 54" at bounding box center [354, 58] width 27 height 6
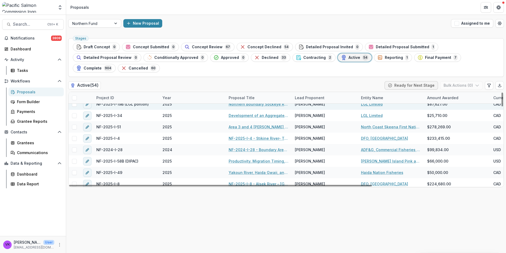
scroll to position [212, 0]
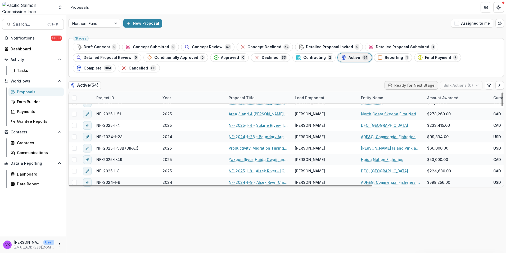
click at [123, 92] on div "Project ID" at bounding box center [126, 97] width 66 height 11
click at [124, 100] on input at bounding box center [126, 99] width 64 height 8
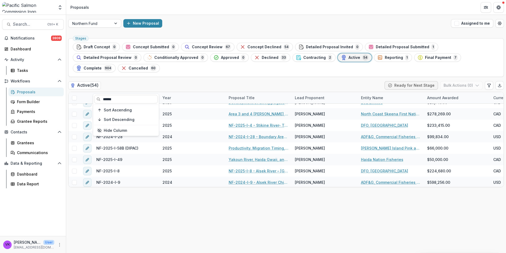
scroll to position [0, 0]
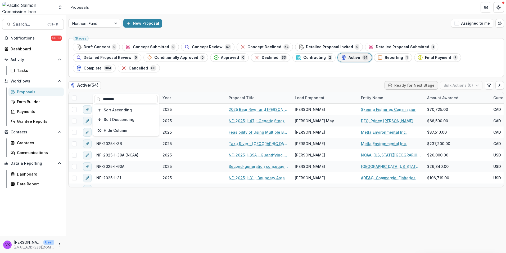
type input "********"
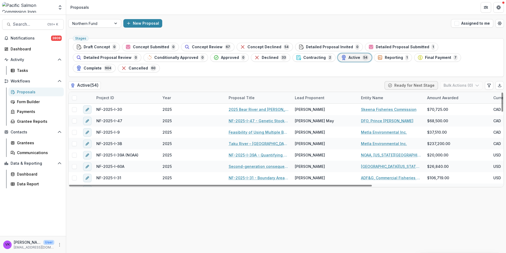
click at [118, 81] on div "Active ( 54 ) Ready for Next Stage Bulk Actions ( 0 ) Project ID Year Proposal …" at bounding box center [286, 134] width 436 height 106
drag, startPoint x: 118, startPoint y: 81, endPoint x: 130, endPoint y: 90, distance: 14.3
click at [123, 92] on div "Project ID" at bounding box center [126, 97] width 66 height 11
click at [123, 99] on input "******" at bounding box center [126, 99] width 64 height 8
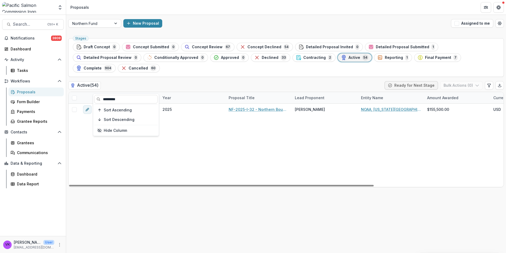
type input "*********"
click at [254, 141] on div "NF-2025-I-32 2025 NF-2025-I-32 - Northern Boundary Area Sockeye Salmon Genetic …" at bounding box center [379, 145] width 621 height 83
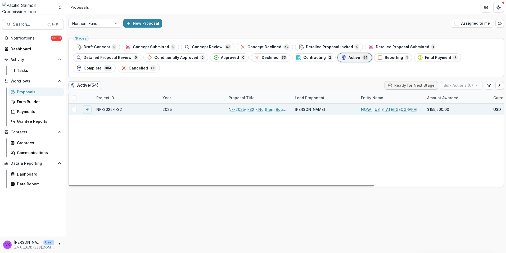
click at [255, 106] on link "NF-2025-I-32 - Northern Boundary Area Sockeye Salmon Genetic Stock Identificati…" at bounding box center [259, 109] width 60 height 6
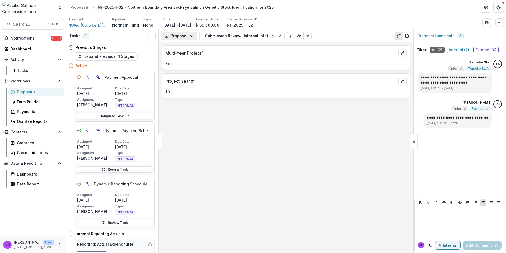
click at [190, 34] on icon "button" at bounding box center [192, 36] width 4 height 4
click at [180, 65] on div "Reports" at bounding box center [196, 66] width 48 height 6
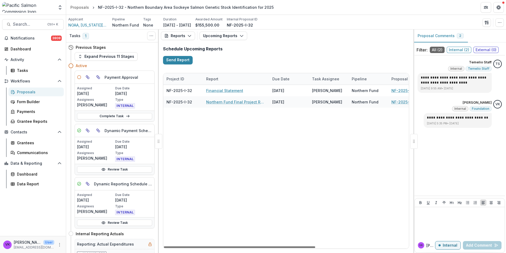
scroll to position [0, 152]
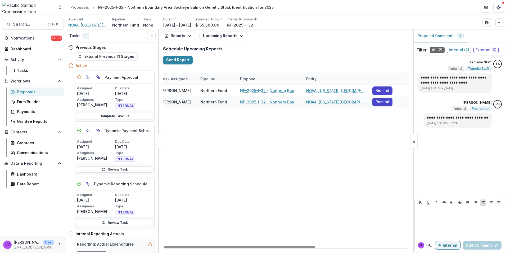
drag, startPoint x: 200, startPoint y: 246, endPoint x: 57, endPoint y: 252, distance: 142.3
click at [164, 248] on div at bounding box center [240, 247] width 152 height 2
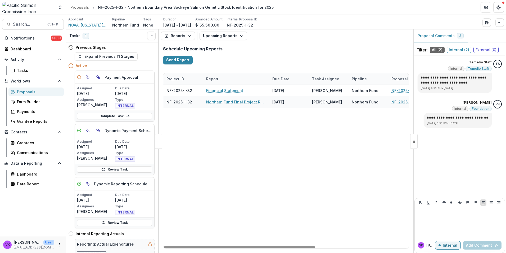
click at [186, 30] on div "Reports Proposal Payments Reports Grant Agreements Board Summaries Bank Details…" at bounding box center [286, 35] width 255 height 13
click at [188, 35] on icon "button" at bounding box center [190, 36] width 4 height 4
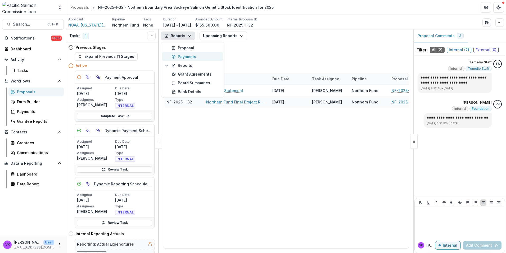
click at [181, 58] on div "Payments" at bounding box center [196, 57] width 48 height 6
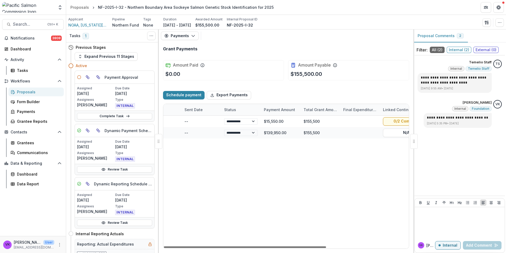
scroll to position [0, 100]
drag, startPoint x: 247, startPoint y: 246, endPoint x: 283, endPoint y: 255, distance: 37.3
click at [283, 248] on div at bounding box center [245, 247] width 162 height 2
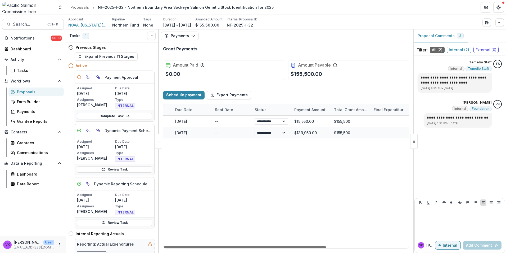
scroll to position [0, 10]
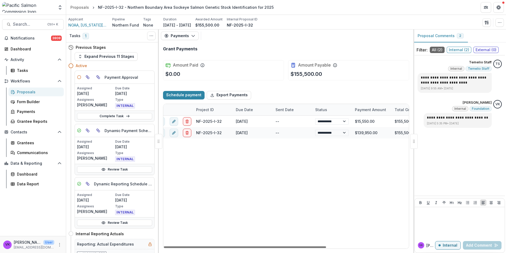
drag, startPoint x: 269, startPoint y: 246, endPoint x: 213, endPoint y: 251, distance: 56.2
click at [213, 248] on div at bounding box center [245, 247] width 162 height 2
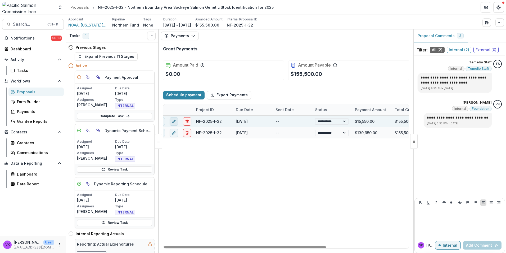
click at [172, 122] on icon "edit" at bounding box center [174, 121] width 4 height 4
select select "*****"
select select "**********"
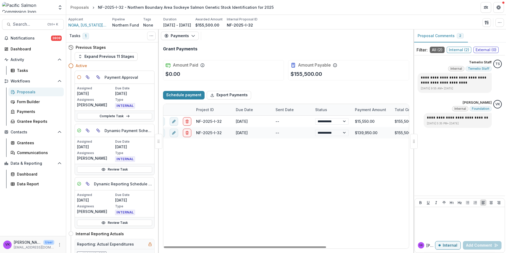
type input "*******"
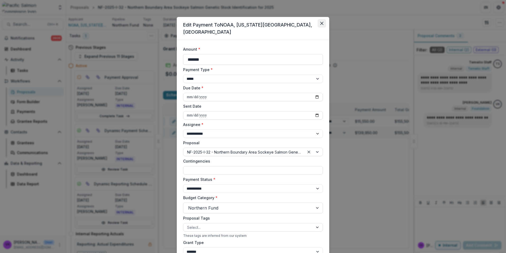
click at [322, 23] on icon "Close" at bounding box center [321, 23] width 3 height 3
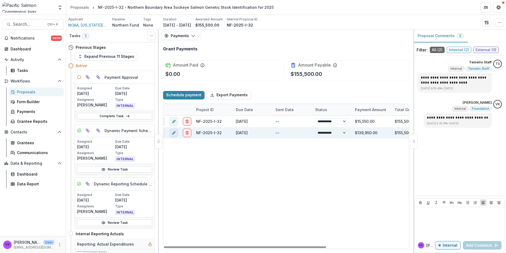
click at [170, 134] on button "edit" at bounding box center [174, 132] width 8 height 8
select select "*****"
select select "**********"
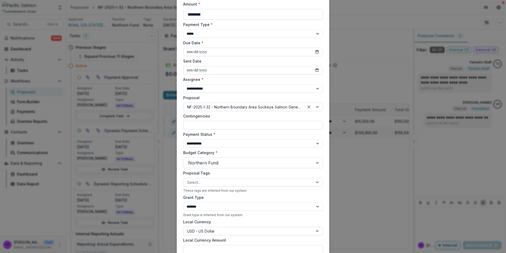
scroll to position [19, 0]
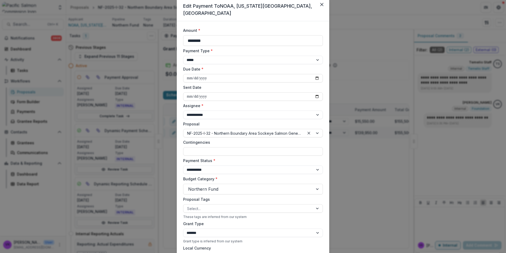
drag, startPoint x: 324, startPoint y: 5, endPoint x: 334, endPoint y: 16, distance: 14.6
click at [324, 5] on button "Close" at bounding box center [322, 4] width 8 height 8
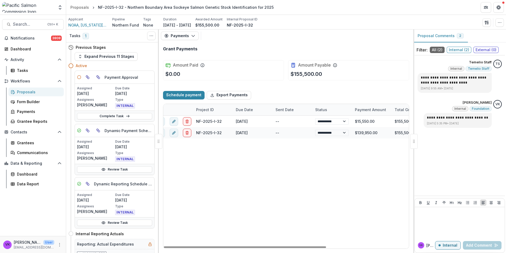
drag, startPoint x: 23, startPoint y: 94, endPoint x: 57, endPoint y: 88, distance: 34.4
click at [23, 94] on div "Proposals" at bounding box center [38, 92] width 43 height 6
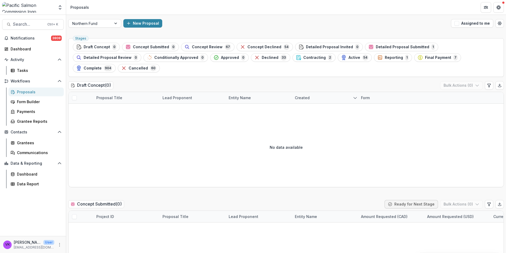
drag, startPoint x: 238, startPoint y: 57, endPoint x: 276, endPoint y: 67, distance: 39.0
click at [304, 57] on span "Contracting" at bounding box center [315, 57] width 23 height 5
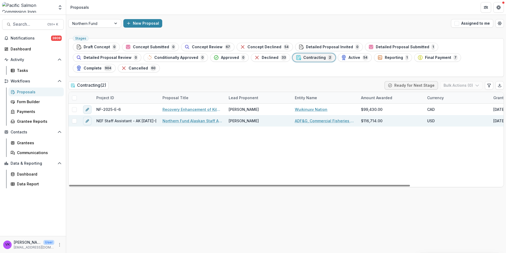
click at [195, 118] on link "Northern Fund Alaskan Staff Assistant [DATE]-[DATE]" at bounding box center [193, 121] width 60 height 6
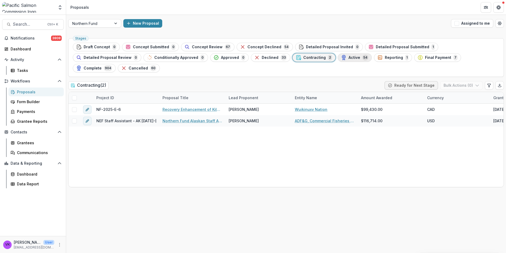
click at [349, 57] on span "Active" at bounding box center [355, 57] width 12 height 5
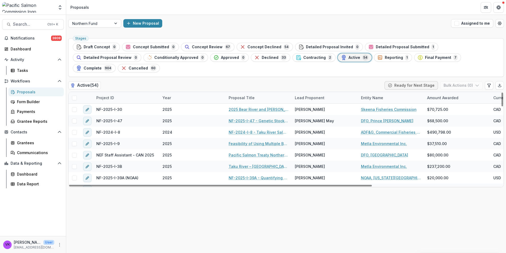
click at [121, 92] on div "Project ID" at bounding box center [126, 97] width 66 height 11
drag, startPoint x: 129, startPoint y: 102, endPoint x: 134, endPoint y: 102, distance: 5.3
click at [129, 102] on input at bounding box center [126, 99] width 64 height 8
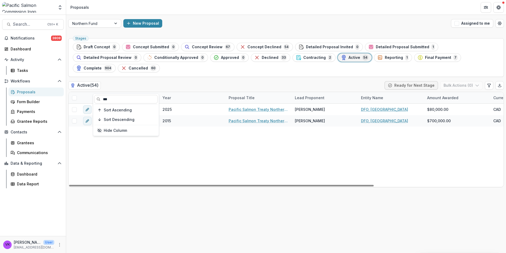
type input "***"
click at [240, 146] on div "NEF Staff Assistant - CAN 2025 2025 Pacific Salmon Treaty Northern Endowment Fu…" at bounding box center [379, 145] width 621 height 83
click at [116, 95] on div "Project ID" at bounding box center [105, 98] width 24 height 6
click at [117, 98] on input "***" at bounding box center [126, 99] width 64 height 8
drag, startPoint x: 121, startPoint y: 100, endPoint x: 107, endPoint y: 109, distance: 16.8
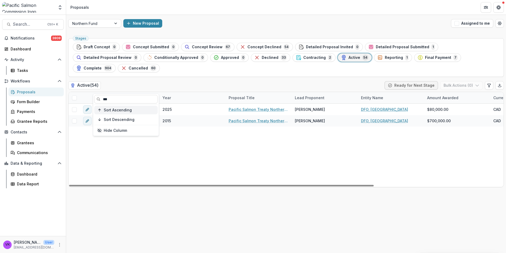
click at [93, 100] on div "*** Sort Ascending Sort Descending Hide Column" at bounding box center [126, 115] width 66 height 42
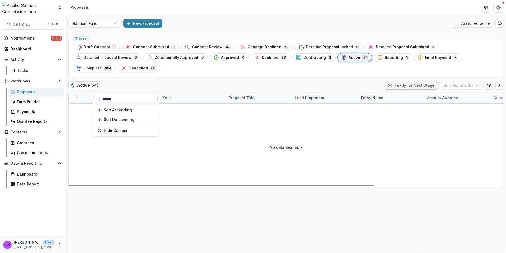
type input "******"
click at [213, 145] on div "No data available" at bounding box center [286, 146] width 435 height 79
click at [125, 92] on div "Project ID" at bounding box center [126, 97] width 66 height 11
drag, startPoint x: 117, startPoint y: 97, endPoint x: 88, endPoint y: 103, distance: 29.4
click at [88, 103] on body "Skip to content Foundations Pacific Salmon Commission Nonprofits Test Phising I…" at bounding box center [253, 126] width 506 height 253
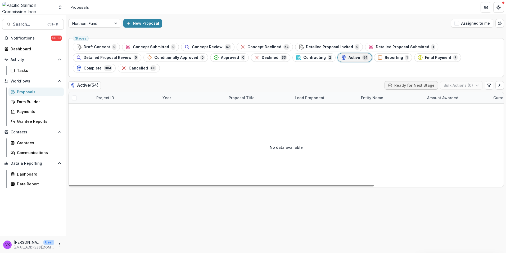
click at [117, 92] on div "Project ID" at bounding box center [126, 97] width 66 height 11
drag, startPoint x: 118, startPoint y: 99, endPoint x: 106, endPoint y: 102, distance: 12.3
click at [101, 100] on input "******" at bounding box center [126, 99] width 64 height 8
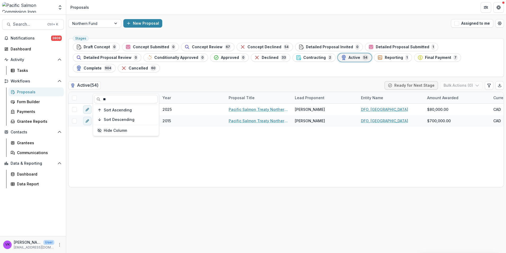
type input "*"
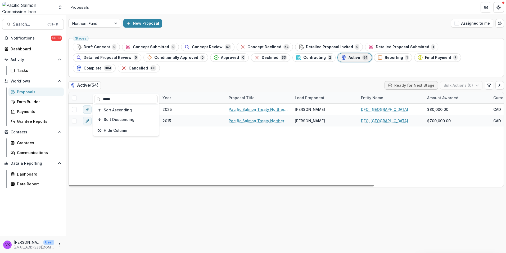
type input "*****"
drag, startPoint x: 320, startPoint y: 163, endPoint x: 323, endPoint y: 164, distance: 3.5
click at [322, 163] on div "NEF Staff Assistant - CAN 2025 2025 Pacific Salmon Treaty Northern Endowment Fu…" at bounding box center [379, 145] width 621 height 83
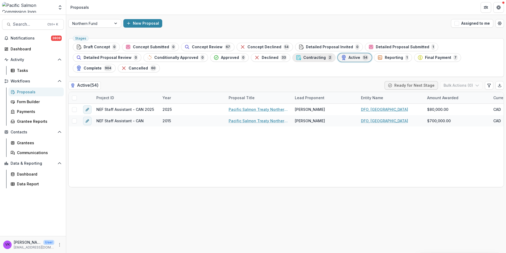
click at [304, 58] on span "Contracting" at bounding box center [315, 57] width 23 height 5
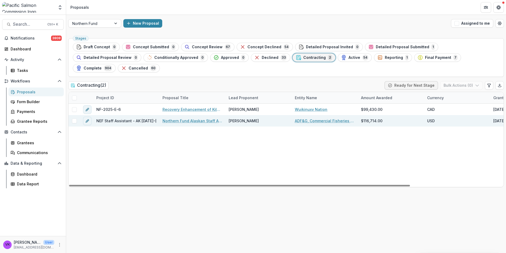
click at [191, 118] on link "Northern Fund Alaskan Staff Assistant [DATE]-[DATE]" at bounding box center [193, 121] width 60 height 6
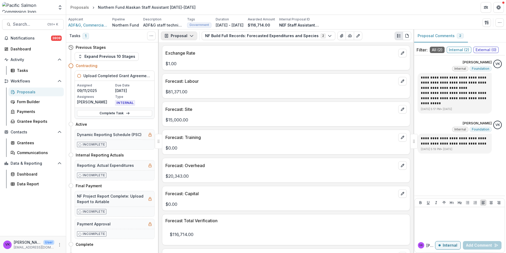
click at [190, 35] on icon "button" at bounding box center [192, 36] width 4 height 4
click at [138, 34] on div "Tasks 1 Show Cancelled Tasks" at bounding box center [112, 35] width 93 height 13
click at [19, 93] on div "Proposals" at bounding box center [38, 92] width 43 height 6
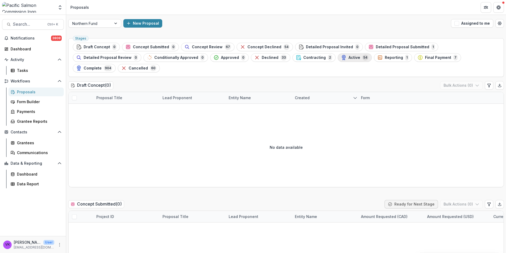
click at [349, 56] on span "Active" at bounding box center [355, 57] width 12 height 5
click at [102, 66] on span "Complete" at bounding box center [93, 68] width 18 height 5
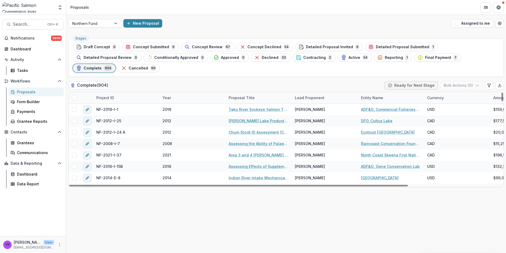
click at [131, 92] on div "Project ID" at bounding box center [126, 97] width 66 height 11
click at [134, 101] on input at bounding box center [126, 99] width 64 height 8
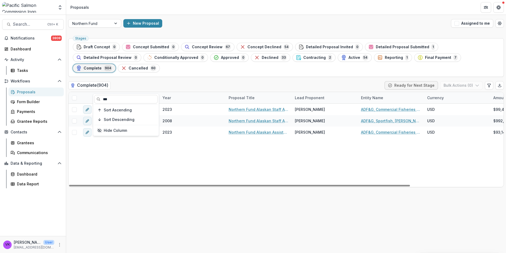
type input "***"
click at [298, 144] on div "NEF Staff Assistant - AK 2023-2024 2023 Northern Fund Alaskan Staff Assistant 2…" at bounding box center [346, 145] width 554 height 83
click at [385, 57] on span "Reporting" at bounding box center [394, 57] width 18 height 5
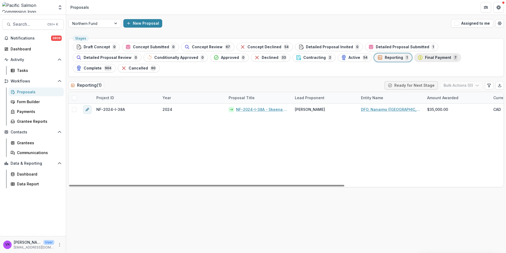
click at [425, 56] on span "Final Payment" at bounding box center [438, 57] width 26 height 5
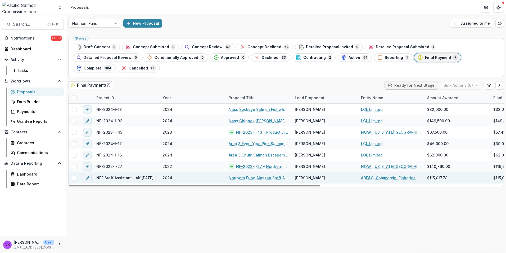
click at [251, 175] on link "Northern Fund Alaskan Staff Assistant [DATE]-[DATE]" at bounding box center [259, 178] width 60 height 6
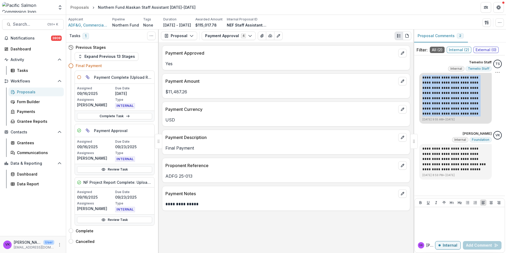
drag, startPoint x: 422, startPoint y: 77, endPoint x: 479, endPoint y: 114, distance: 67.8
click at [479, 114] on p "**********" at bounding box center [456, 95] width 66 height 41
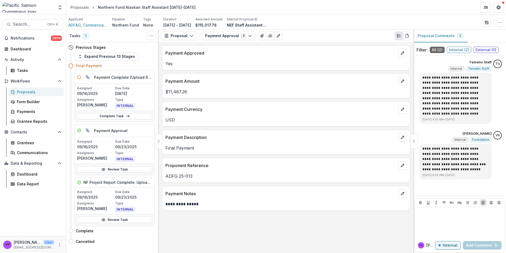
click at [380, 222] on div "**********" at bounding box center [286, 147] width 255 height 211
drag, startPoint x: 22, startPoint y: 91, endPoint x: 72, endPoint y: 100, distance: 50.9
click at [22, 91] on div "Proposals" at bounding box center [38, 92] width 43 height 6
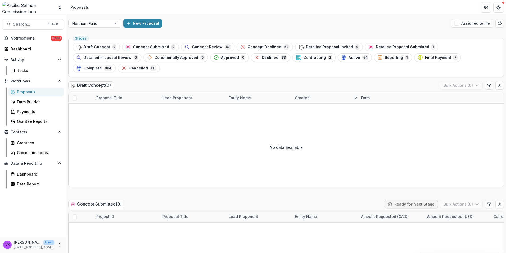
drag, startPoint x: 232, startPoint y: 56, endPoint x: 300, endPoint y: 77, distance: 71.0
click at [304, 56] on span "Contracting" at bounding box center [315, 57] width 23 height 5
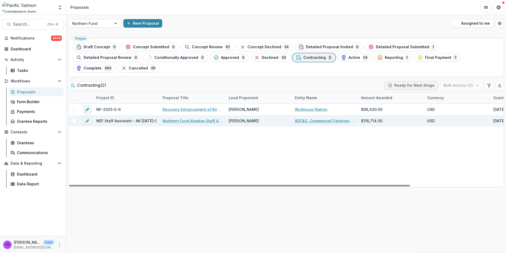
click at [183, 118] on link "Northern Fund Alaskan Staff Assistant [DATE]-[DATE]" at bounding box center [193, 121] width 60 height 6
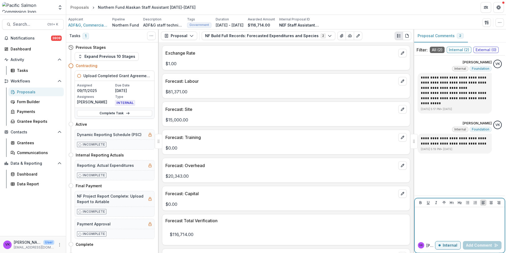
click at [435, 213] on p at bounding box center [460, 212] width 86 height 6
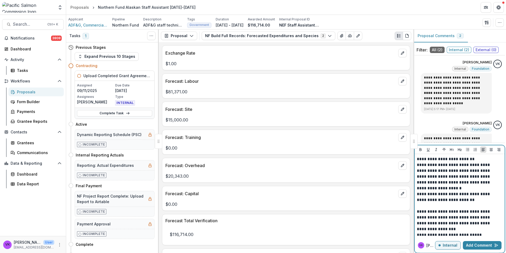
drag, startPoint x: 479, startPoint y: 246, endPoint x: 502, endPoint y: 245, distance: 23.0
click at [479, 245] on button "Add Comment" at bounding box center [482, 245] width 39 height 8
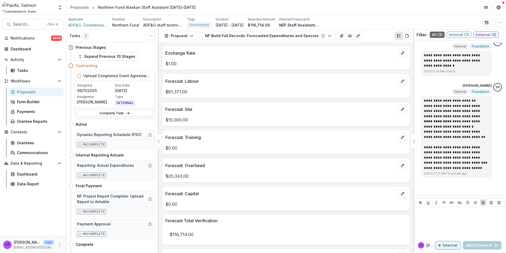
scroll to position [79, 0]
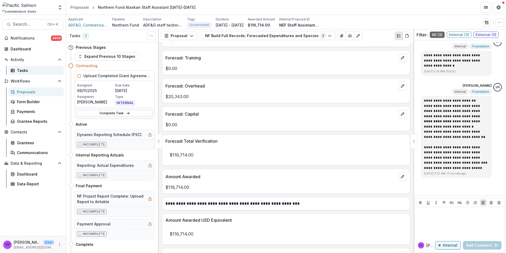
click at [23, 69] on div "Tasks" at bounding box center [38, 71] width 43 height 6
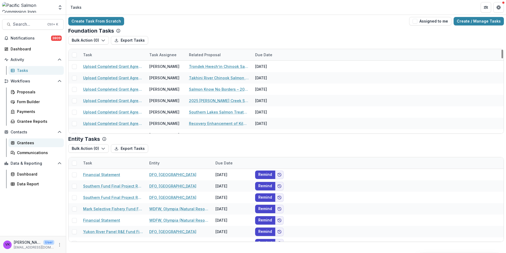
drag, startPoint x: 34, startPoint y: 141, endPoint x: 41, endPoint y: 141, distance: 6.4
click at [34, 141] on div "Grantees" at bounding box center [38, 143] width 43 height 6
